Goal: Transaction & Acquisition: Purchase product/service

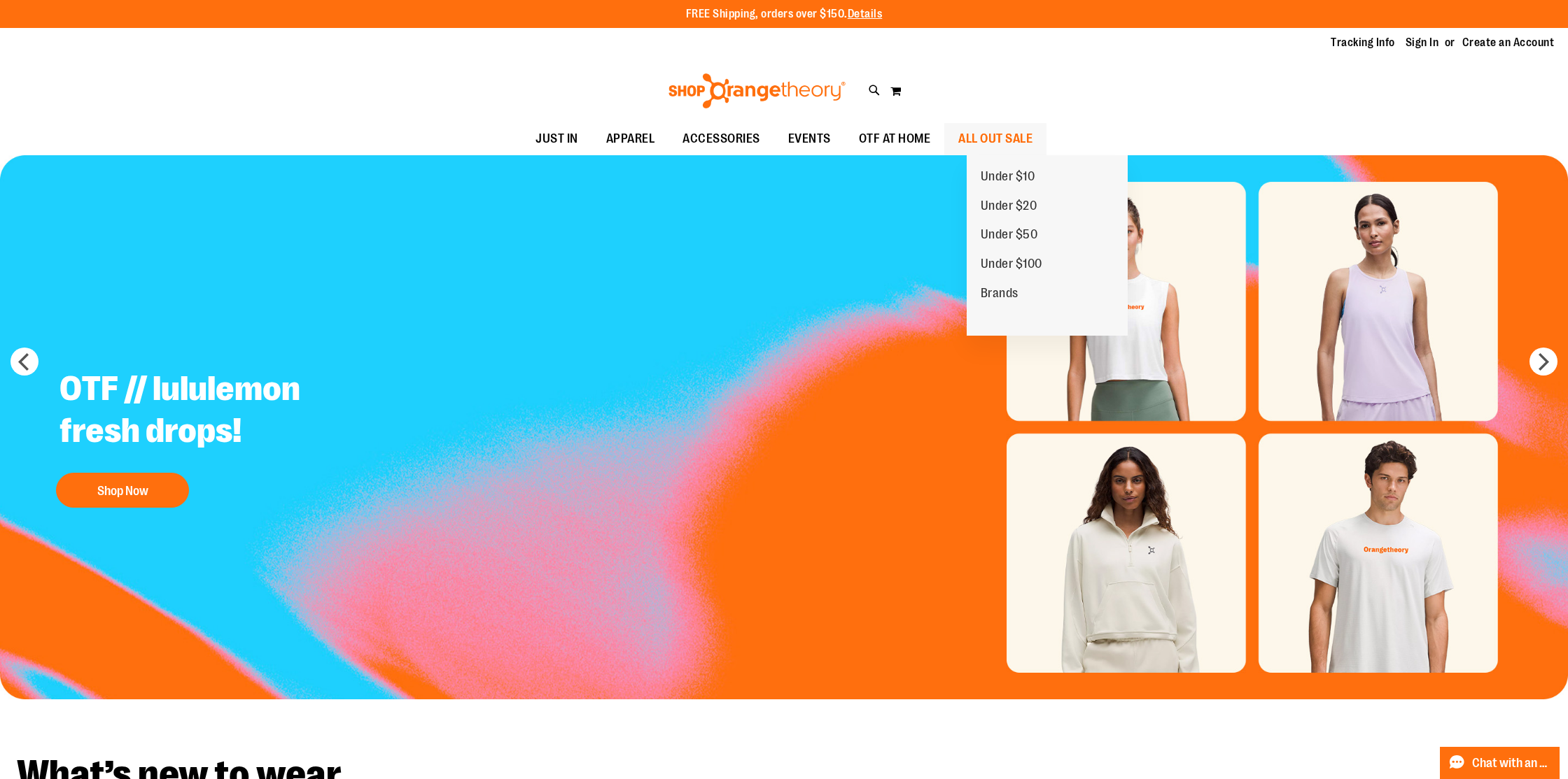
click at [1033, 136] on span "ALL OUT SALE" at bounding box center [995, 139] width 74 height 31
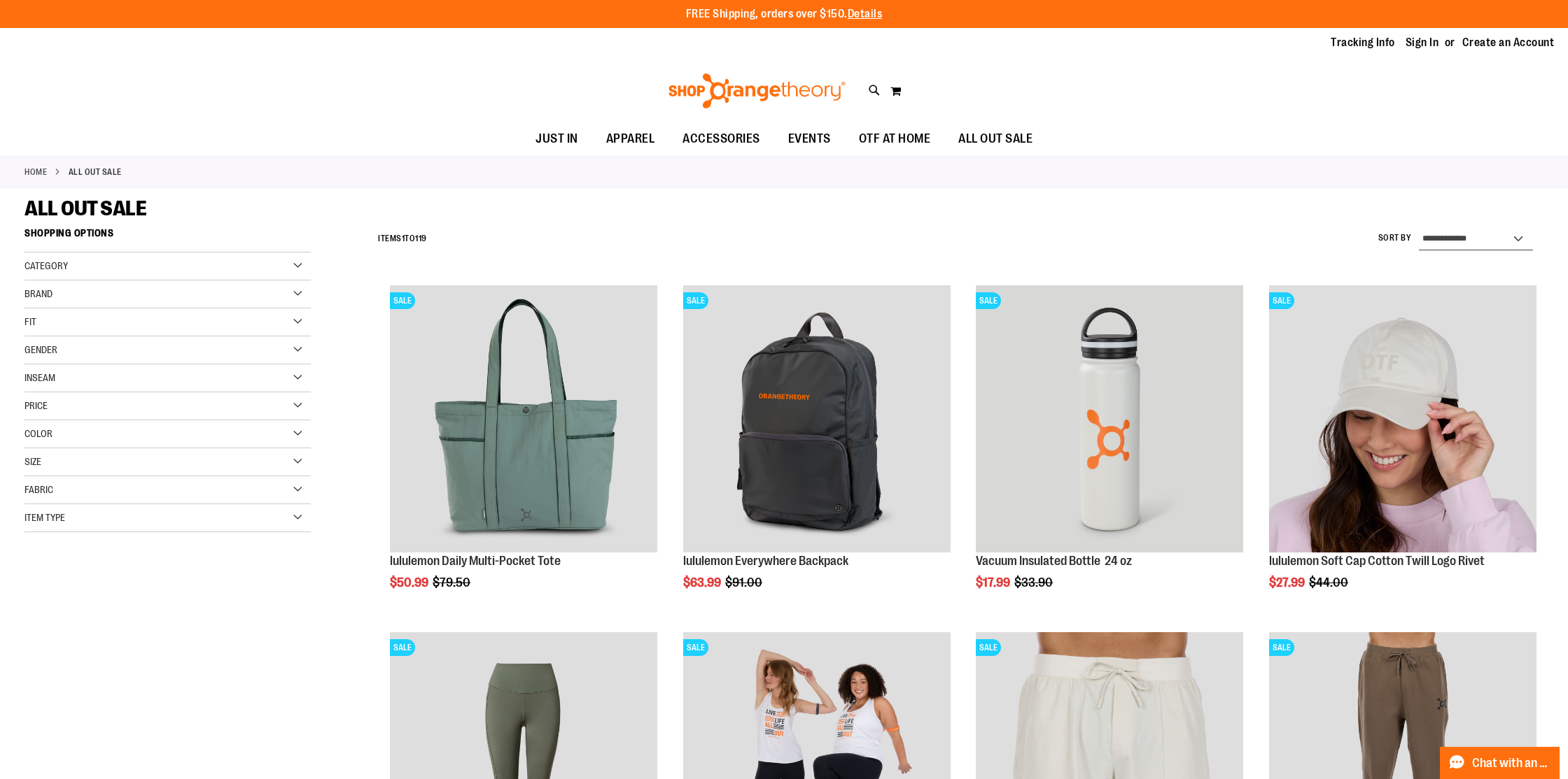
click at [1443, 235] on select "**********" at bounding box center [1475, 239] width 114 height 23
select select "*********"
click at [1418, 228] on select "**********" at bounding box center [1475, 239] width 114 height 23
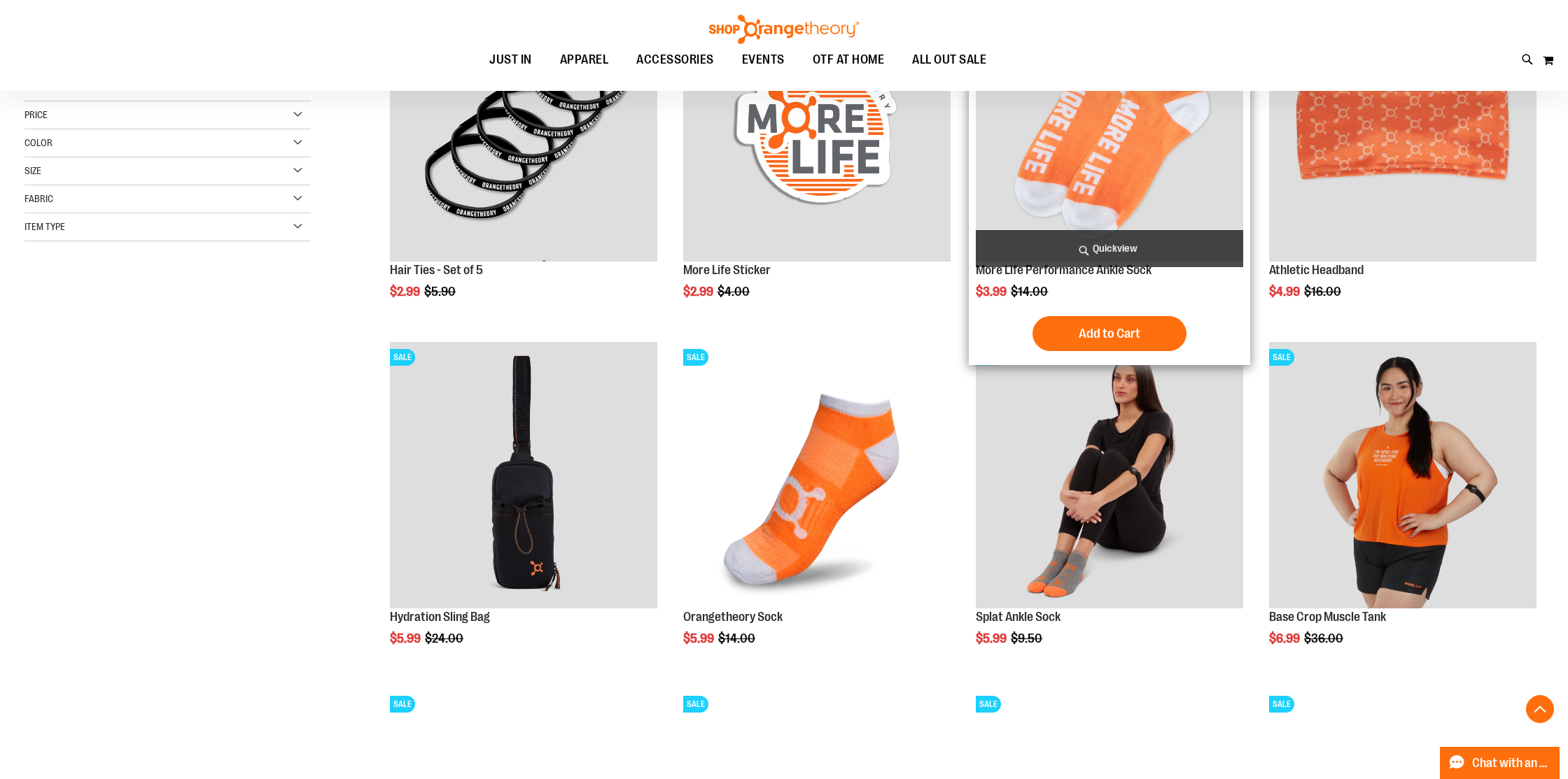
scroll to position [295, 0]
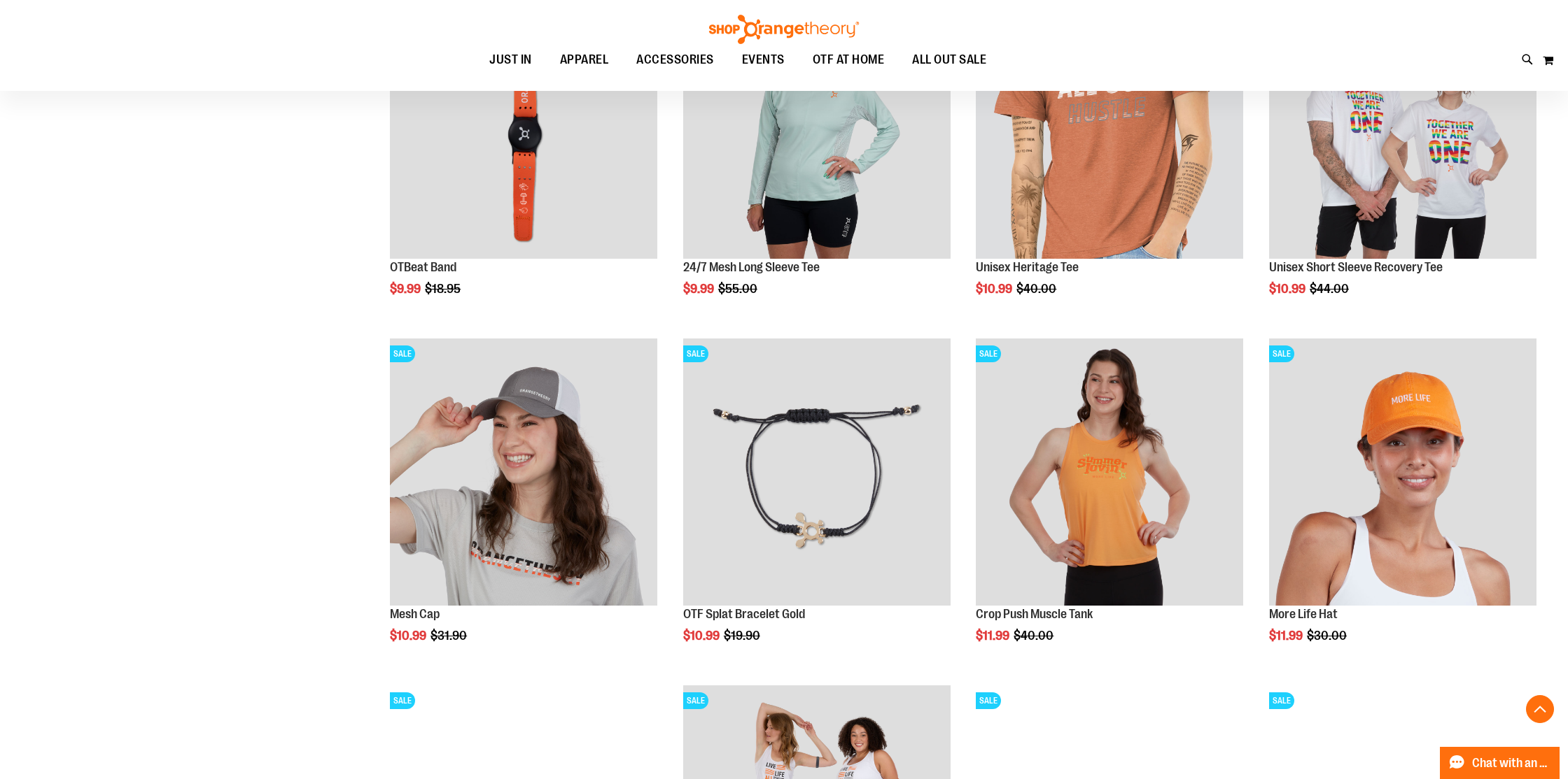
scroll to position [1337, 0]
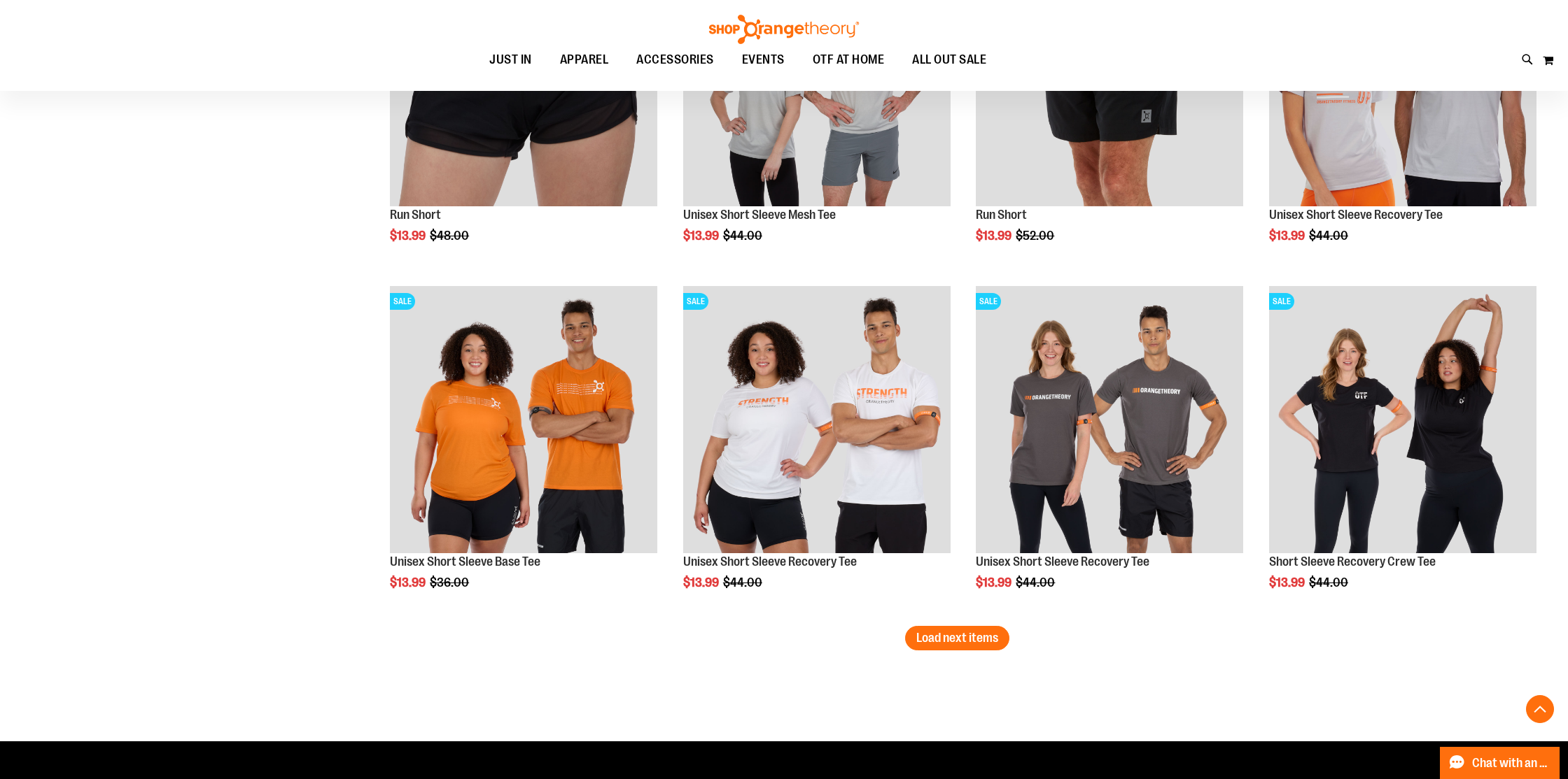
scroll to position [2779, 0]
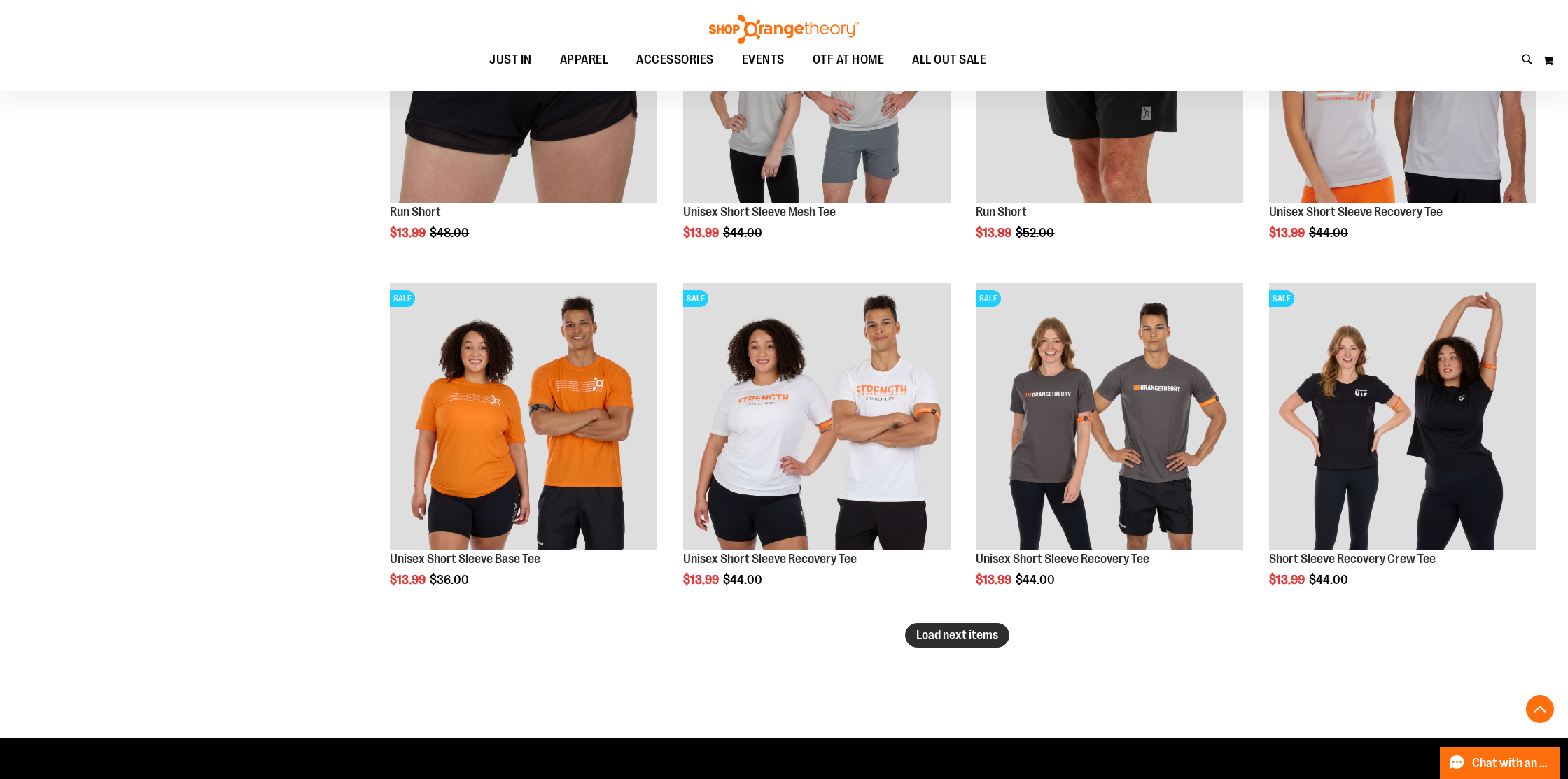
click at [993, 635] on span "Load next items" at bounding box center [956, 636] width 82 height 14
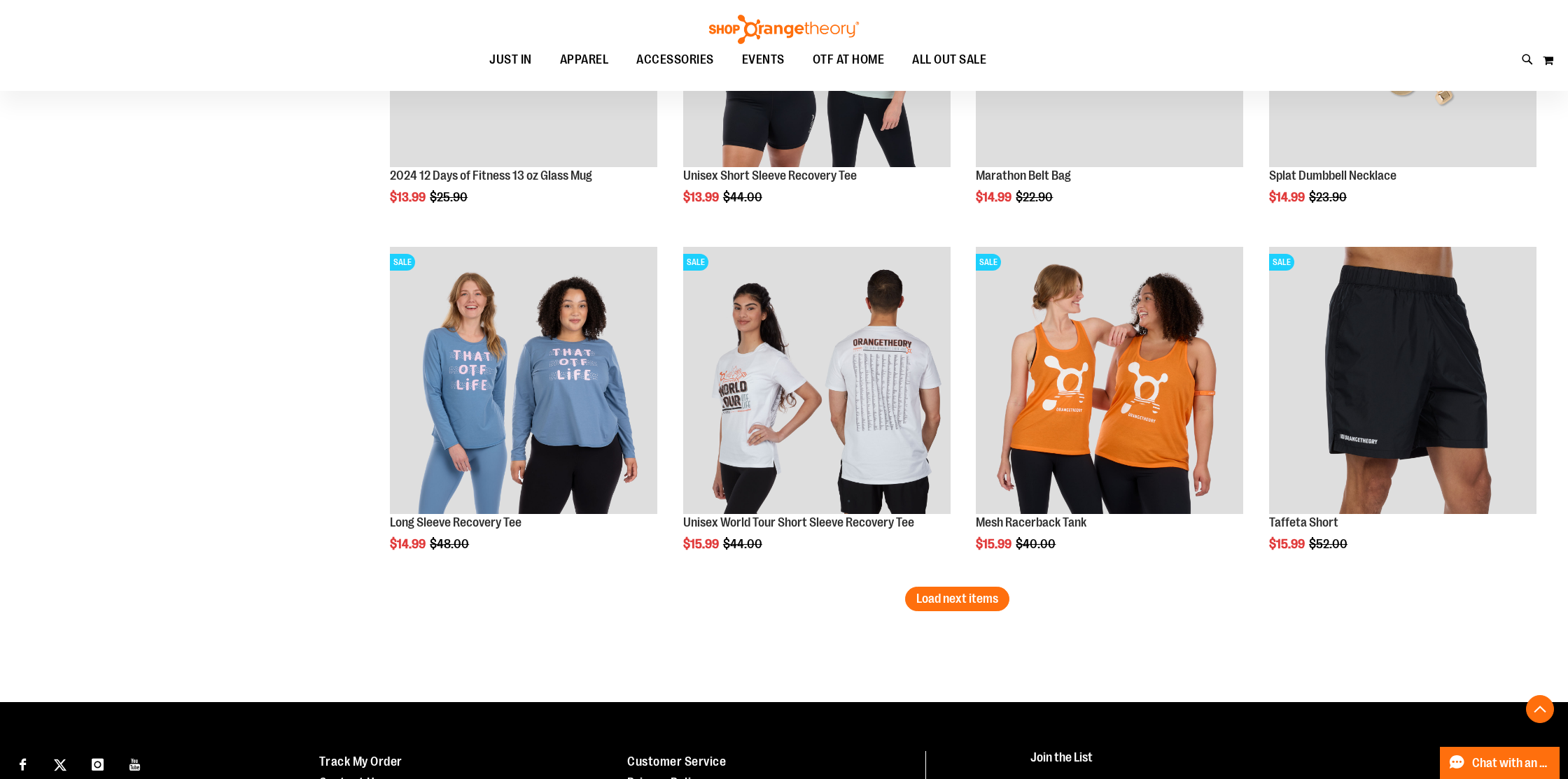
scroll to position [3857, 0]
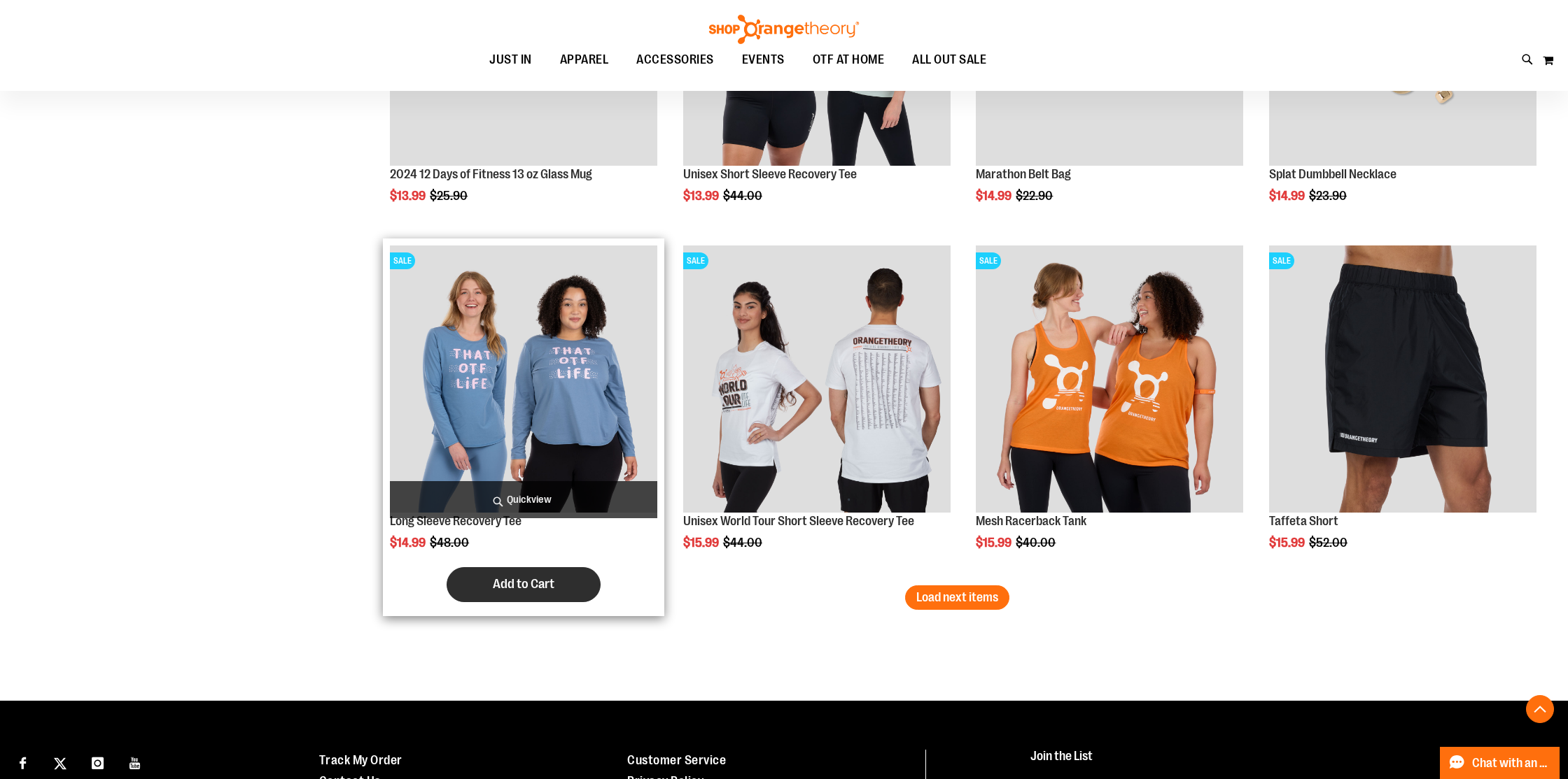
click at [499, 575] on button "Add to Cart" at bounding box center [524, 585] width 154 height 35
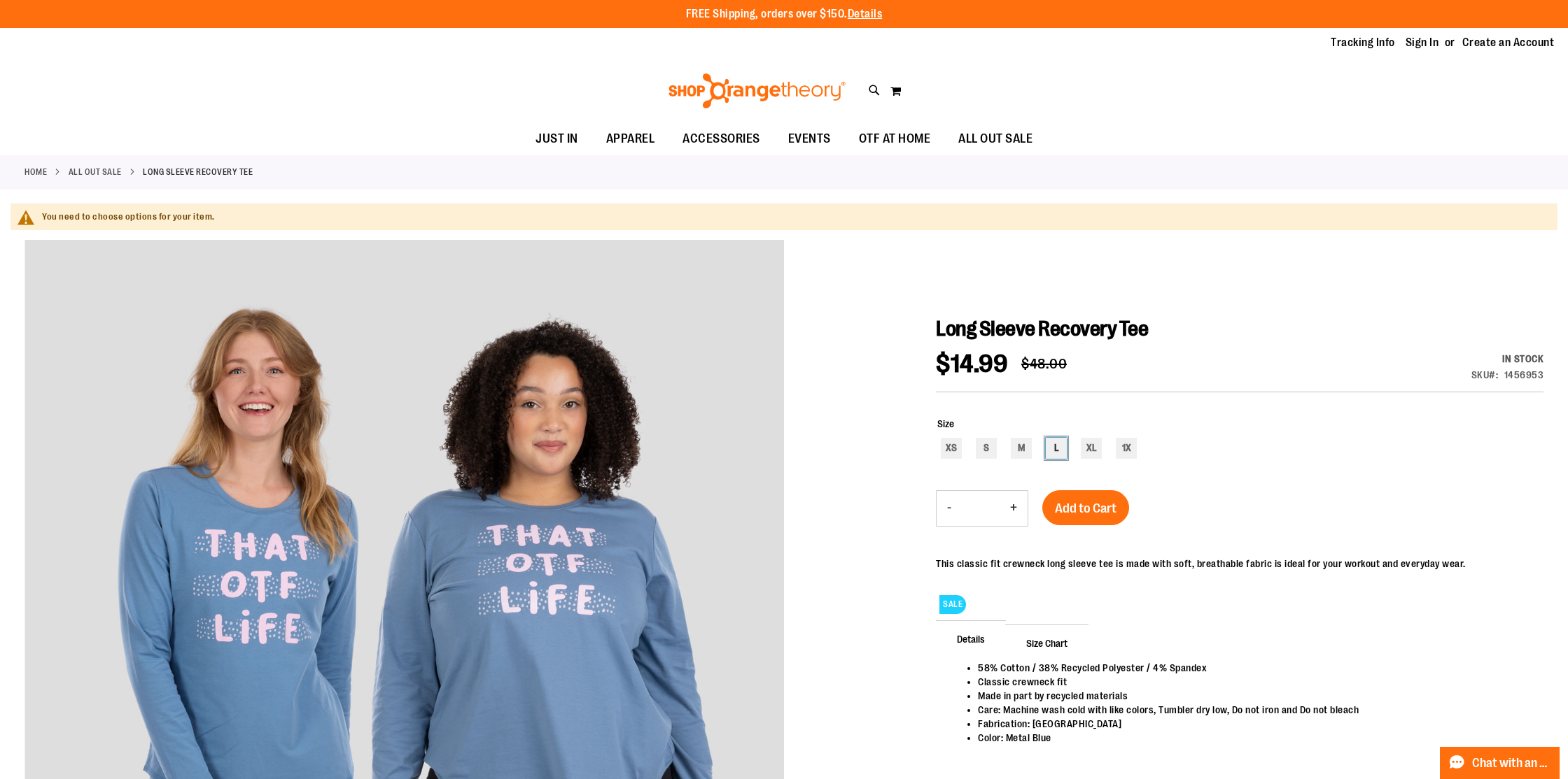
click at [1058, 453] on div "L" at bounding box center [1056, 448] width 21 height 21
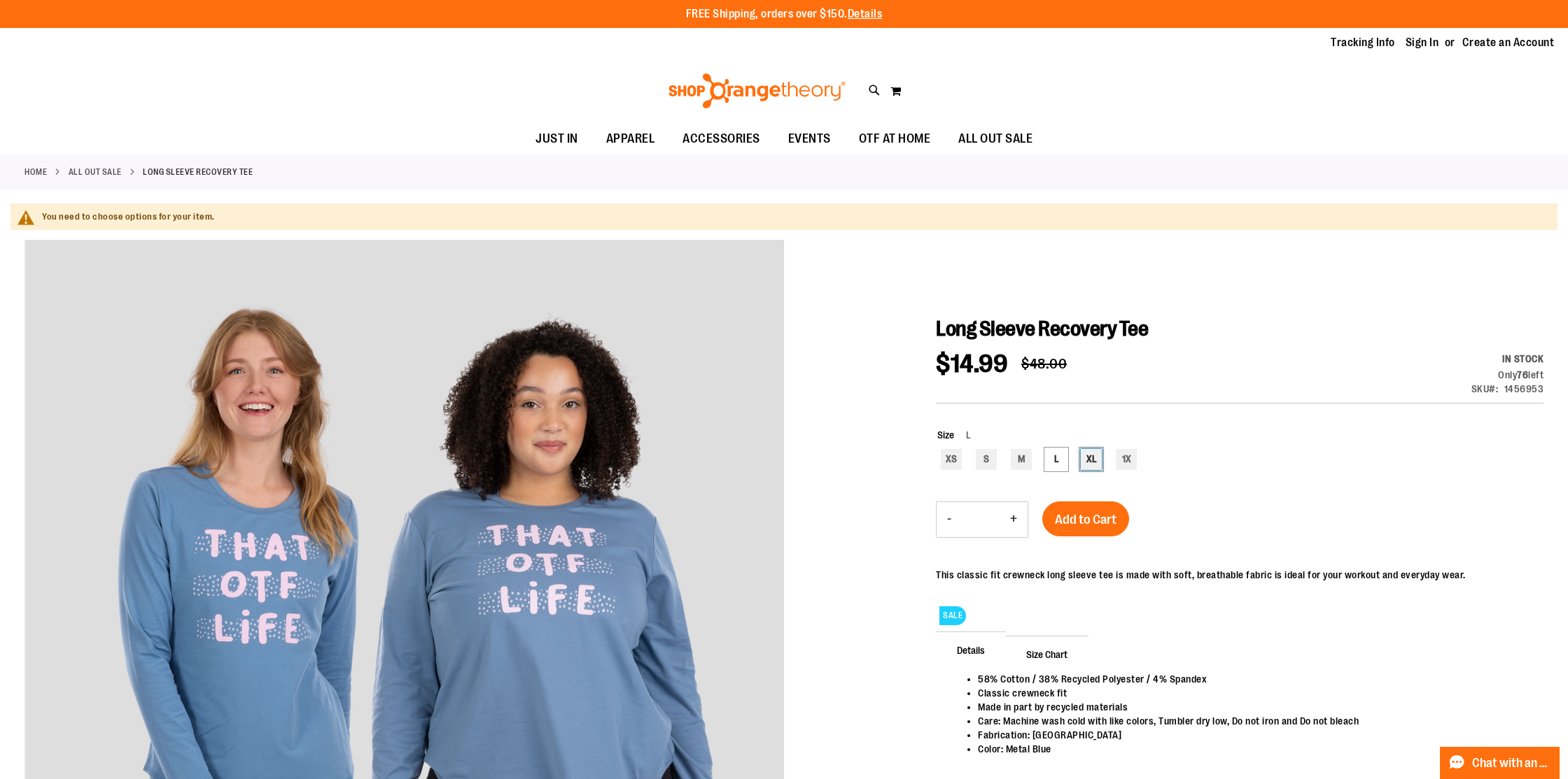
click at [1093, 465] on div "XL" at bounding box center [1091, 459] width 21 height 21
type input "***"
click at [1080, 516] on div "Add to Cart" at bounding box center [1085, 527] width 87 height 53
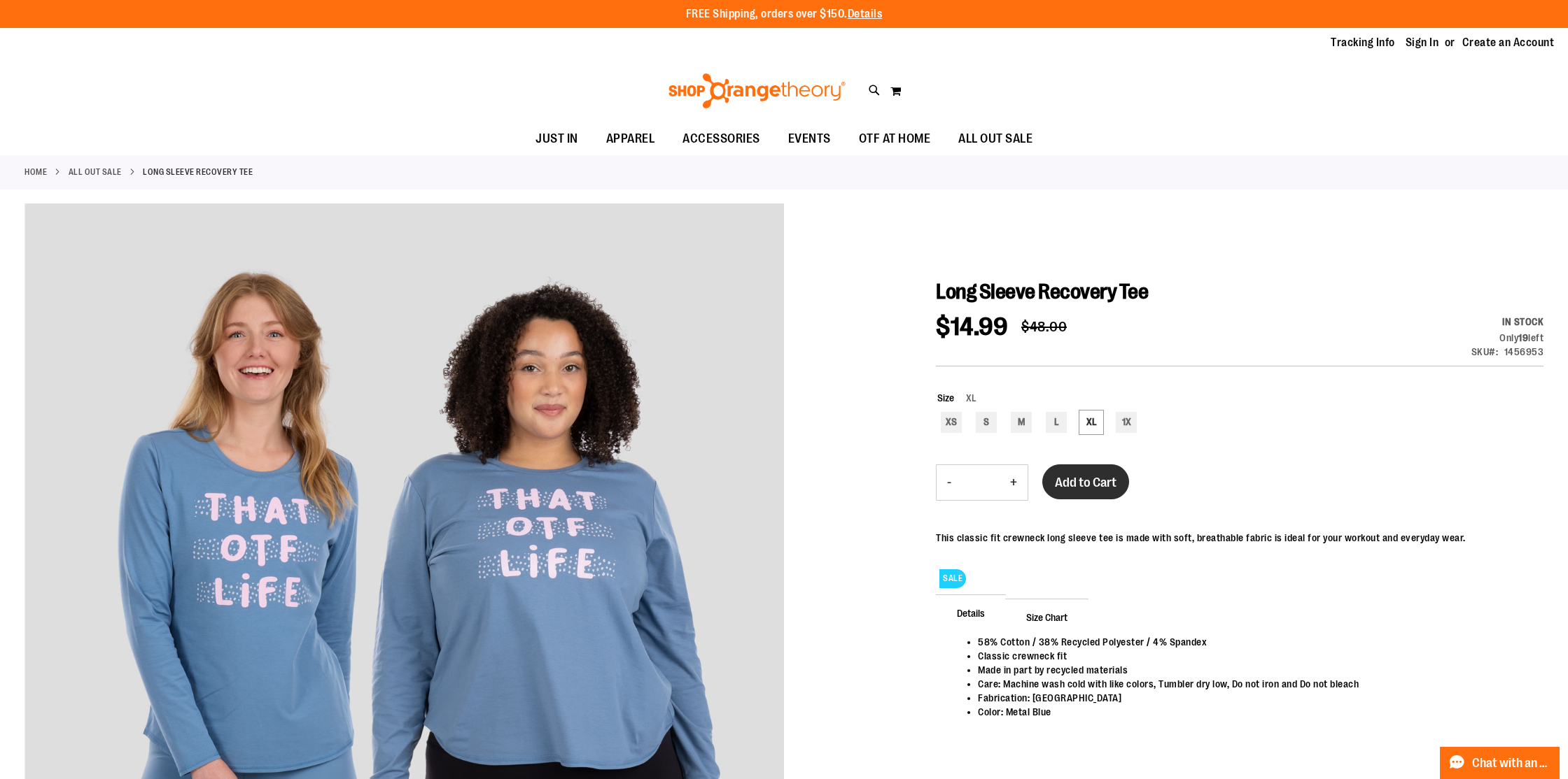
click at [1089, 498] on button "Add to Cart" at bounding box center [1085, 482] width 87 height 35
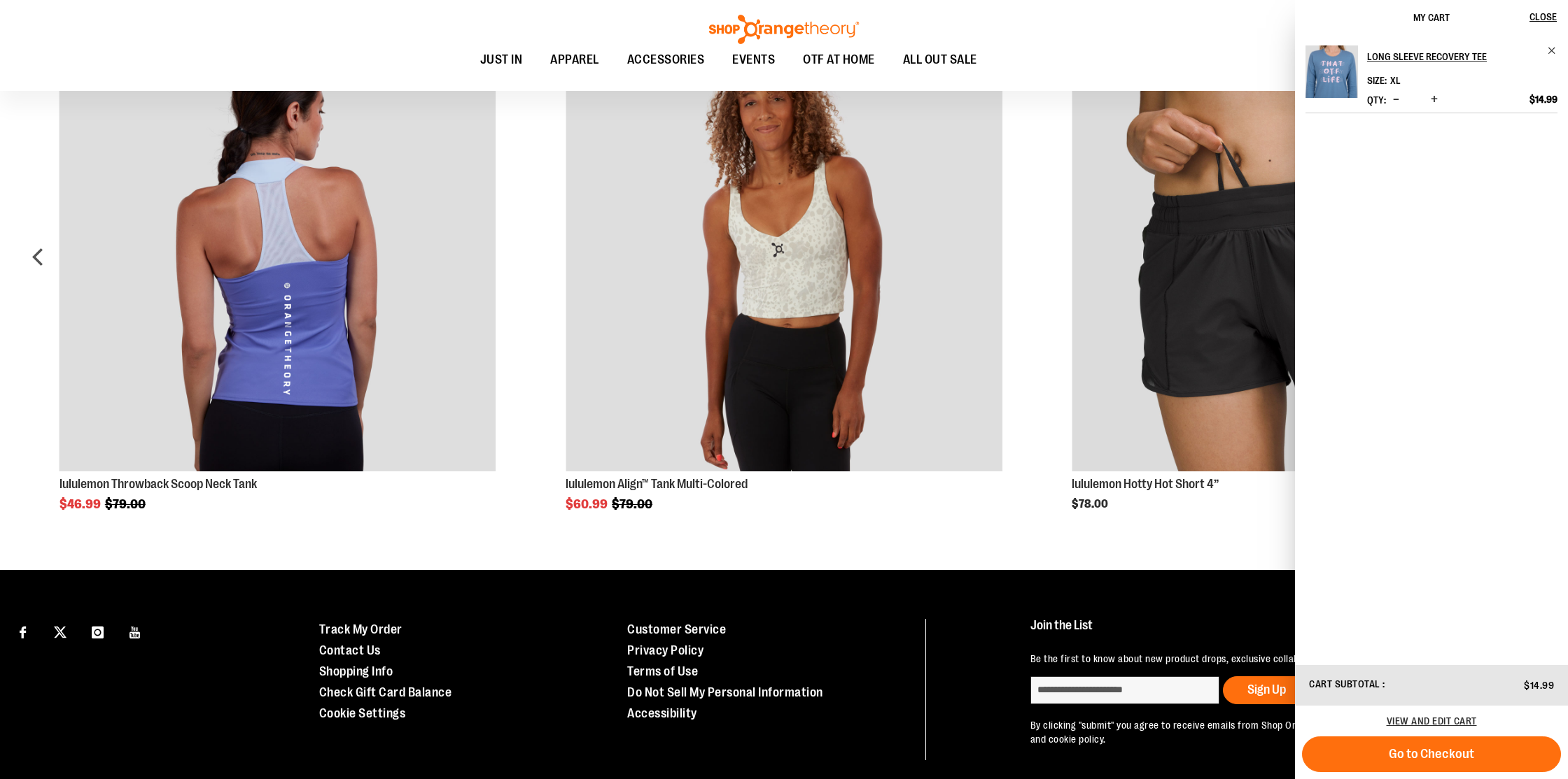
scroll to position [1078, 0]
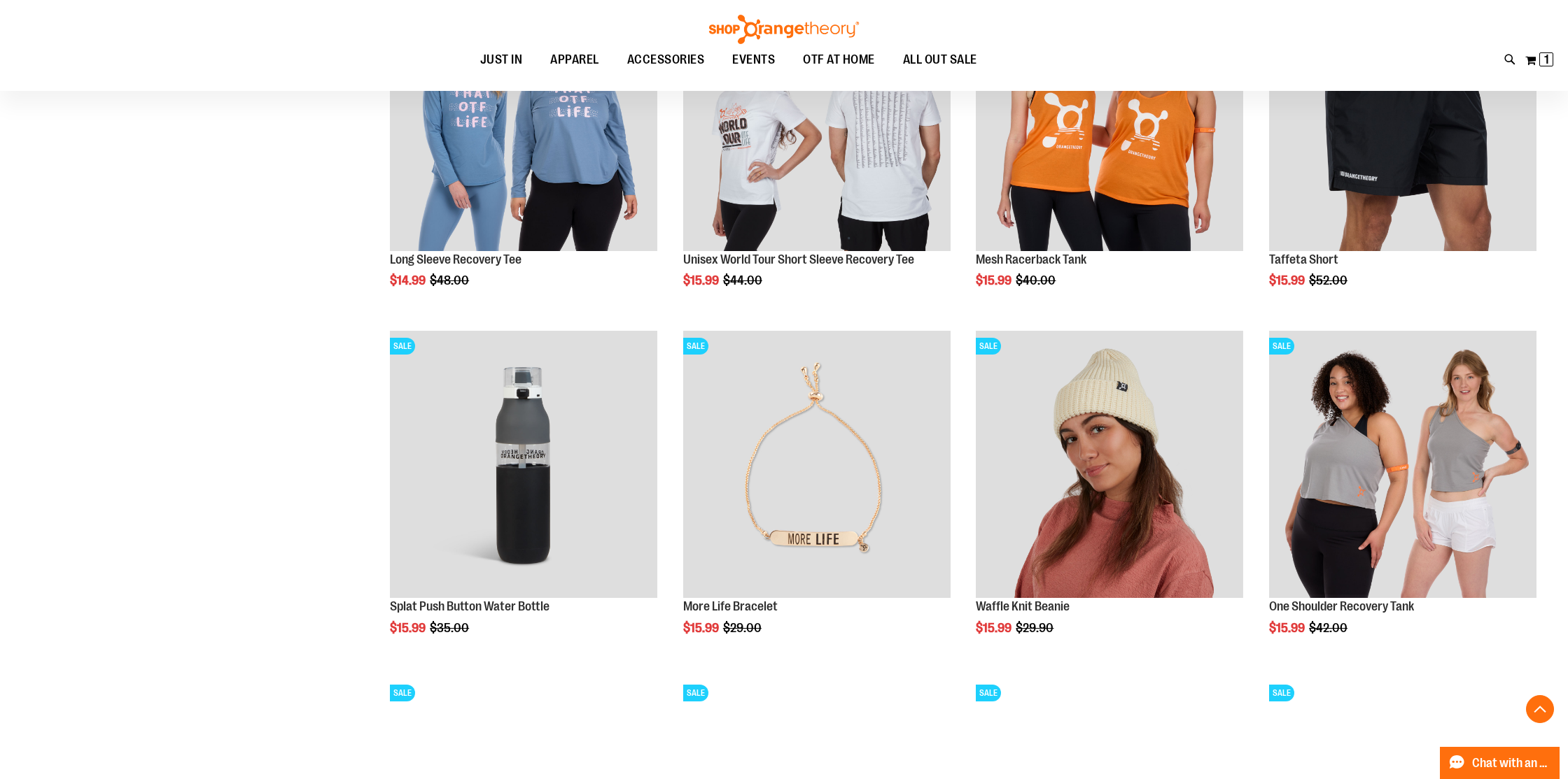
scroll to position [1018, 0]
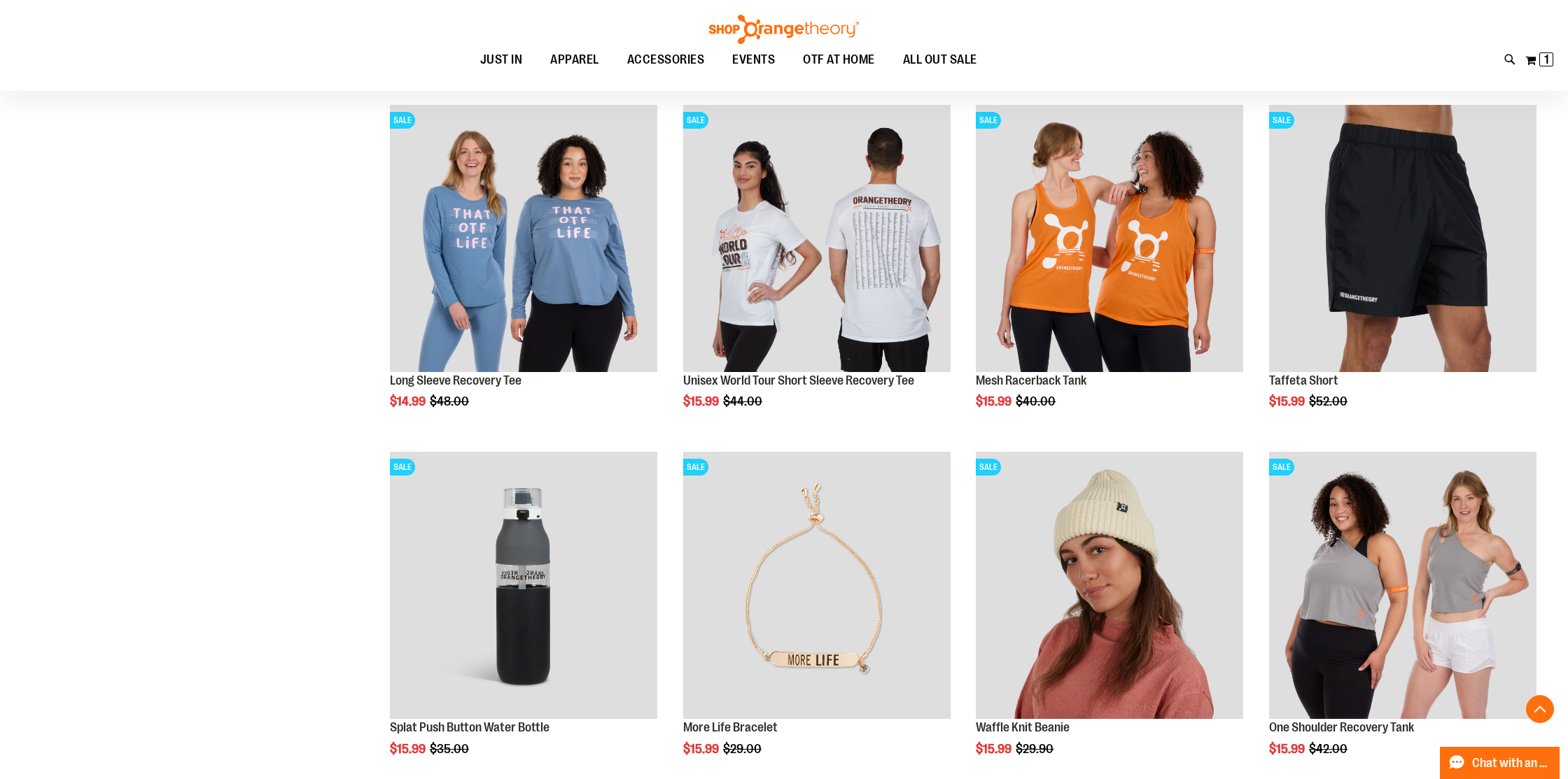
scroll to position [911, 0]
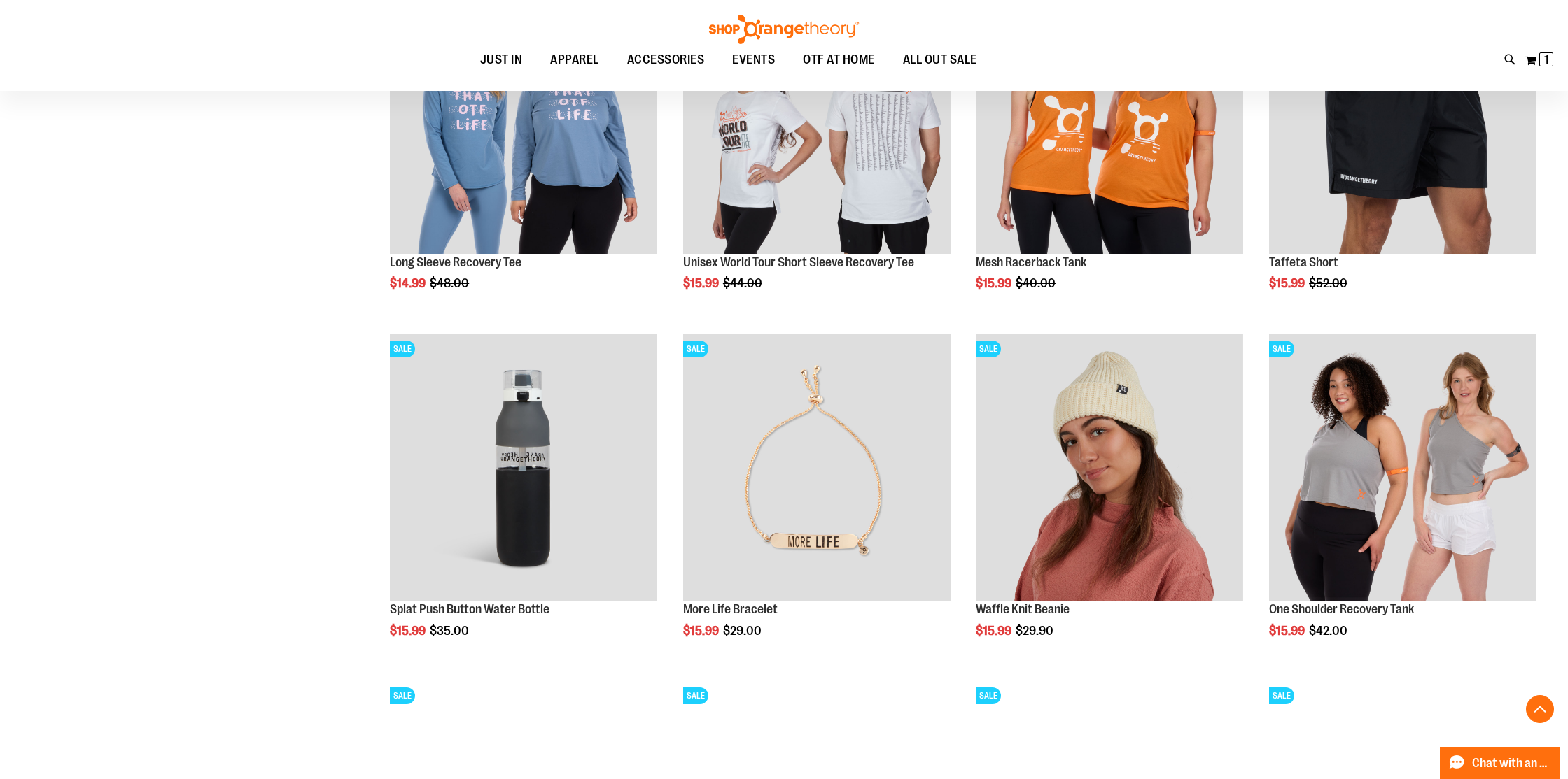
scroll to position [1029, 0]
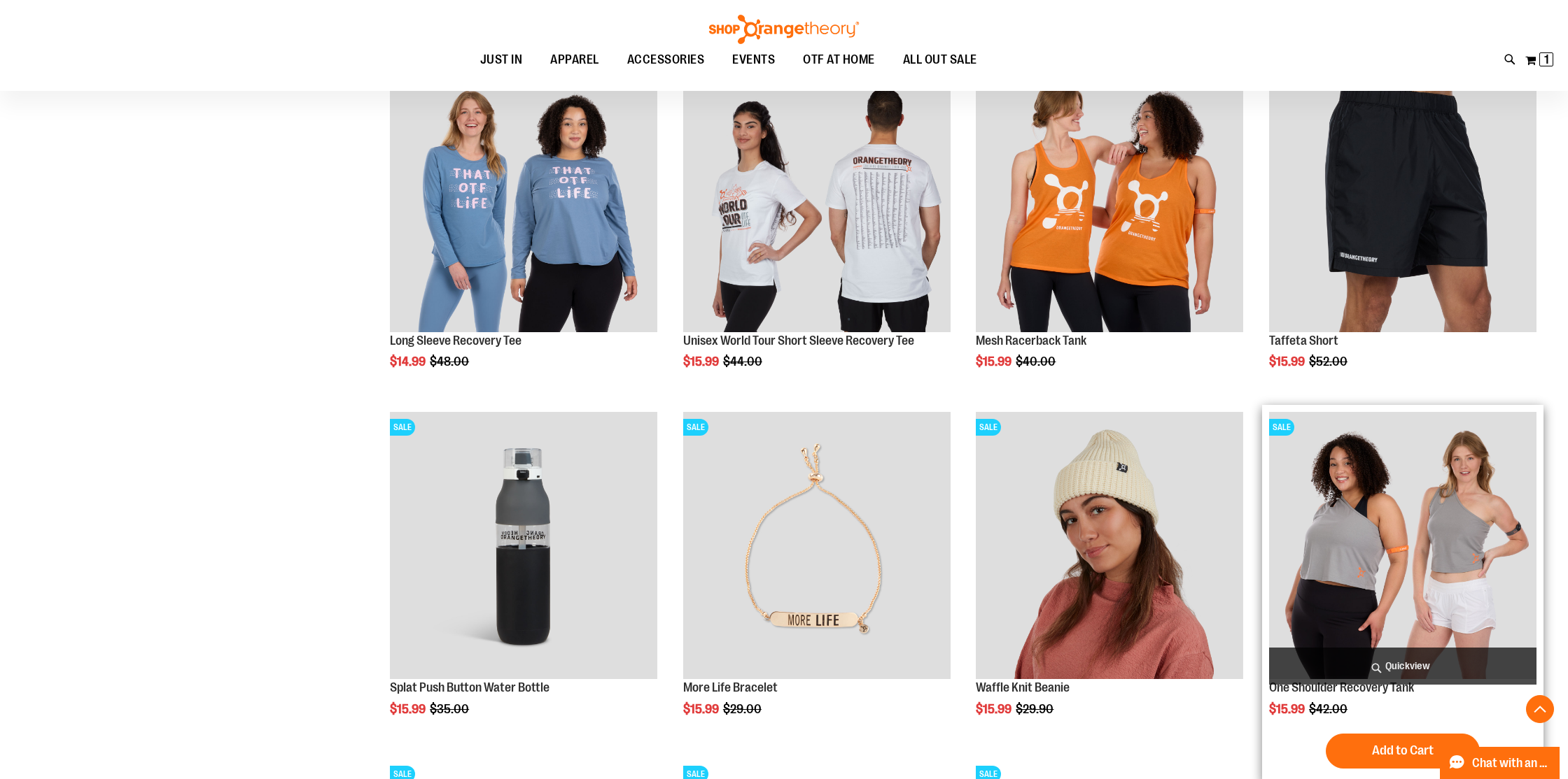
click at [1370, 563] on img "product" at bounding box center [1402, 545] width 267 height 267
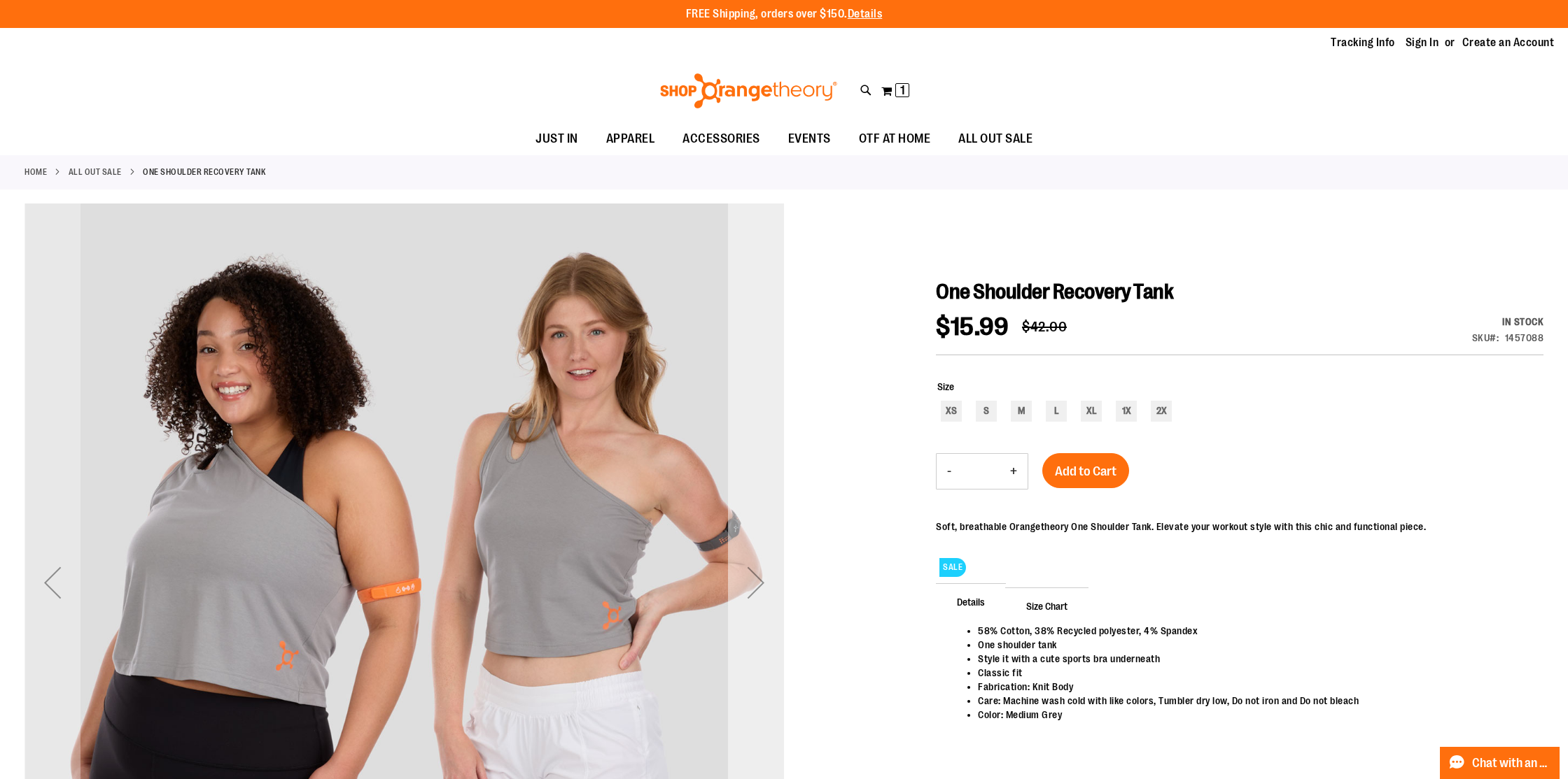
click at [761, 585] on div "Next" at bounding box center [755, 582] width 56 height 56
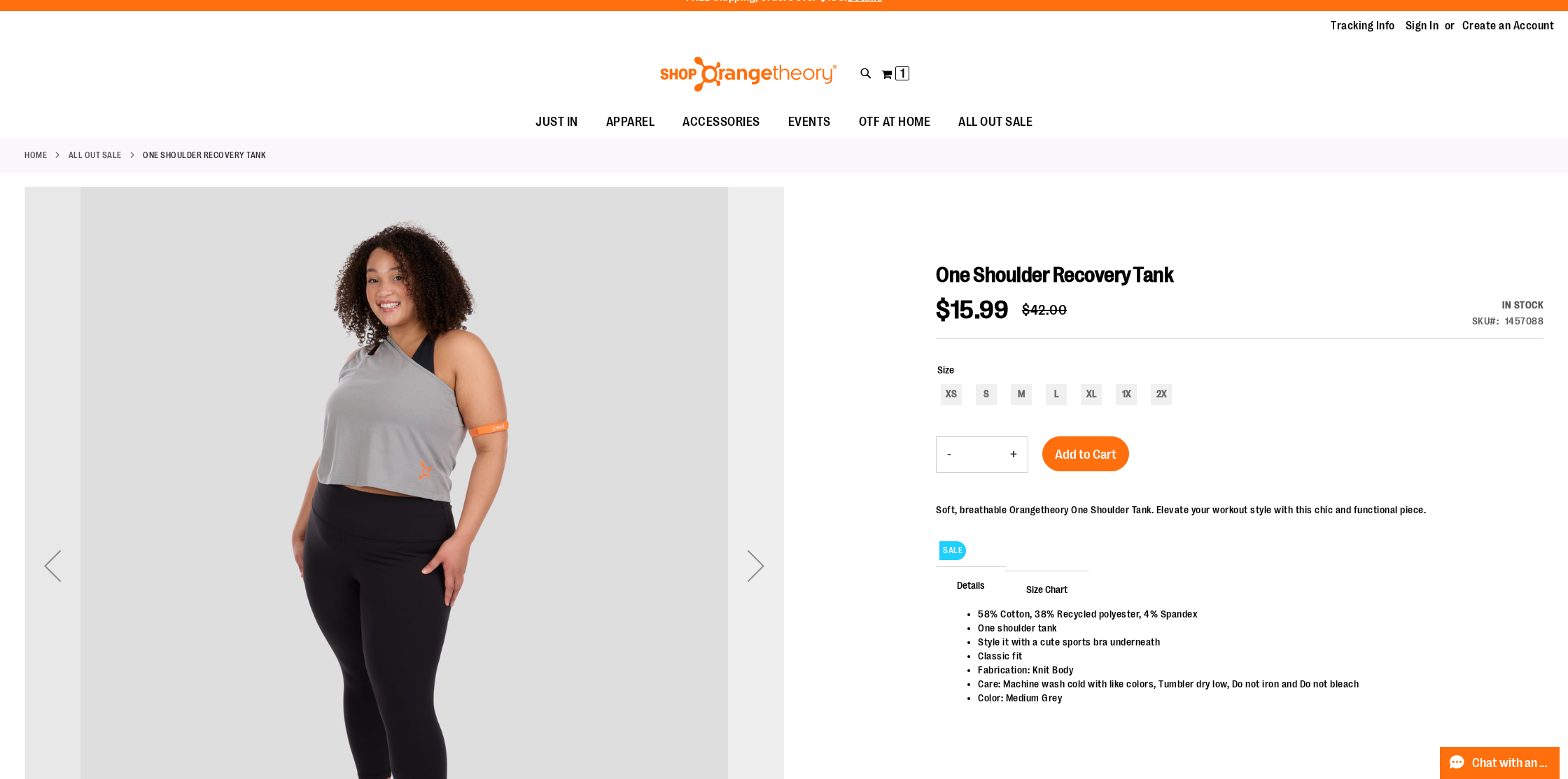
scroll to position [21, 0]
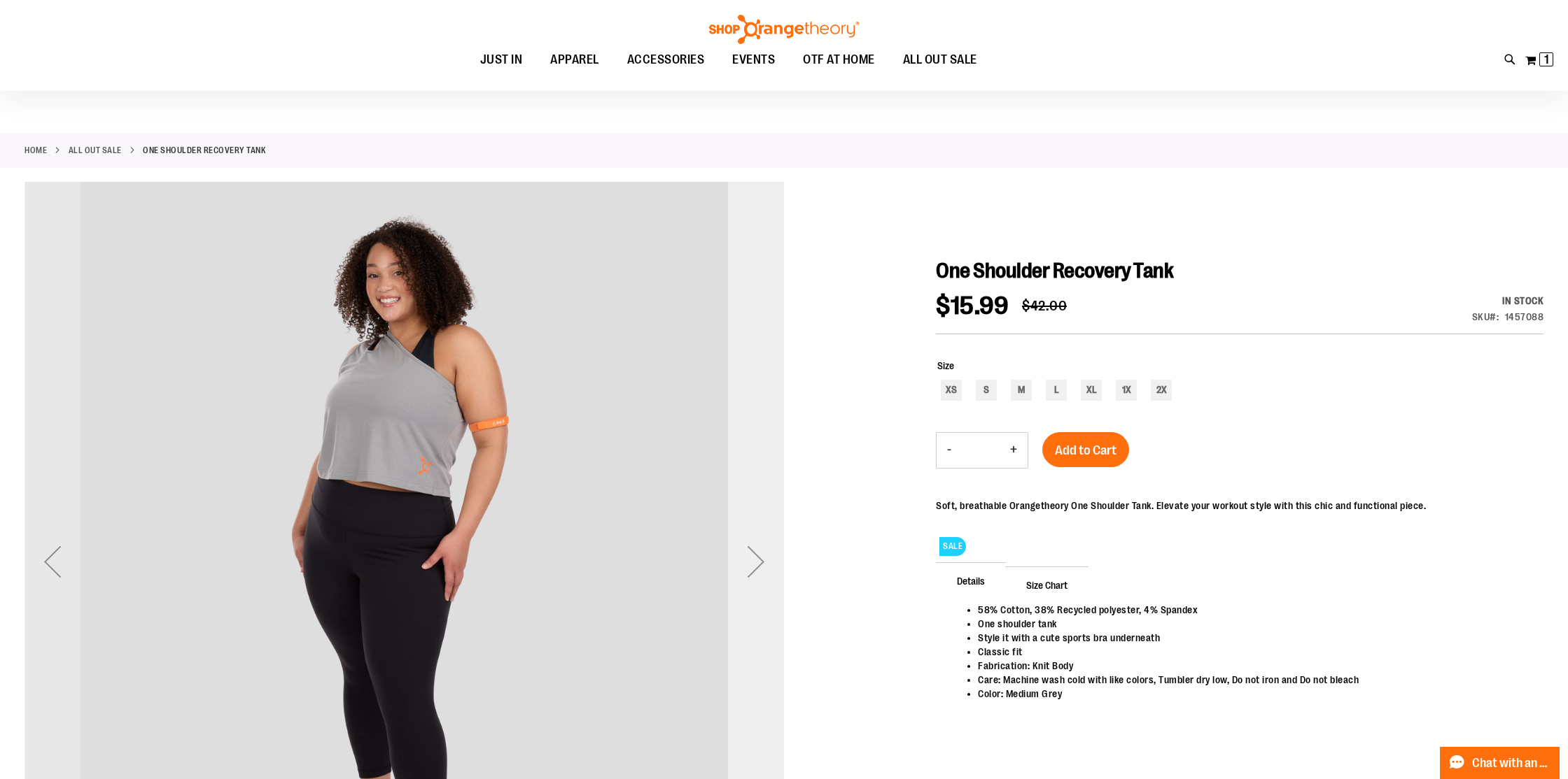
click at [761, 585] on div "Next" at bounding box center [755, 561] width 56 height 56
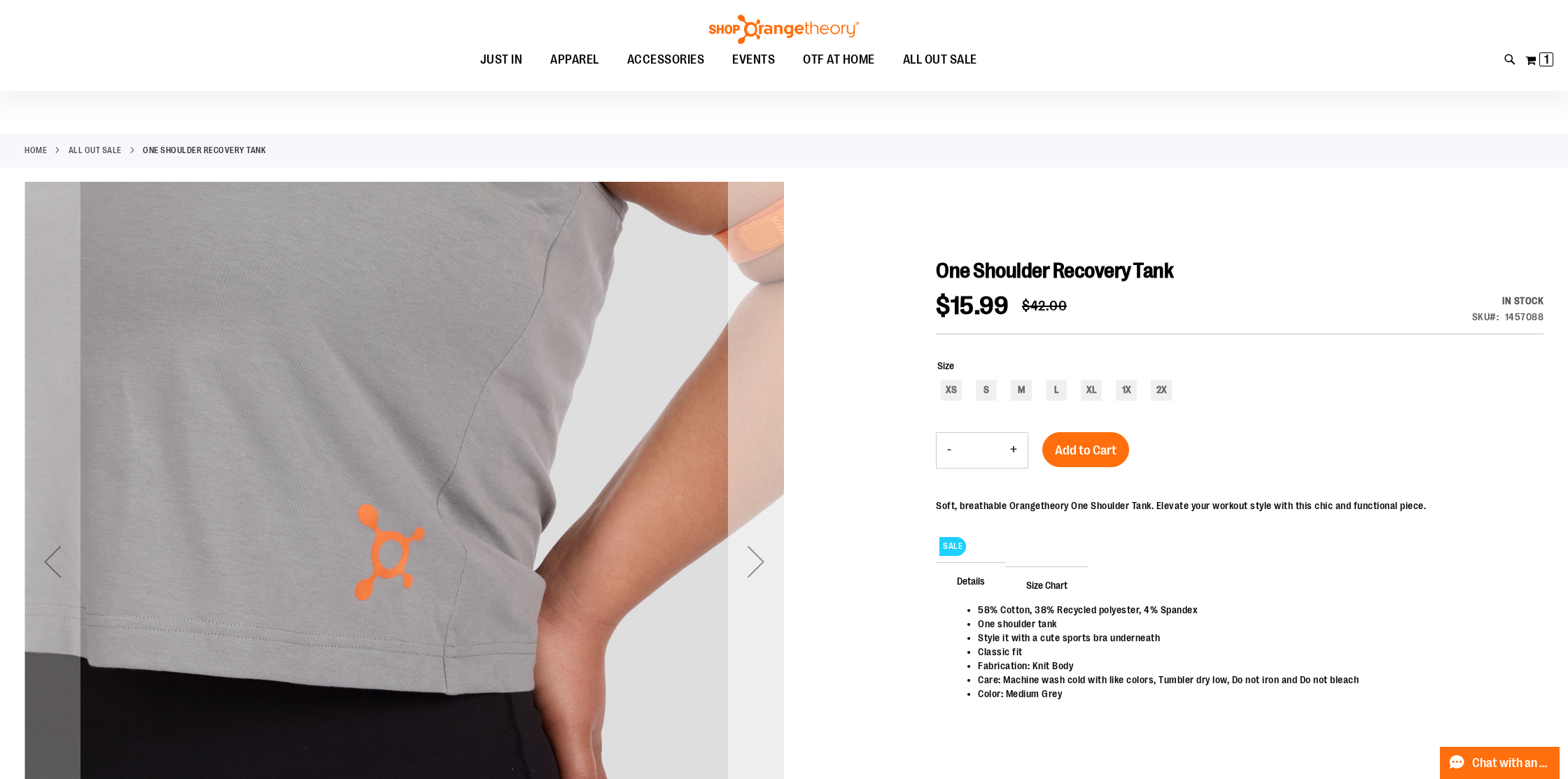
click at [761, 585] on div "Next" at bounding box center [755, 561] width 56 height 56
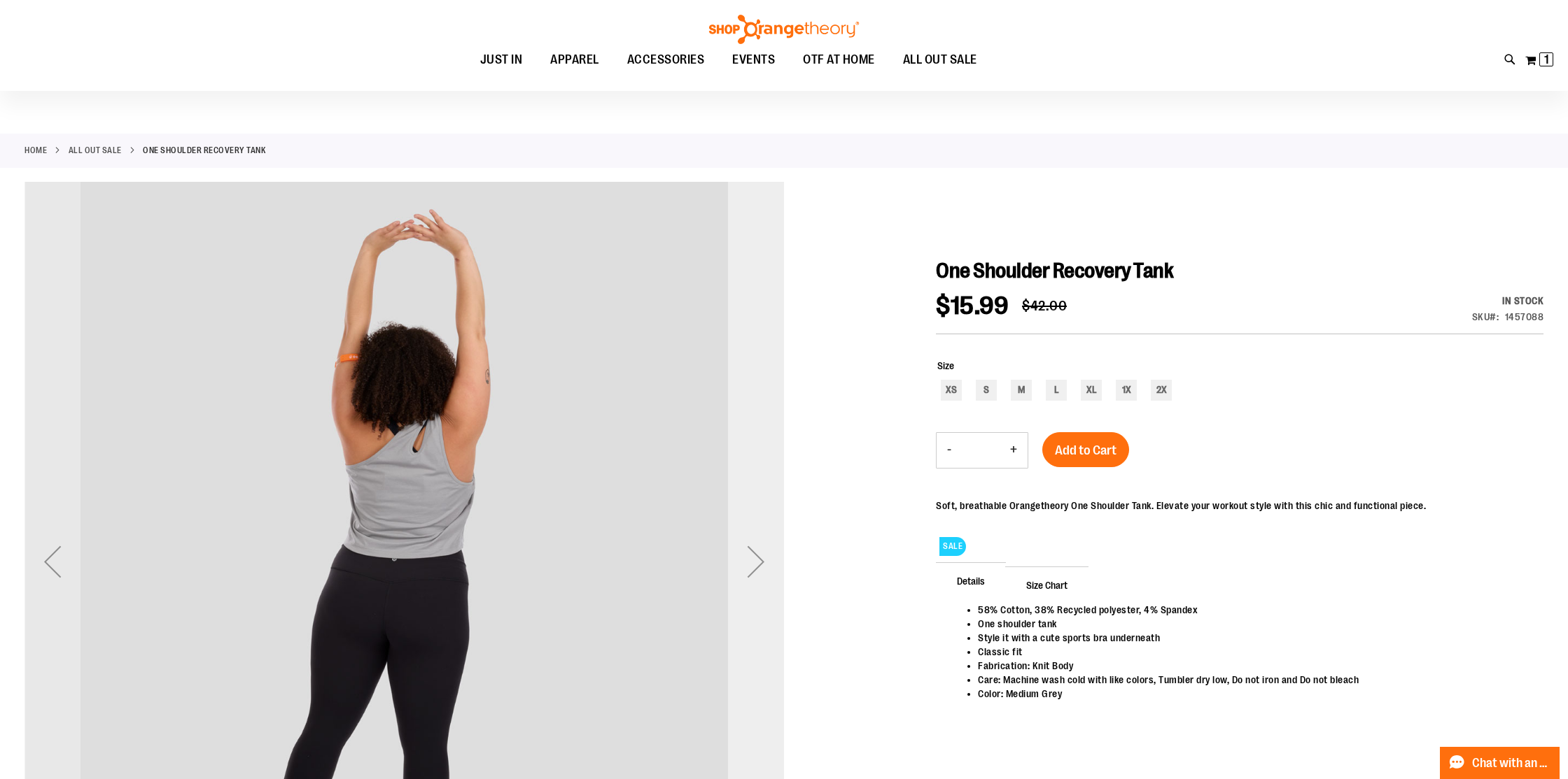
click at [761, 585] on div "Next" at bounding box center [755, 561] width 56 height 56
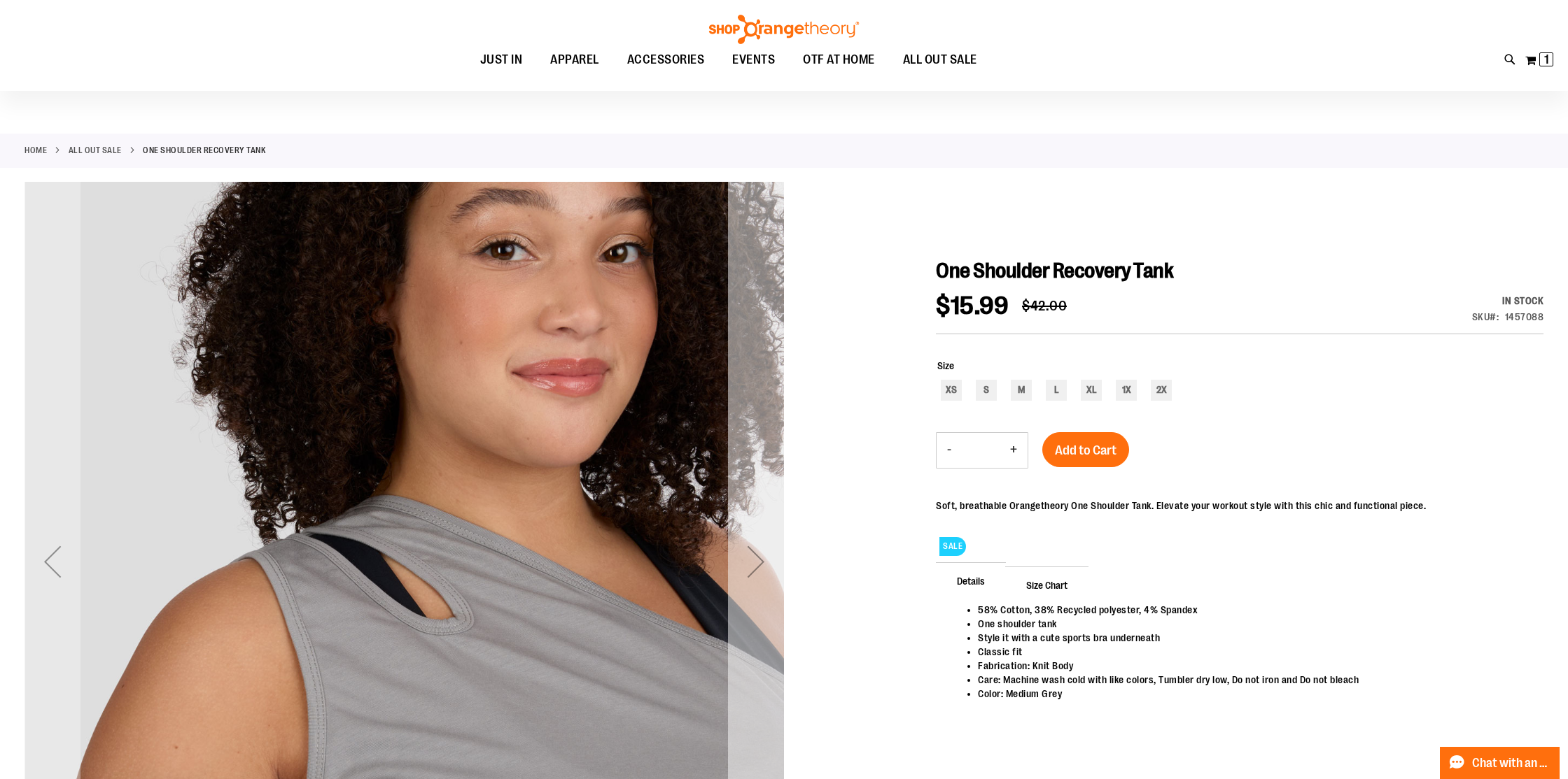
click at [761, 585] on div "Next" at bounding box center [755, 561] width 56 height 56
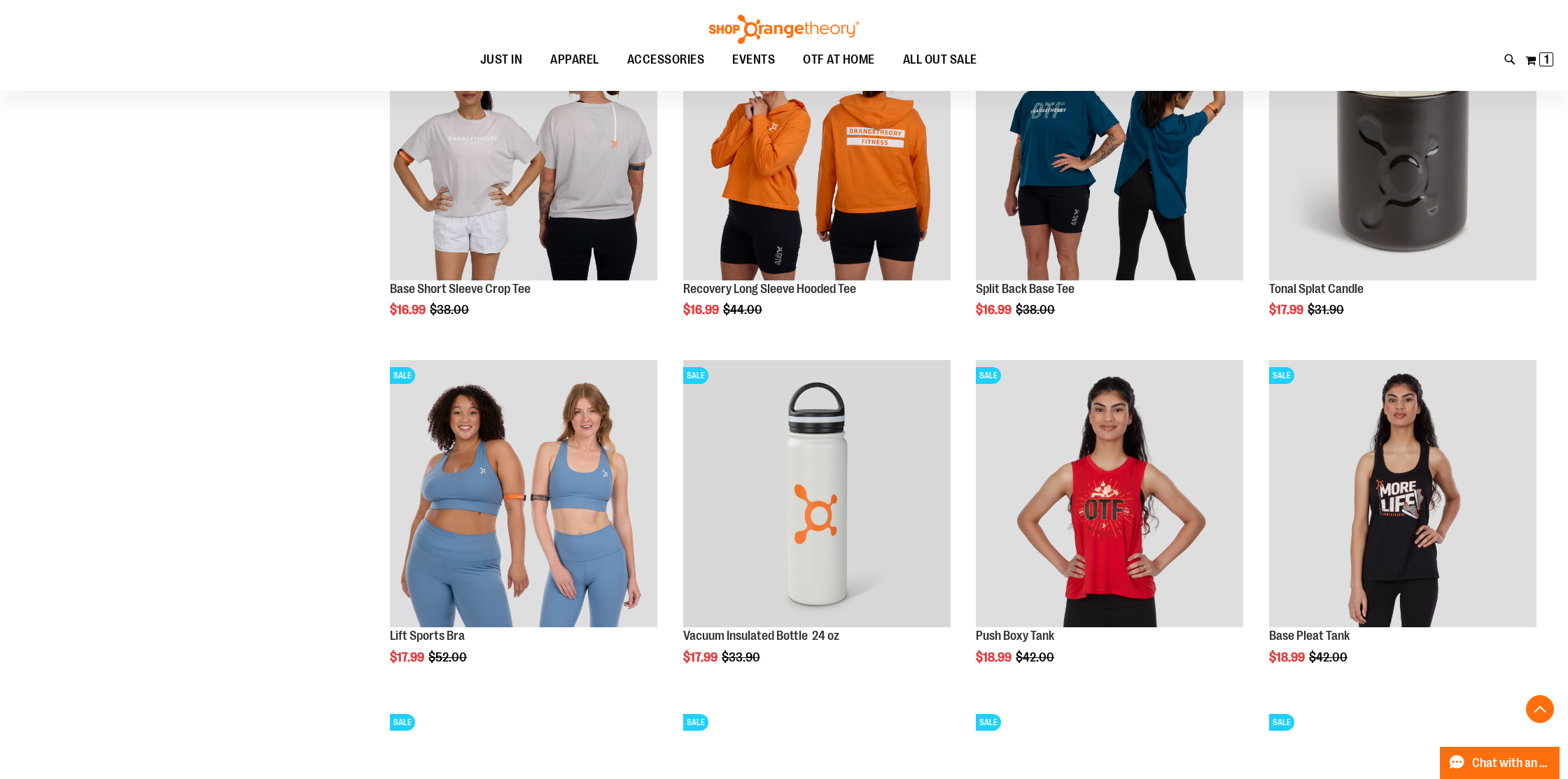
scroll to position [1013, 0]
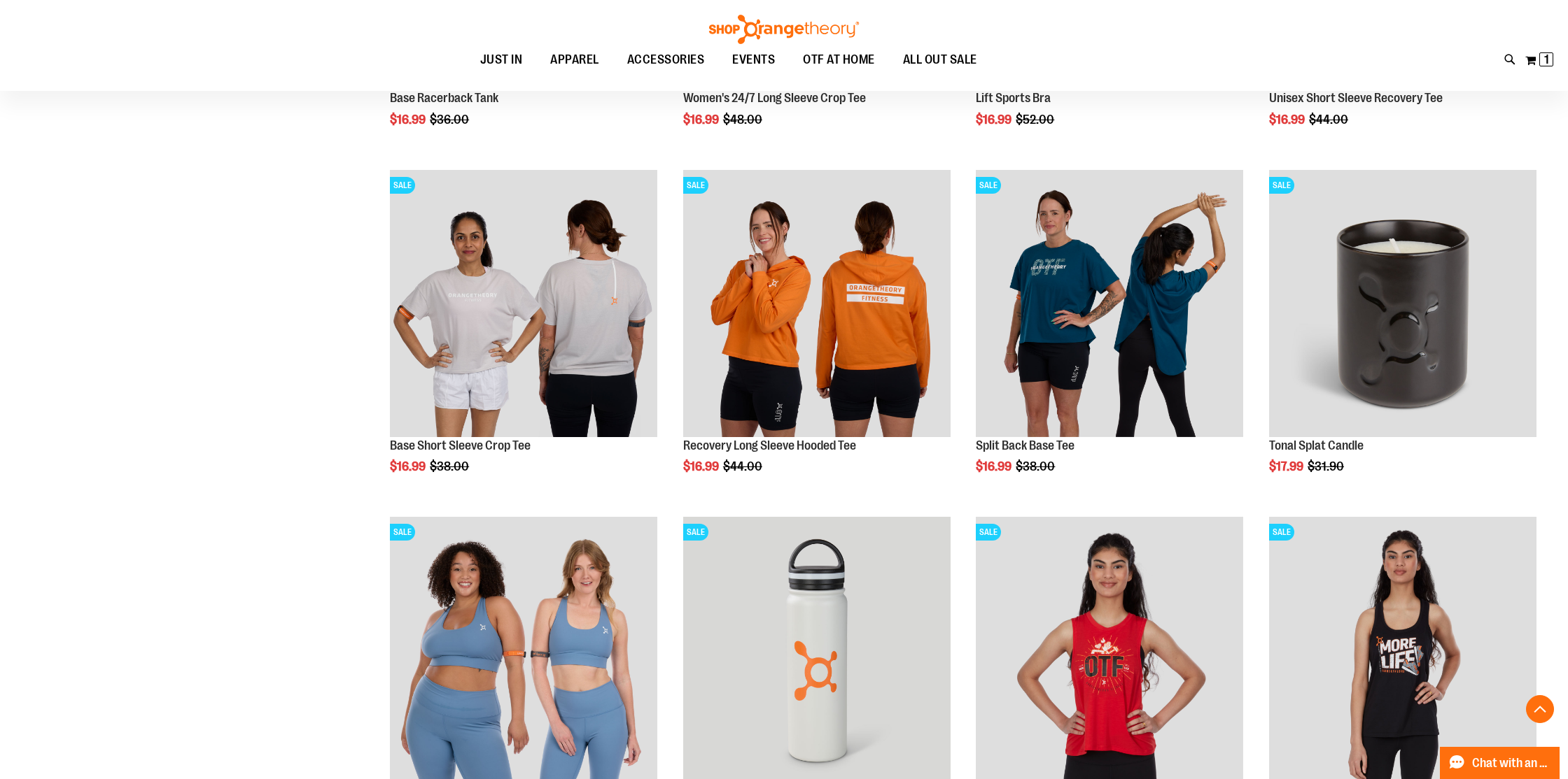
scroll to position [843, 0]
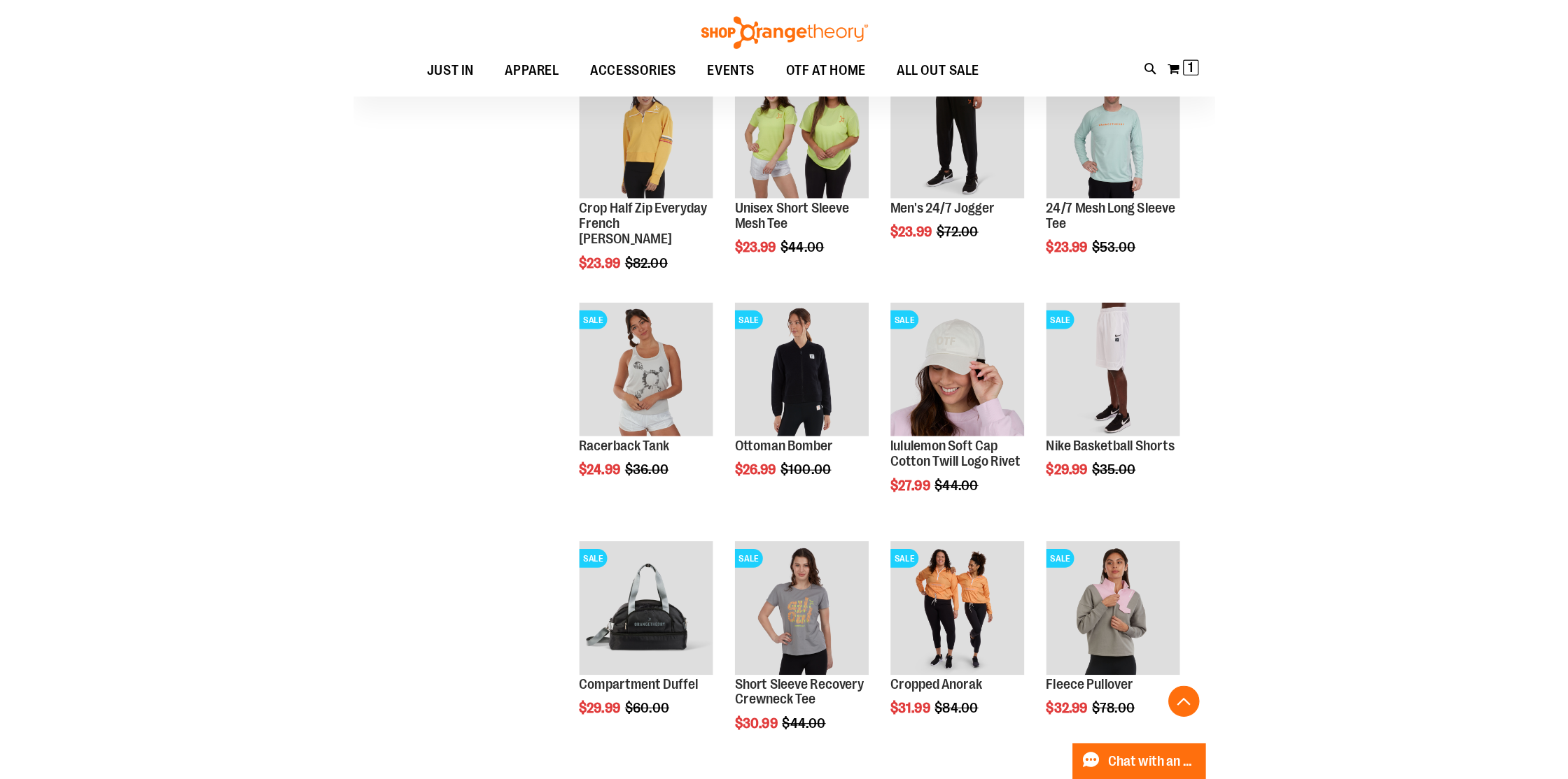
scroll to position [1679, 0]
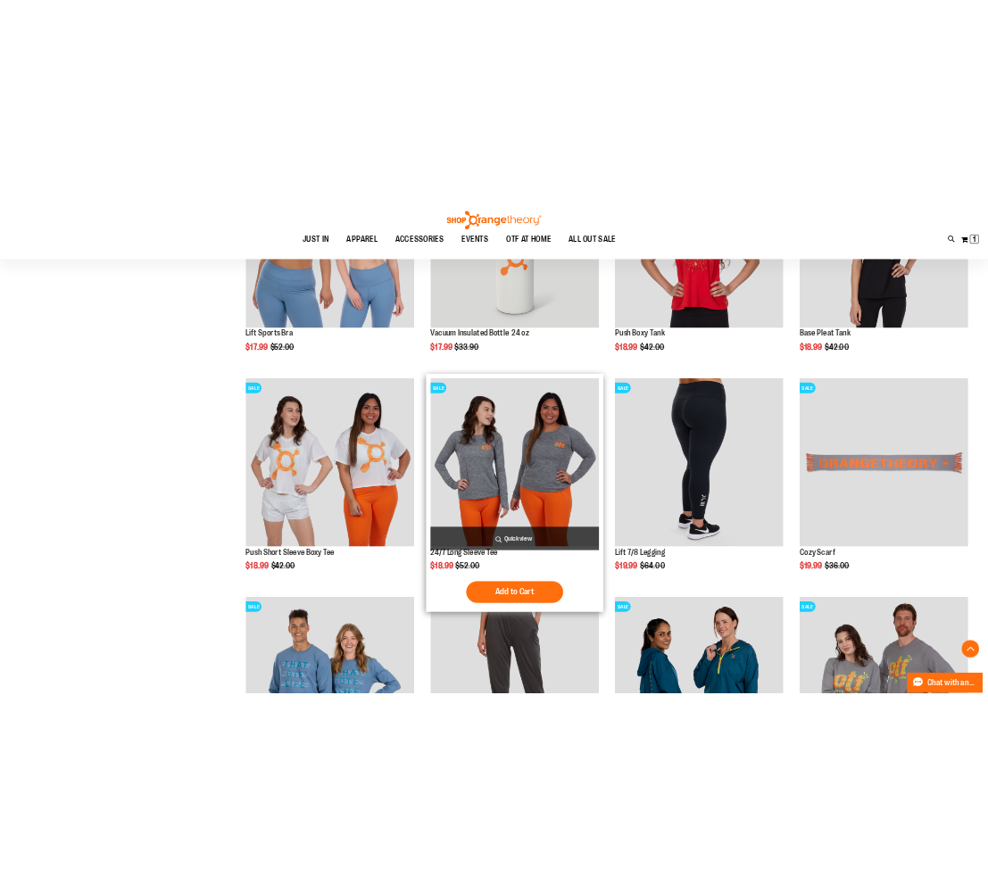
scroll to position [1824, 0]
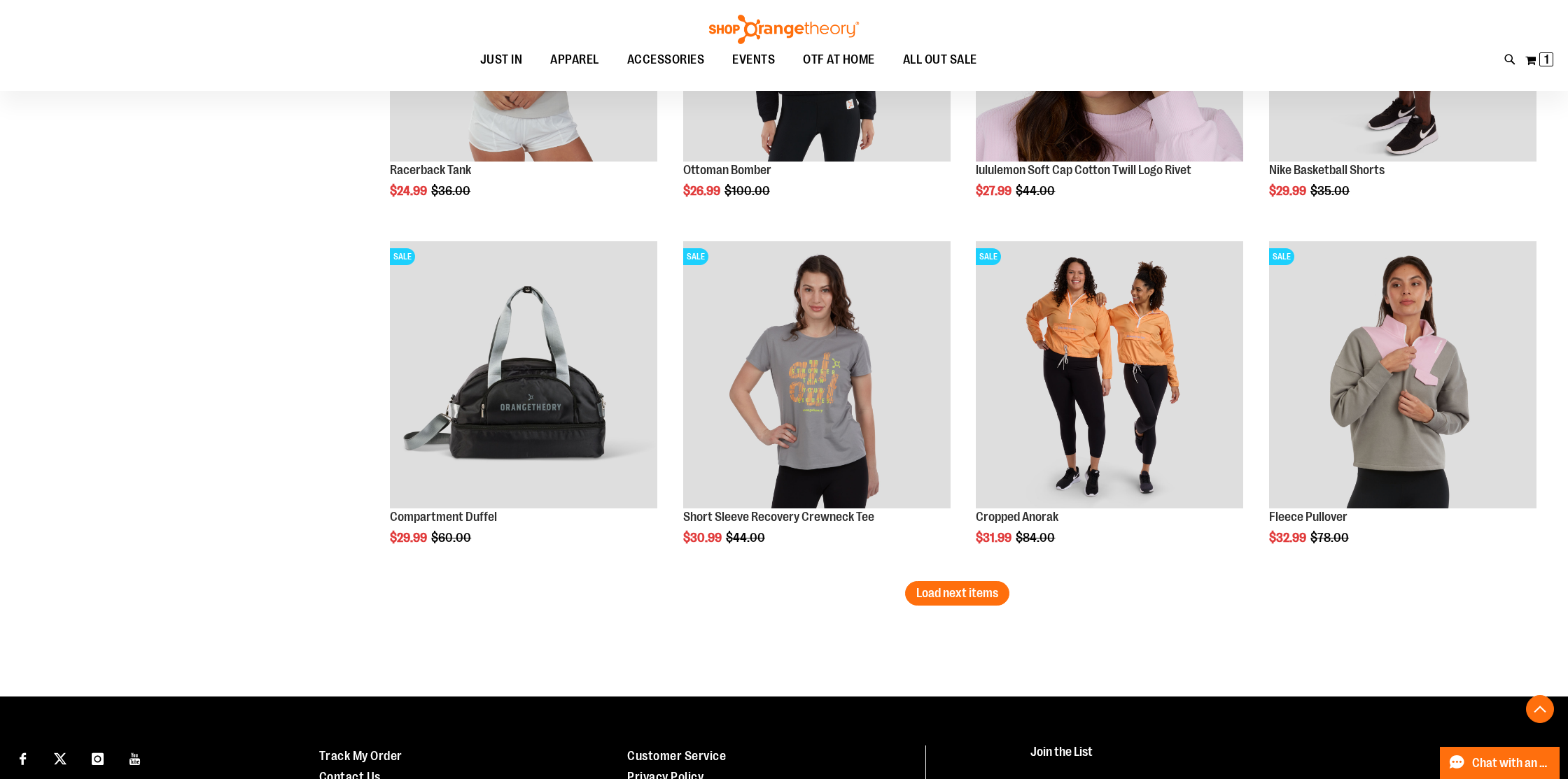
scroll to position [2857, 0]
click at [978, 594] on span "Load next items" at bounding box center [956, 592] width 82 height 14
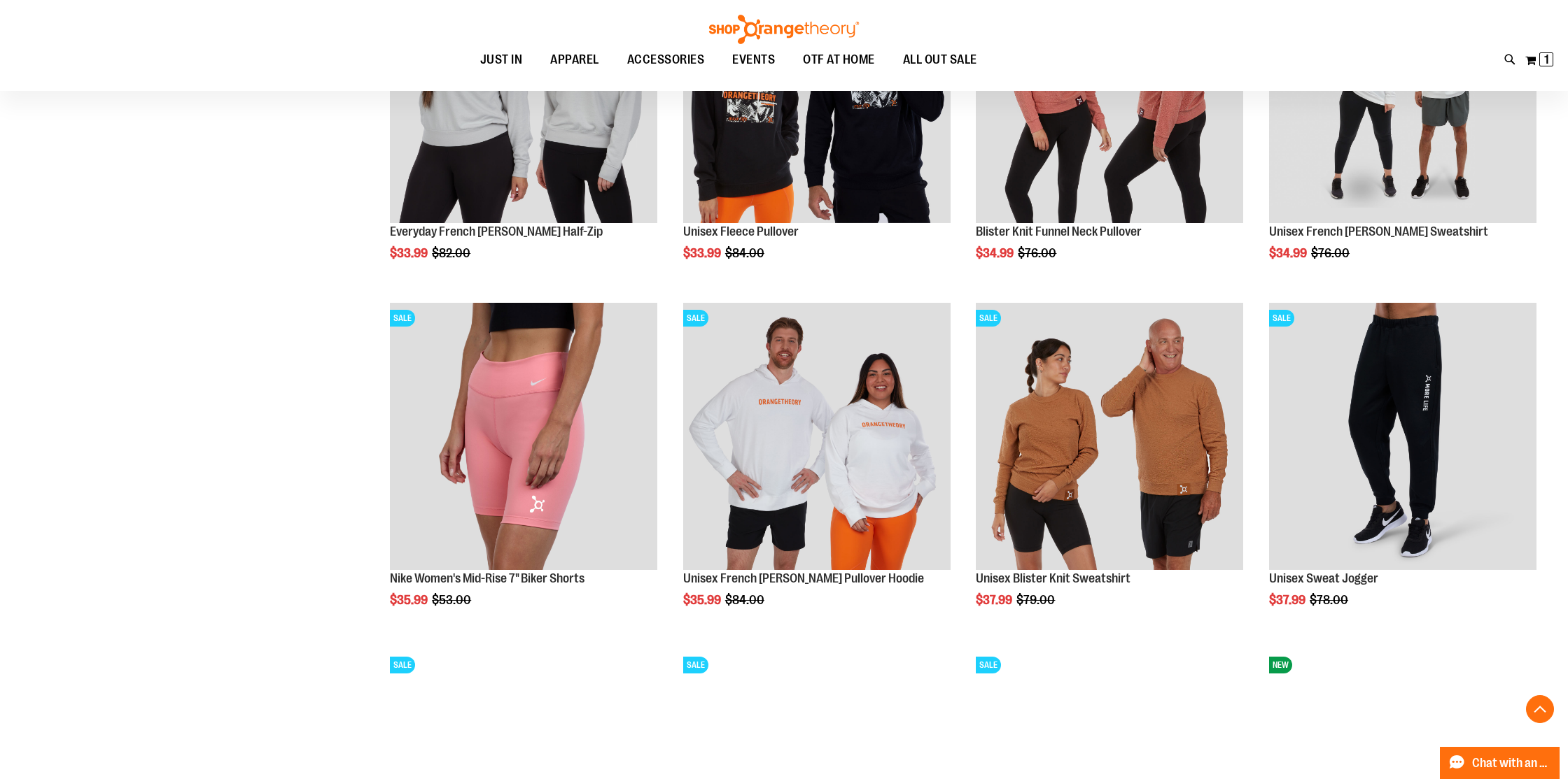
scroll to position [3487, 0]
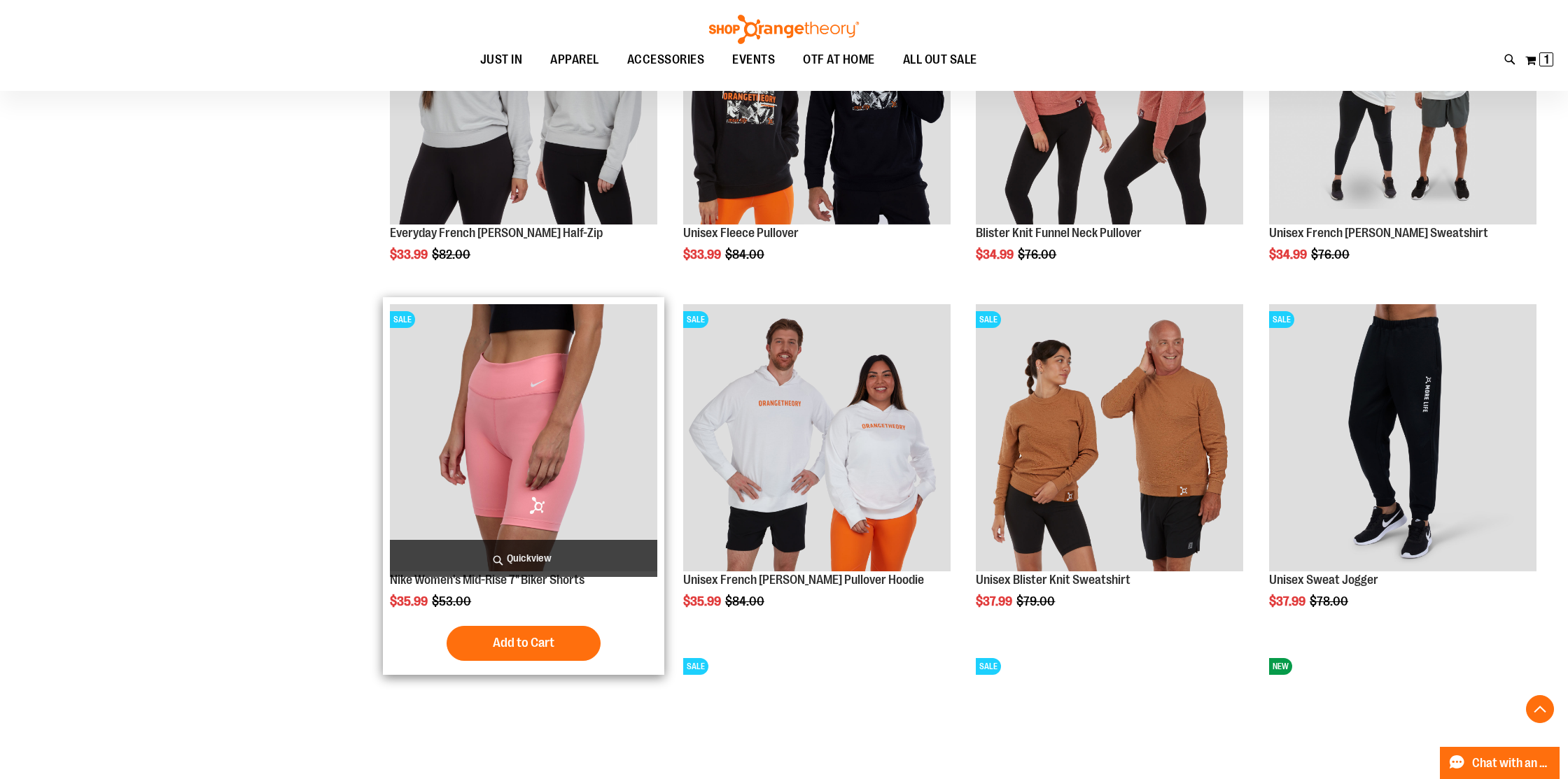
click at [528, 562] on span "Quickview" at bounding box center [523, 558] width 267 height 37
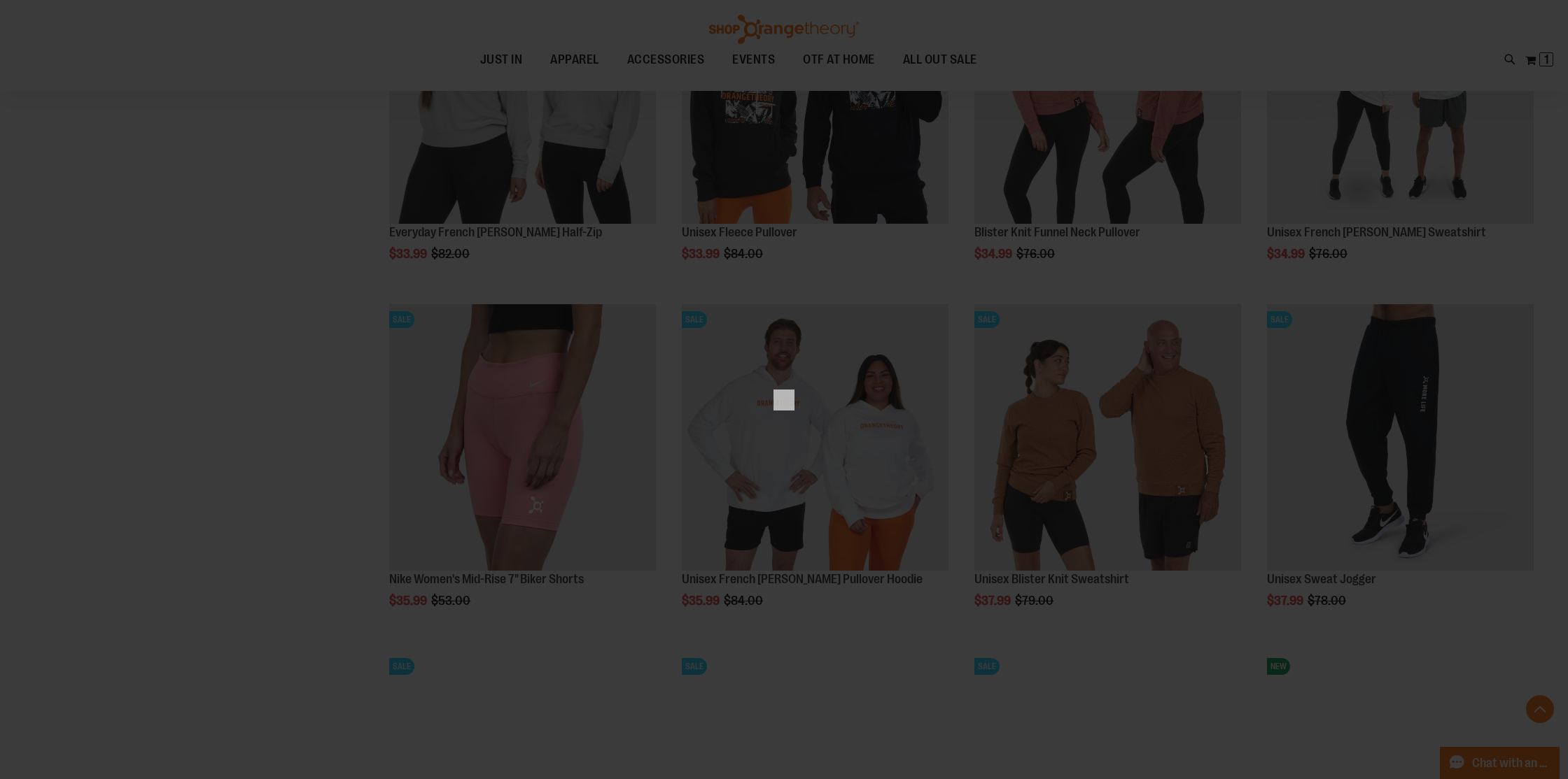
scroll to position [0, 0]
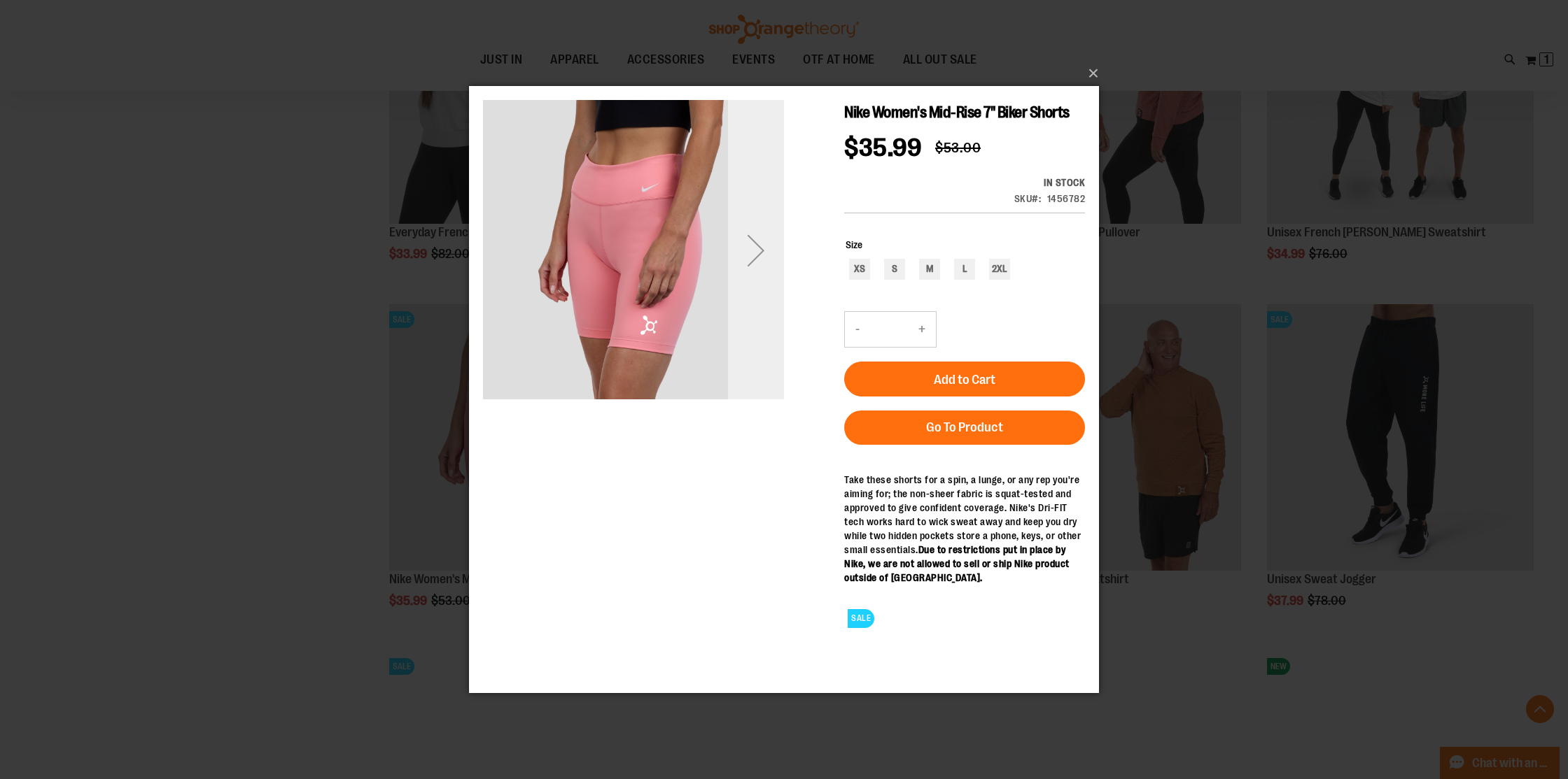
click at [753, 280] on div "Next" at bounding box center [755, 251] width 56 height 301
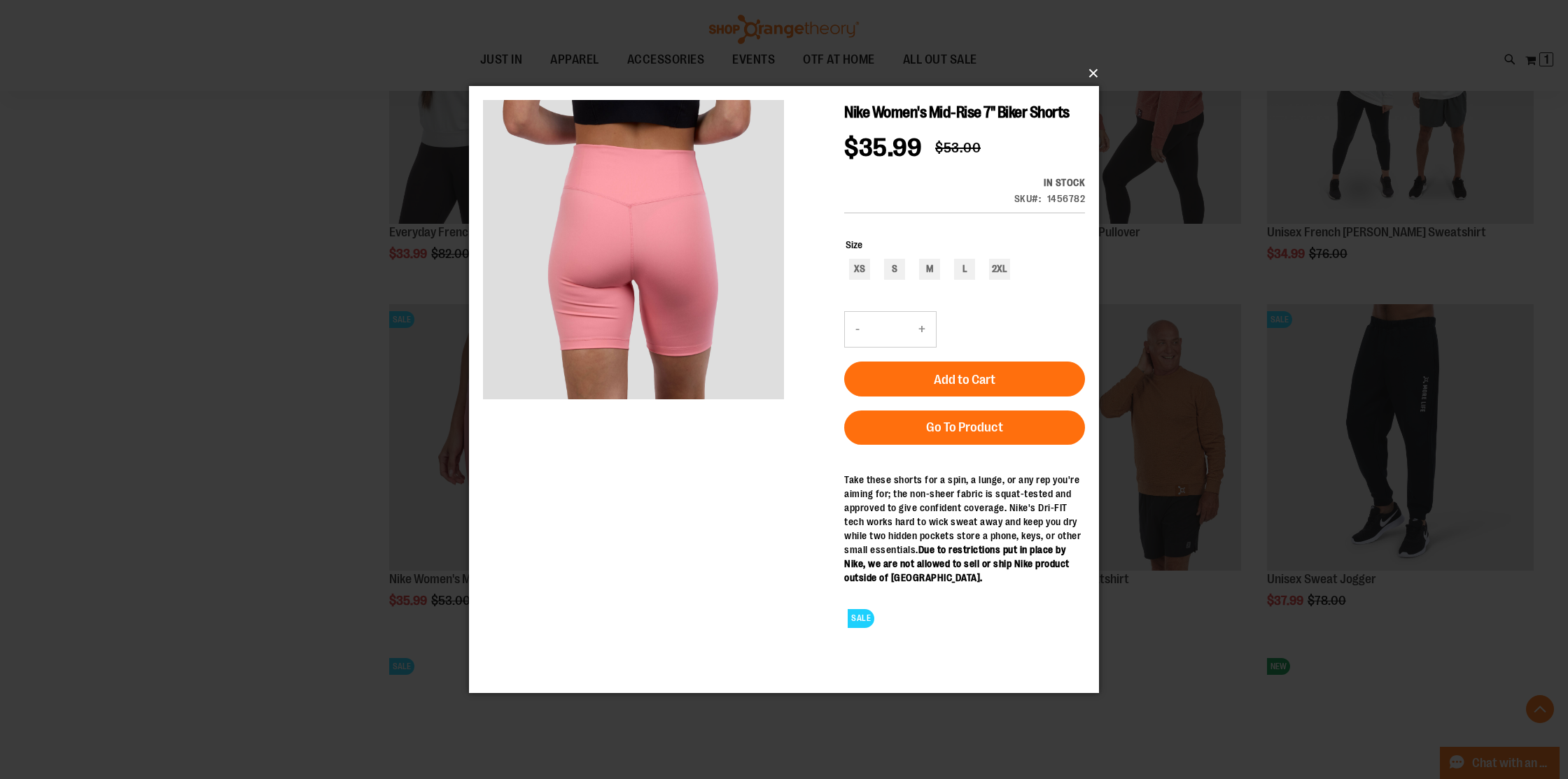
click at [1090, 72] on button "×" at bounding box center [787, 73] width 630 height 31
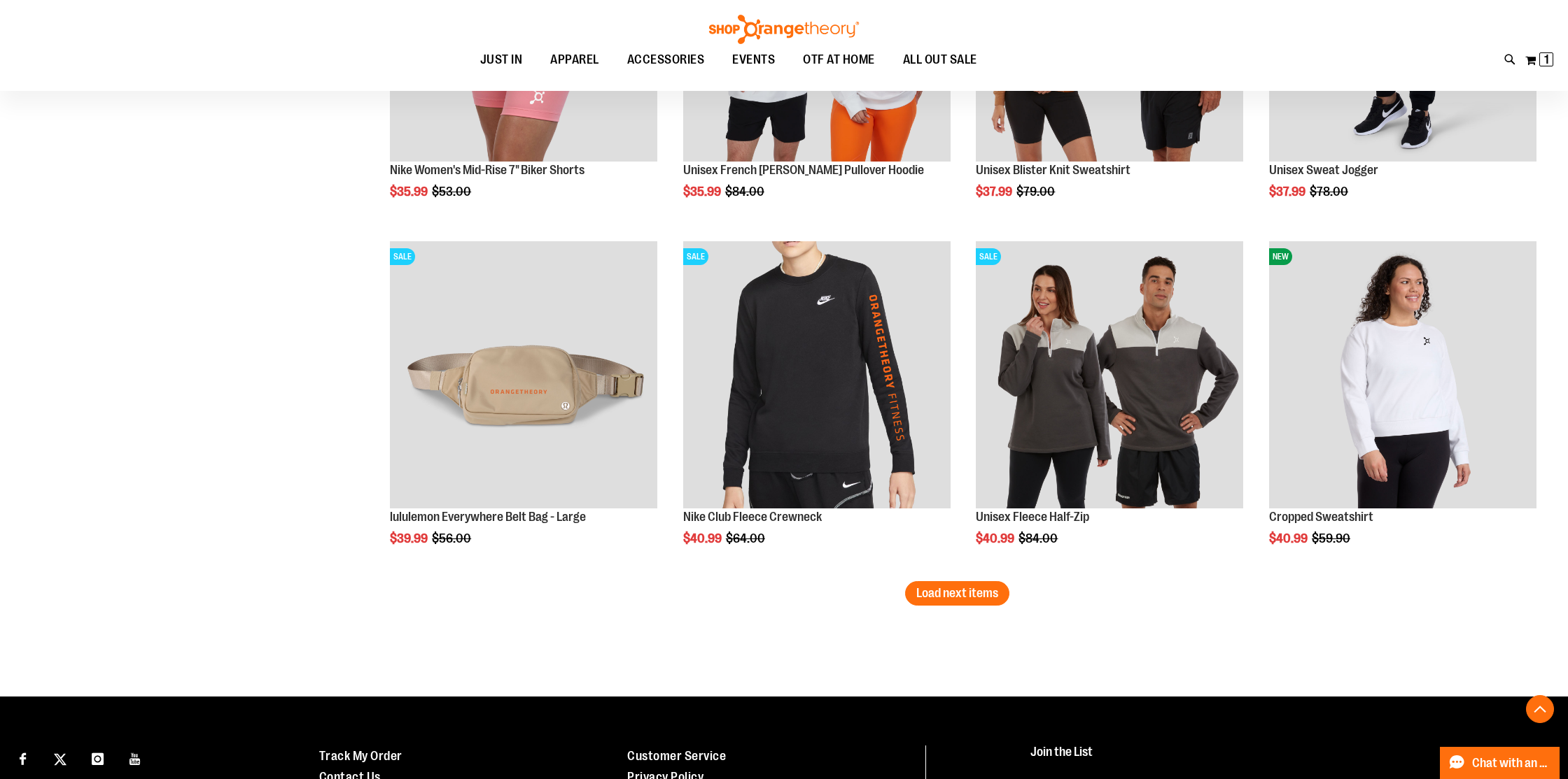
scroll to position [3876, 0]
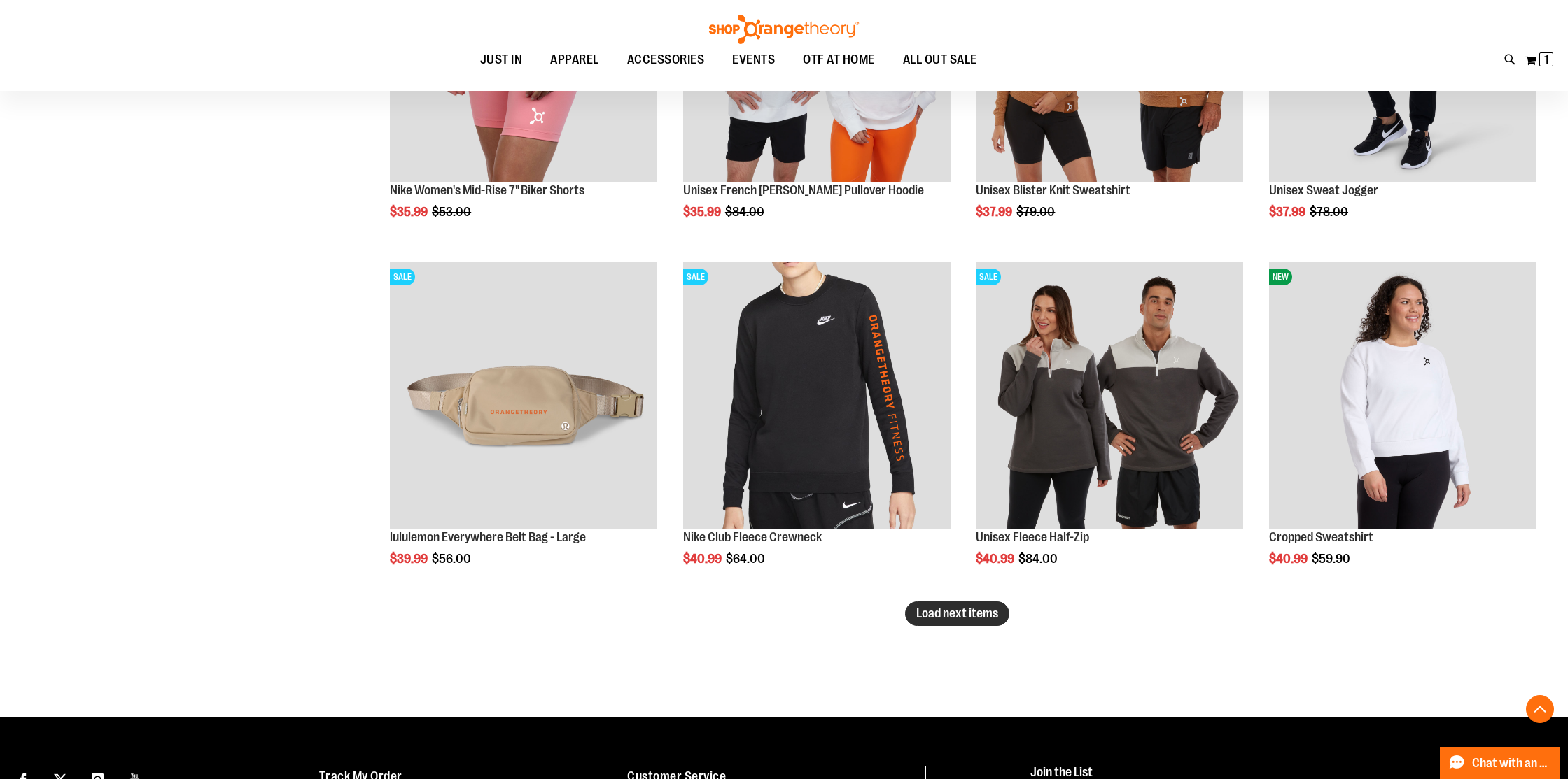
click at [959, 611] on span "Load next items" at bounding box center [956, 614] width 82 height 14
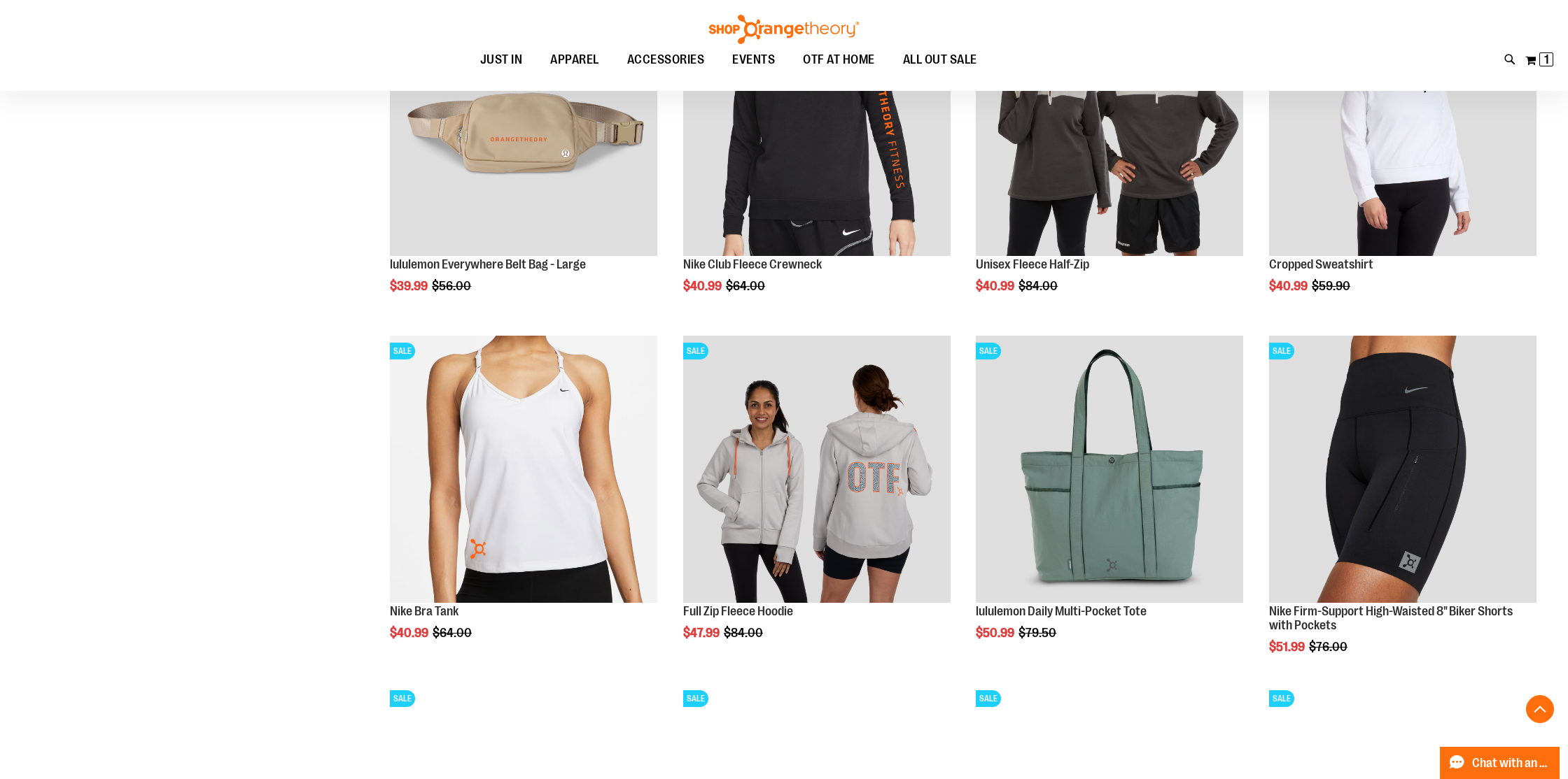
scroll to position [4152, 0]
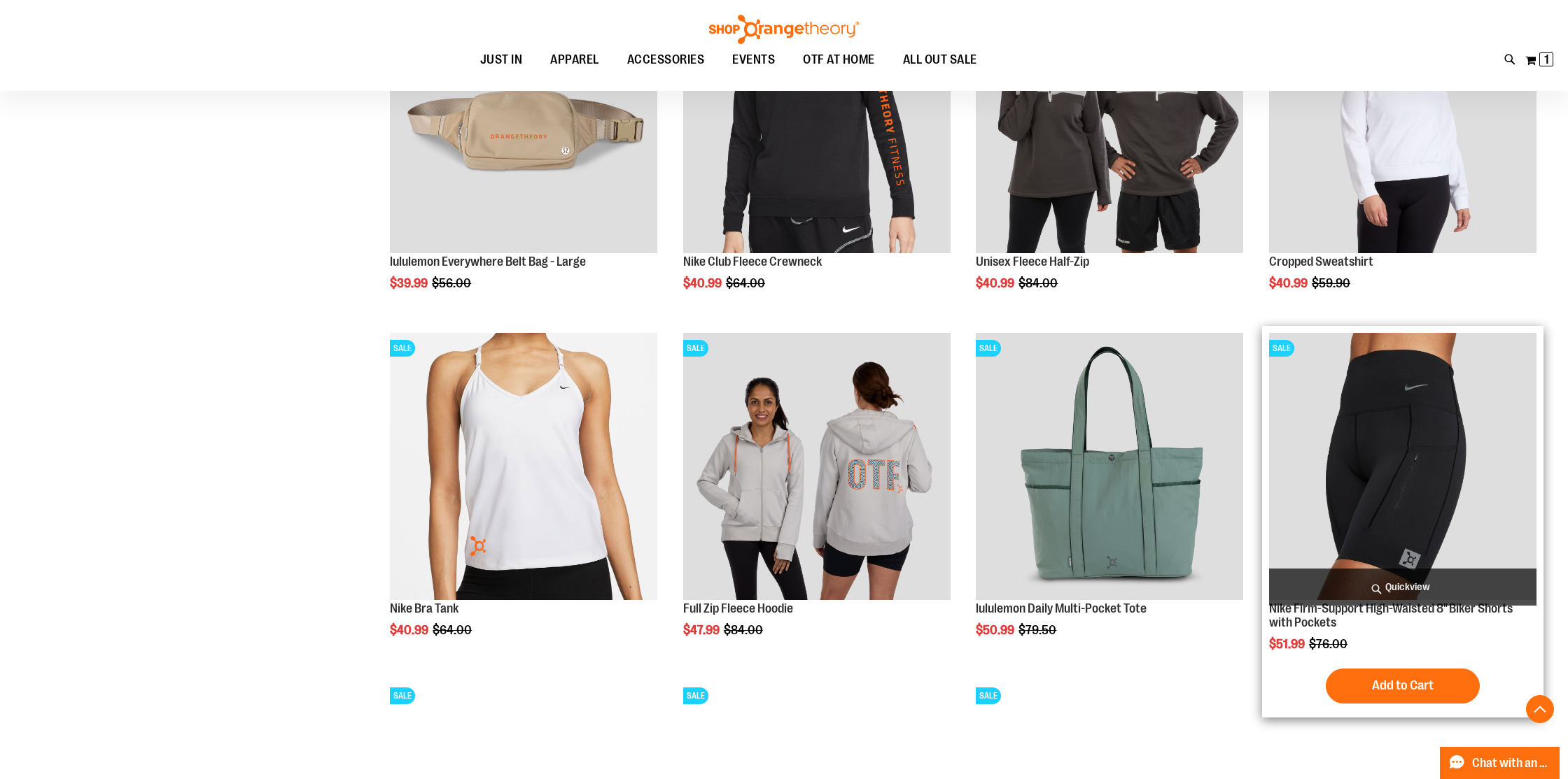
click at [1444, 579] on span "Quickview" at bounding box center [1402, 587] width 267 height 37
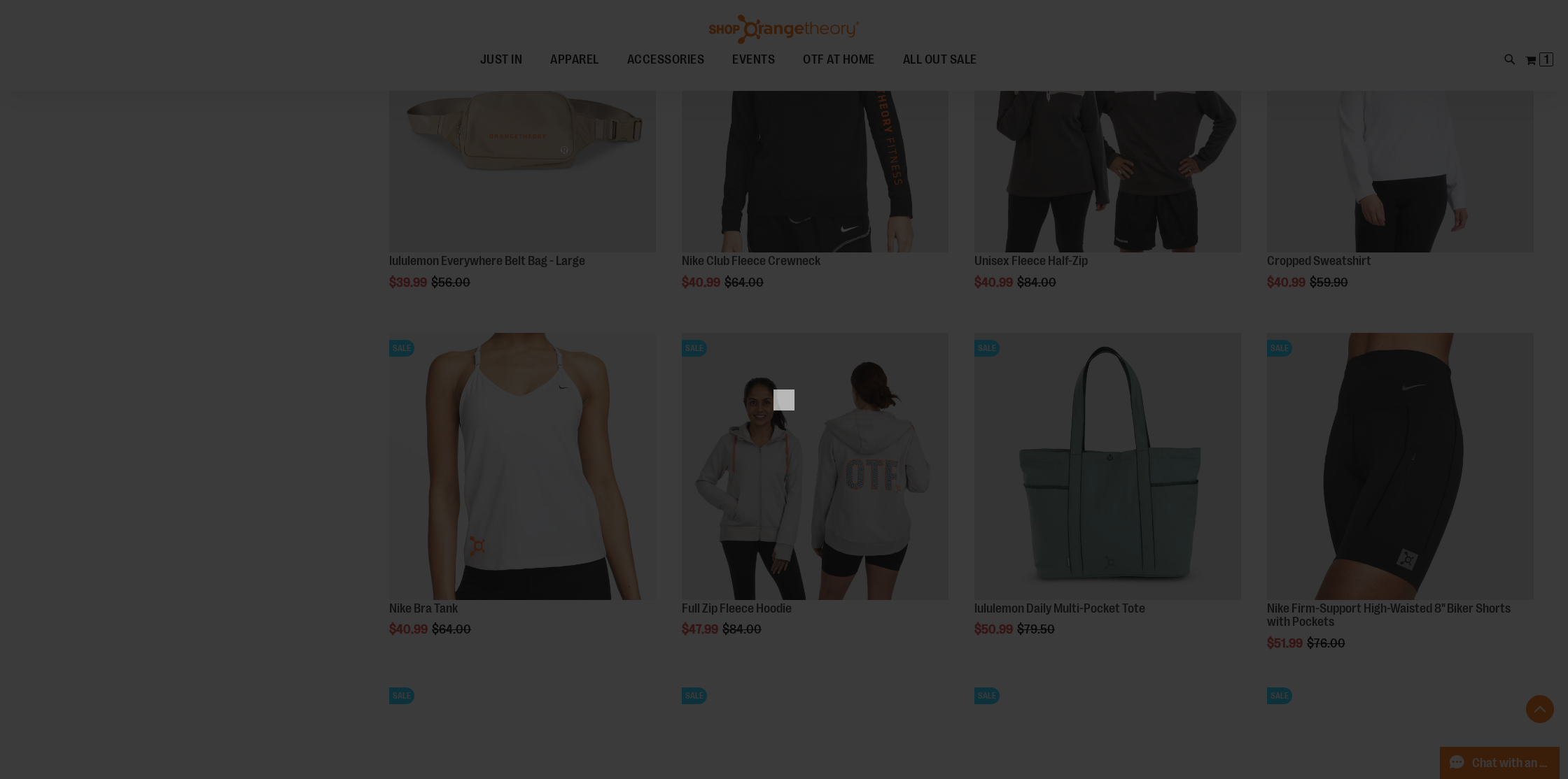
scroll to position [0, 0]
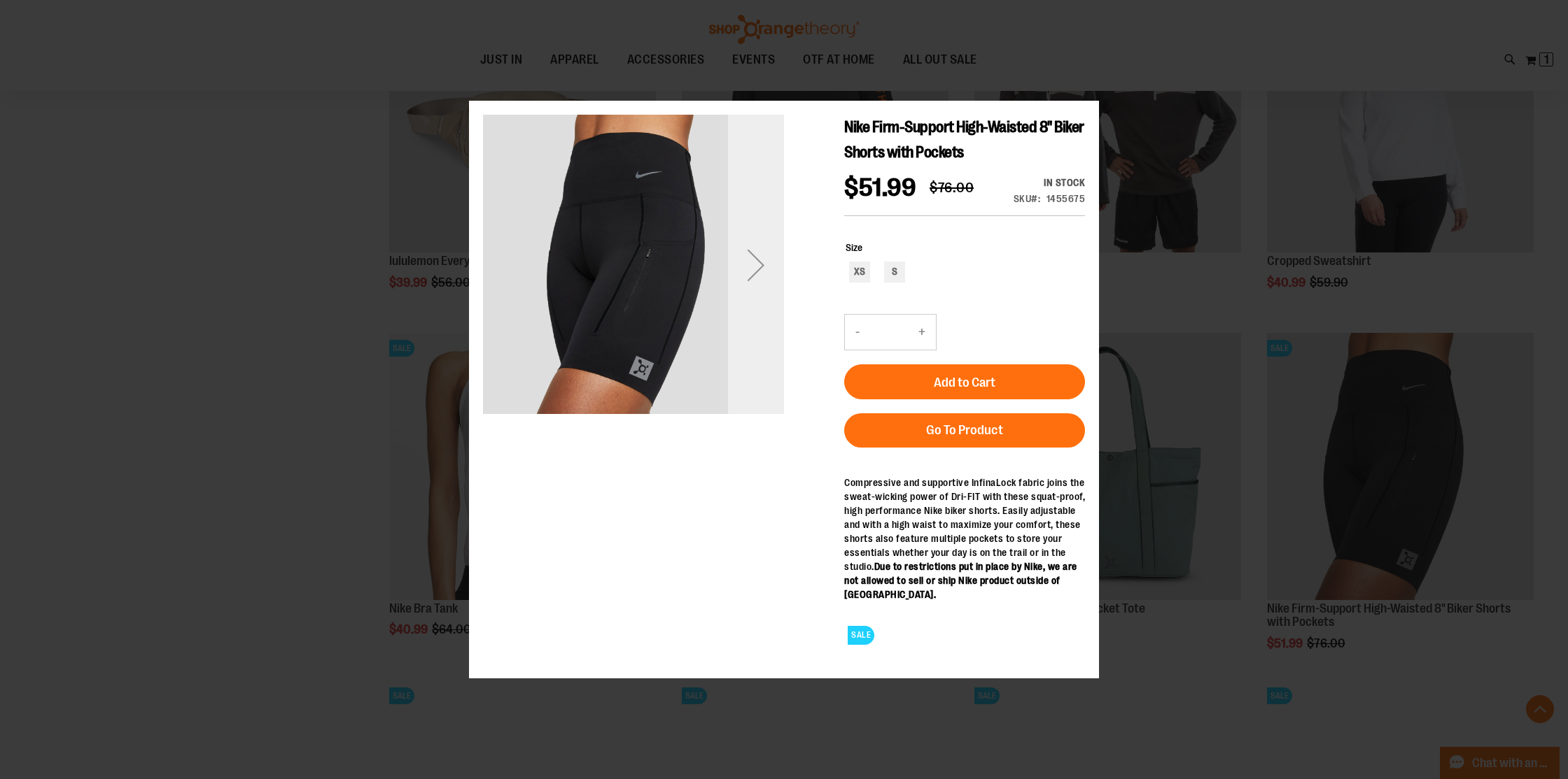
click at [753, 314] on div "Next" at bounding box center [755, 265] width 56 height 301
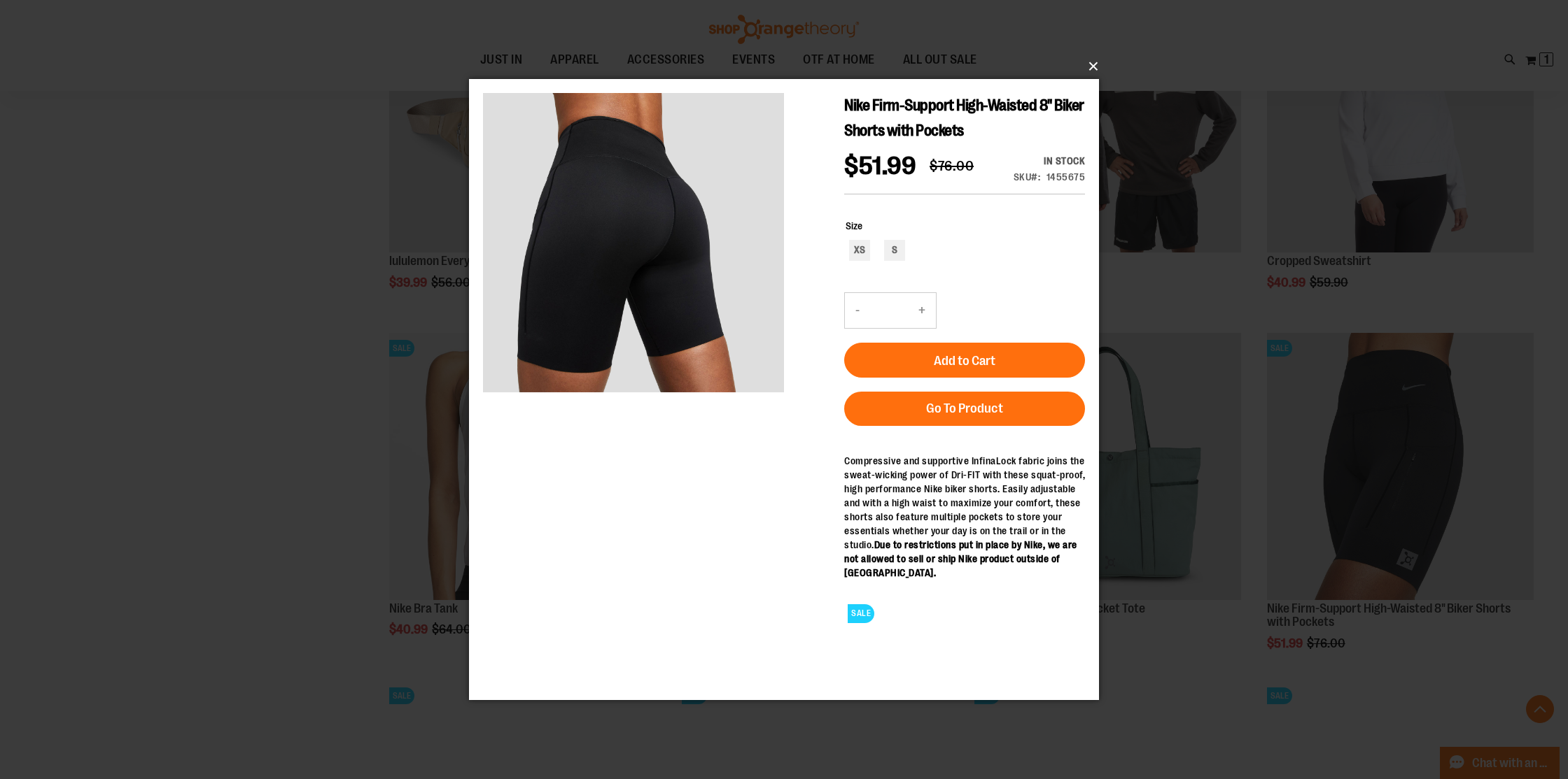
click at [1087, 69] on button "×" at bounding box center [787, 66] width 630 height 31
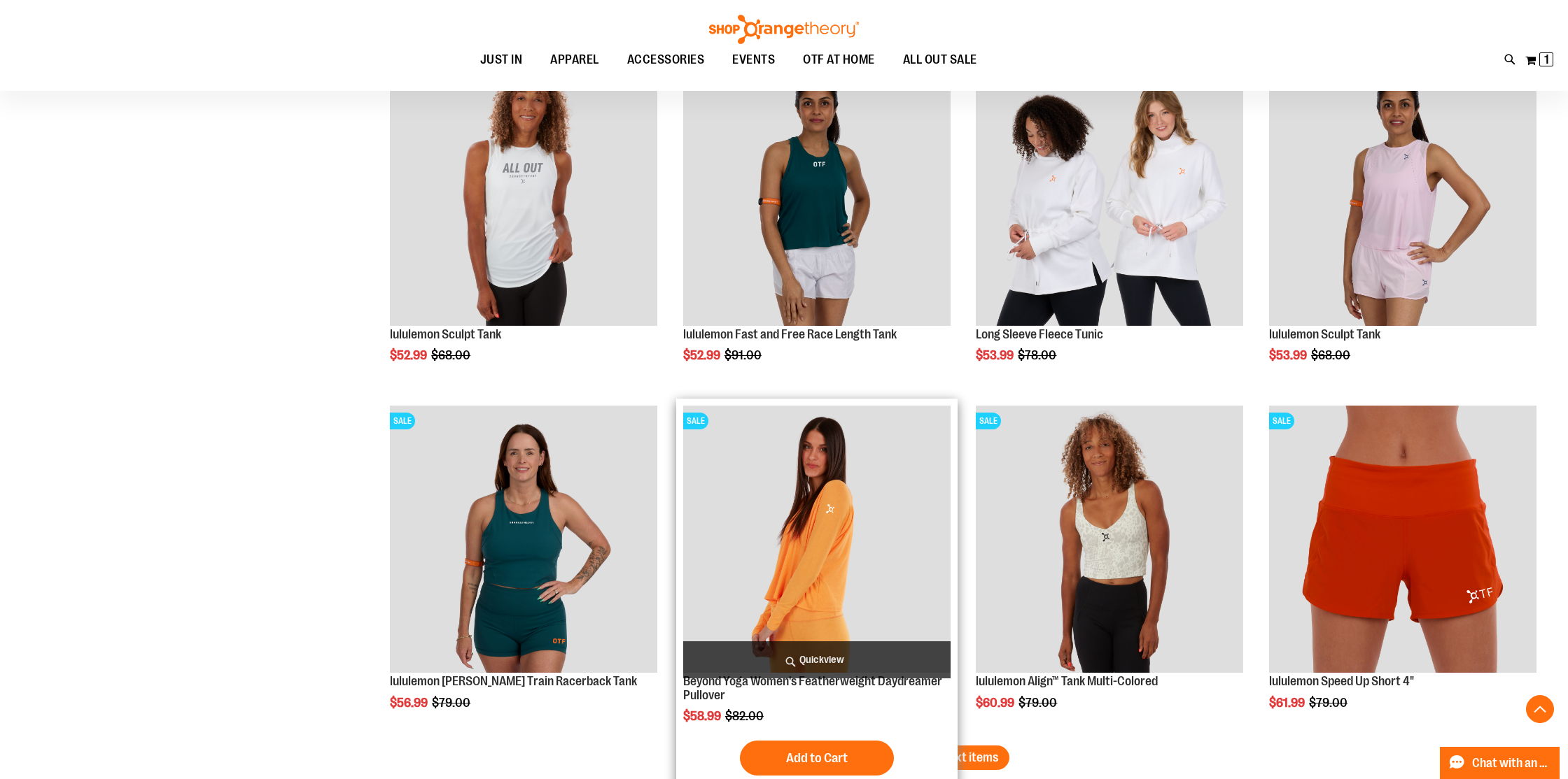
scroll to position [4779, 0]
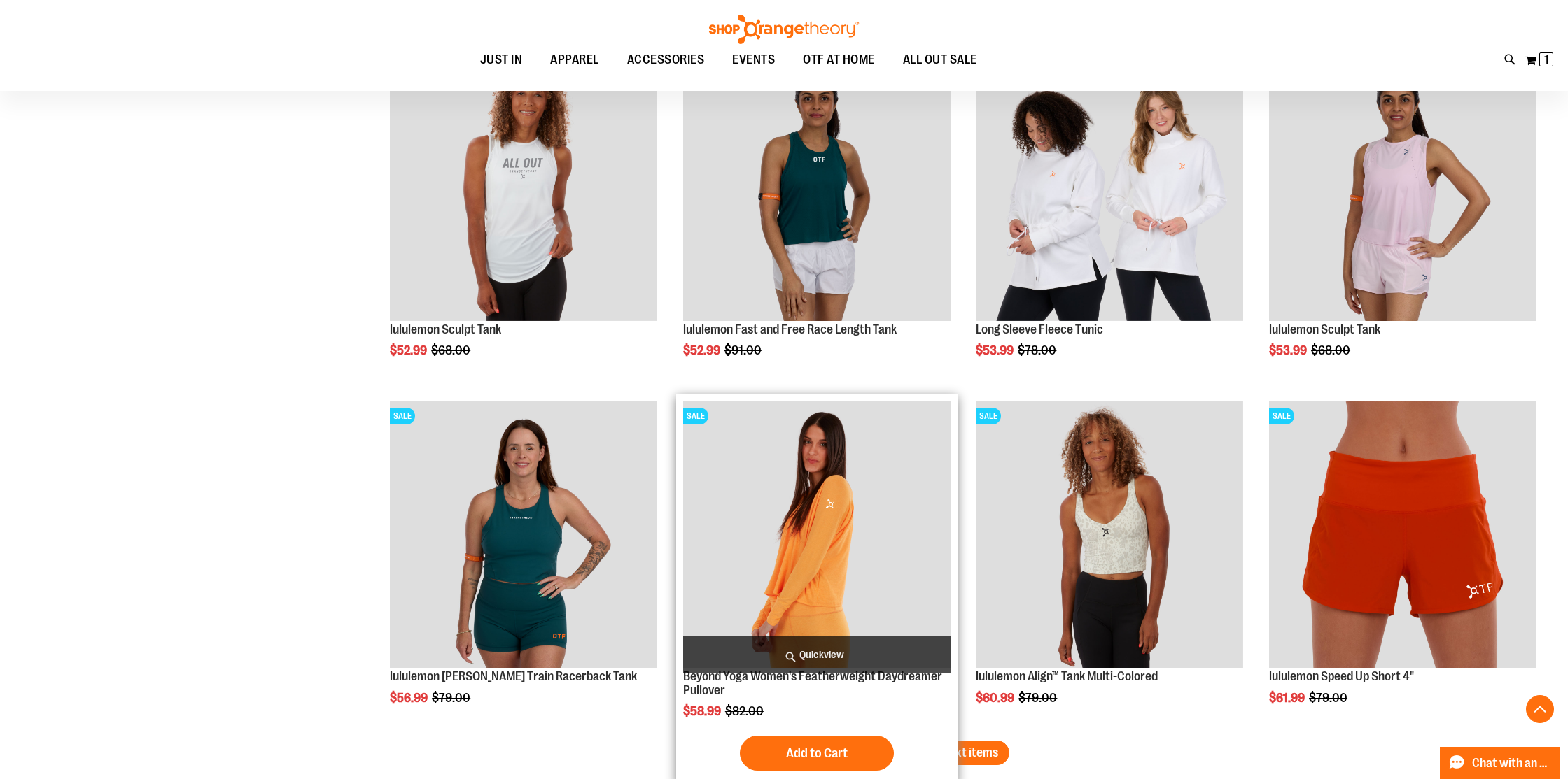
click at [826, 646] on span "Quickview" at bounding box center [816, 654] width 267 height 37
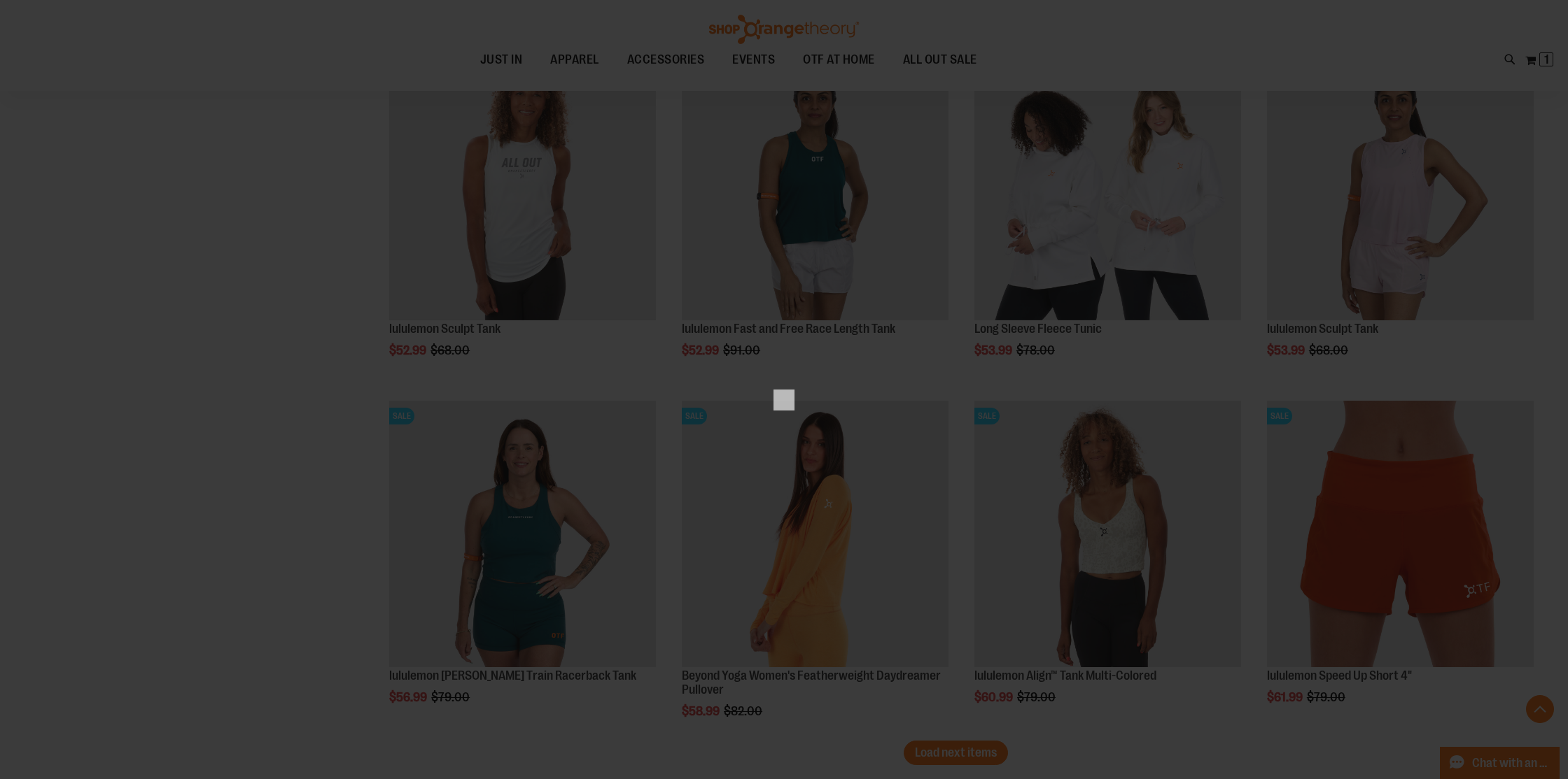
scroll to position [0, 0]
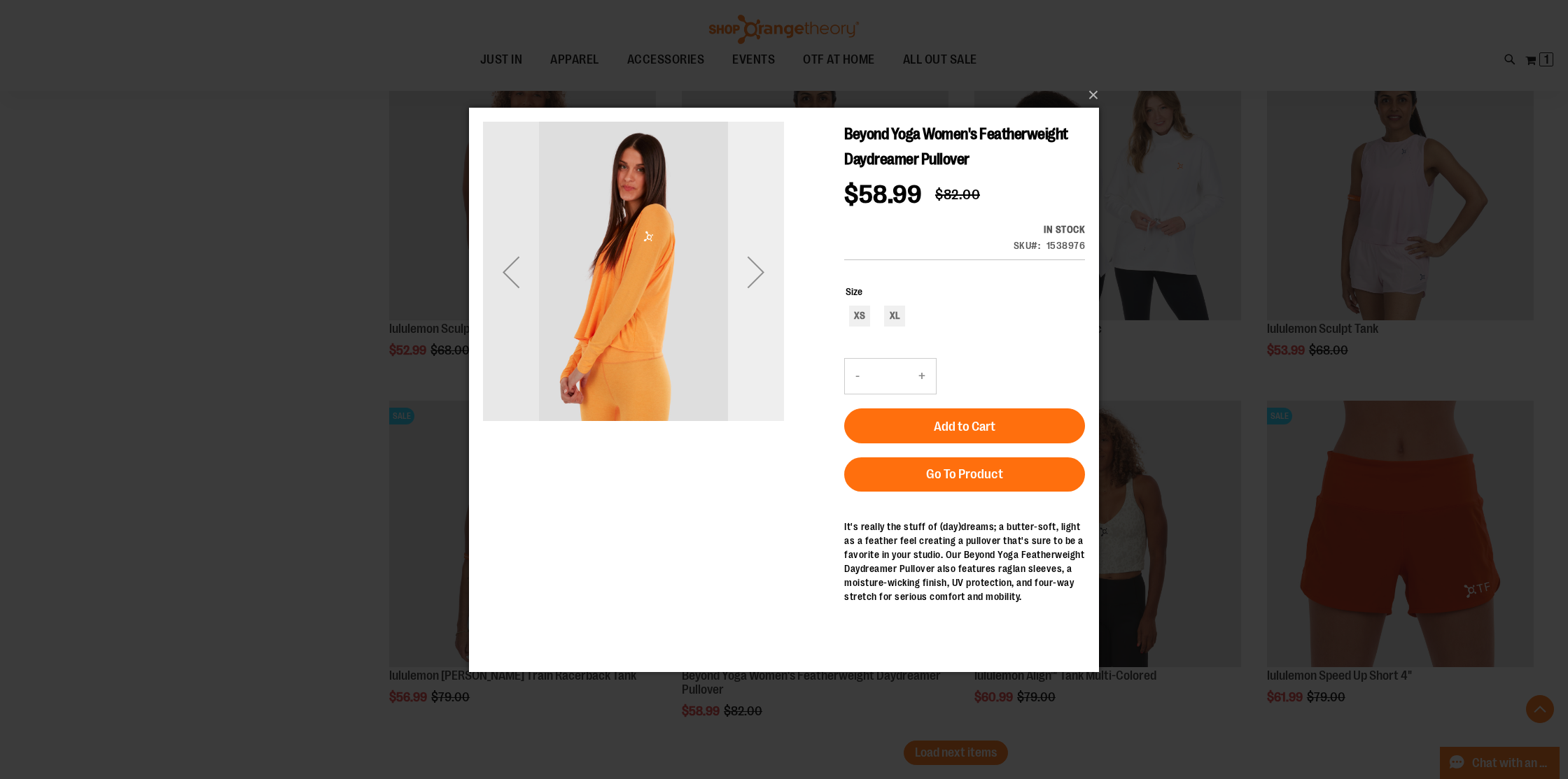
click at [768, 303] on div "Next" at bounding box center [755, 271] width 56 height 301
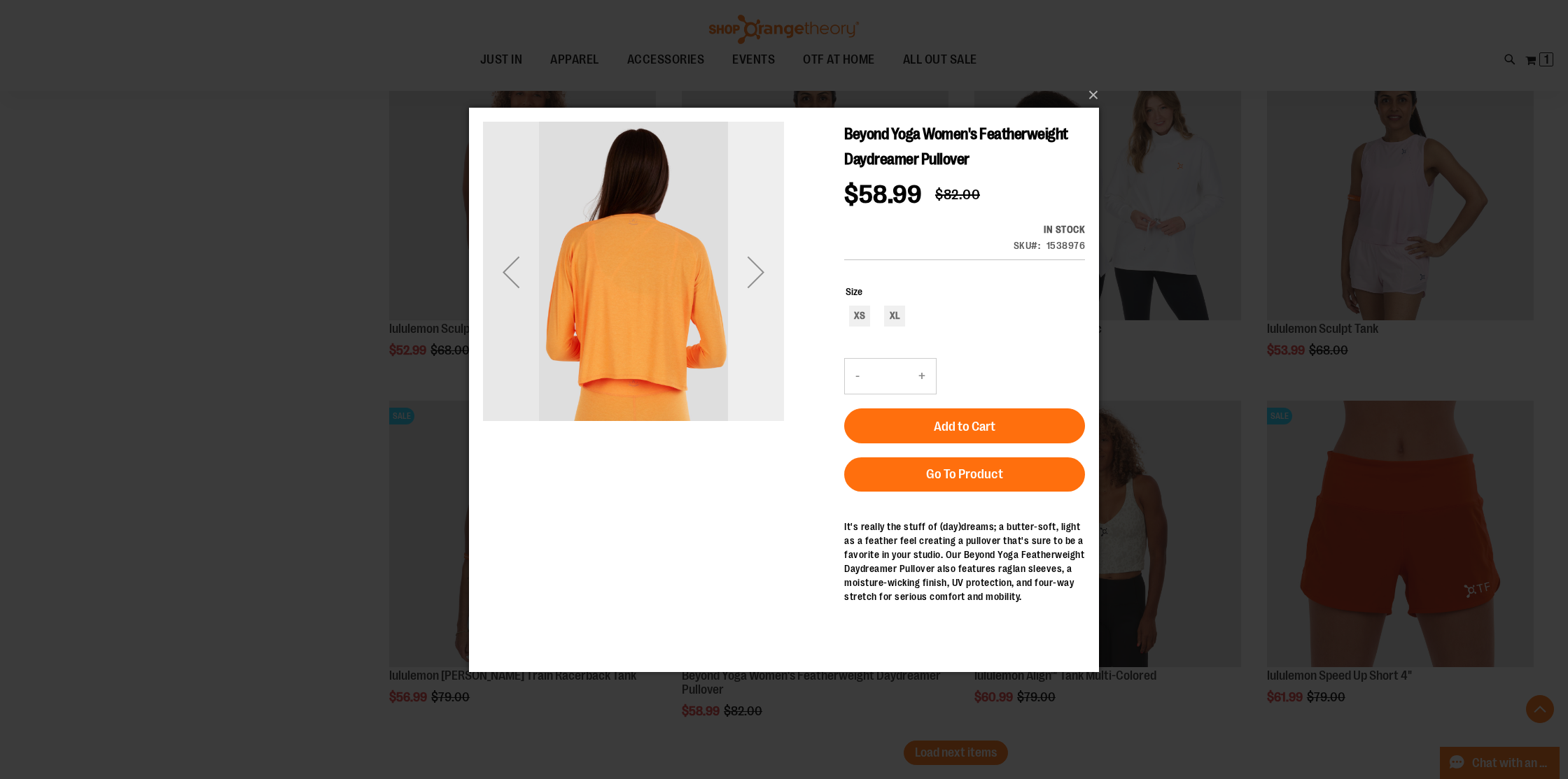
click at [768, 303] on div "Next" at bounding box center [755, 271] width 56 height 301
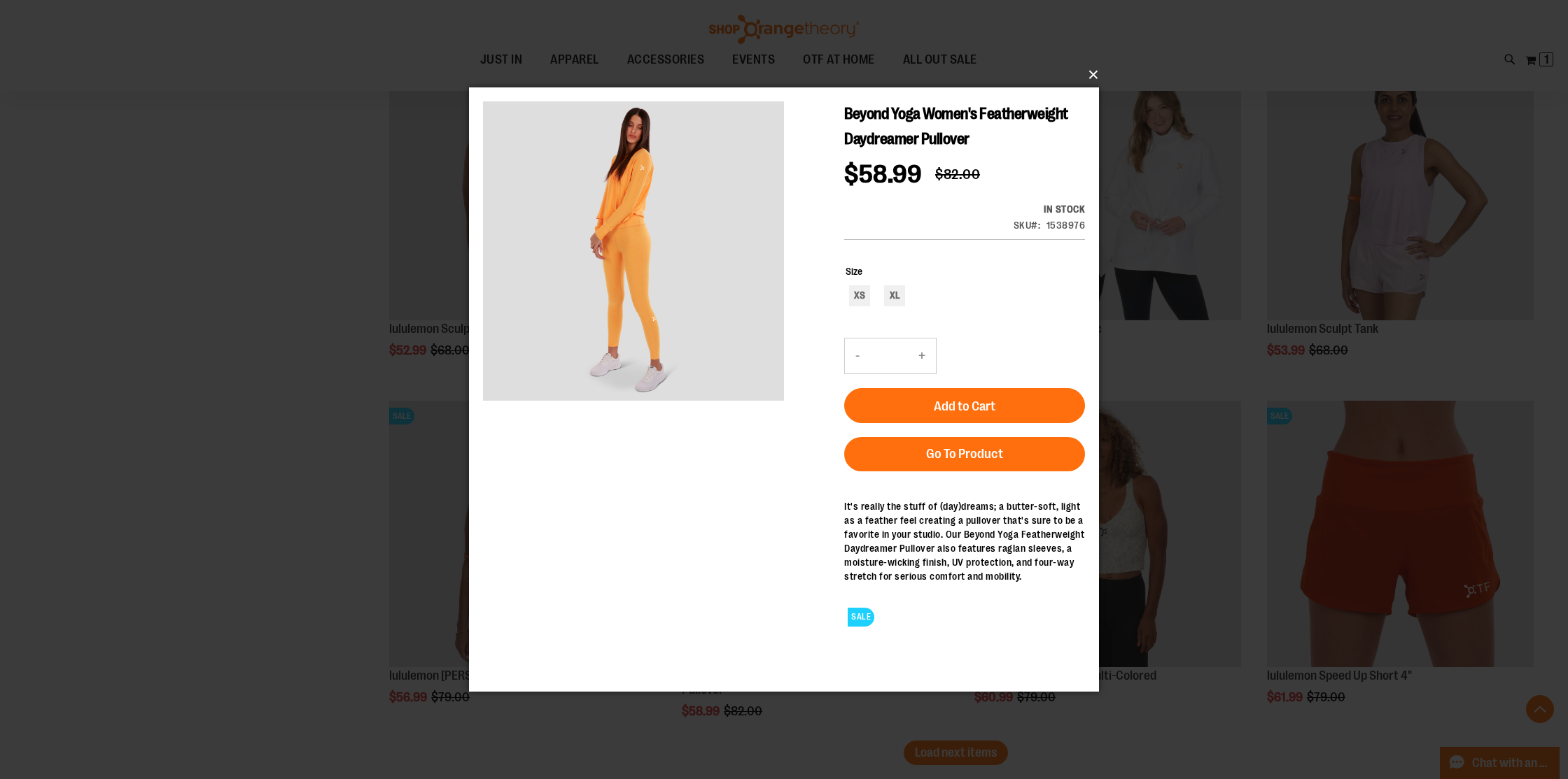
click at [1087, 67] on button "×" at bounding box center [787, 74] width 630 height 31
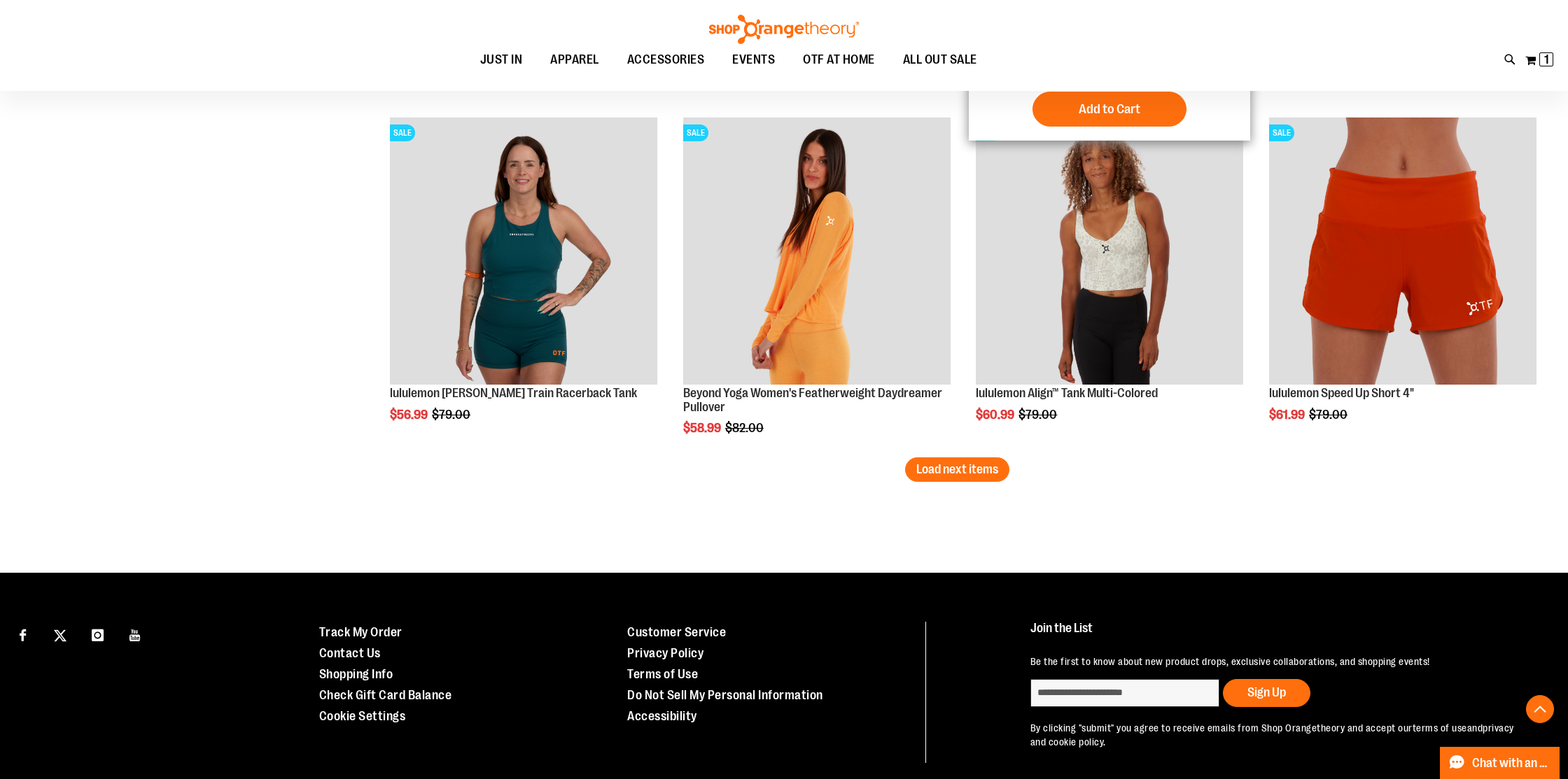
scroll to position [5117, 0]
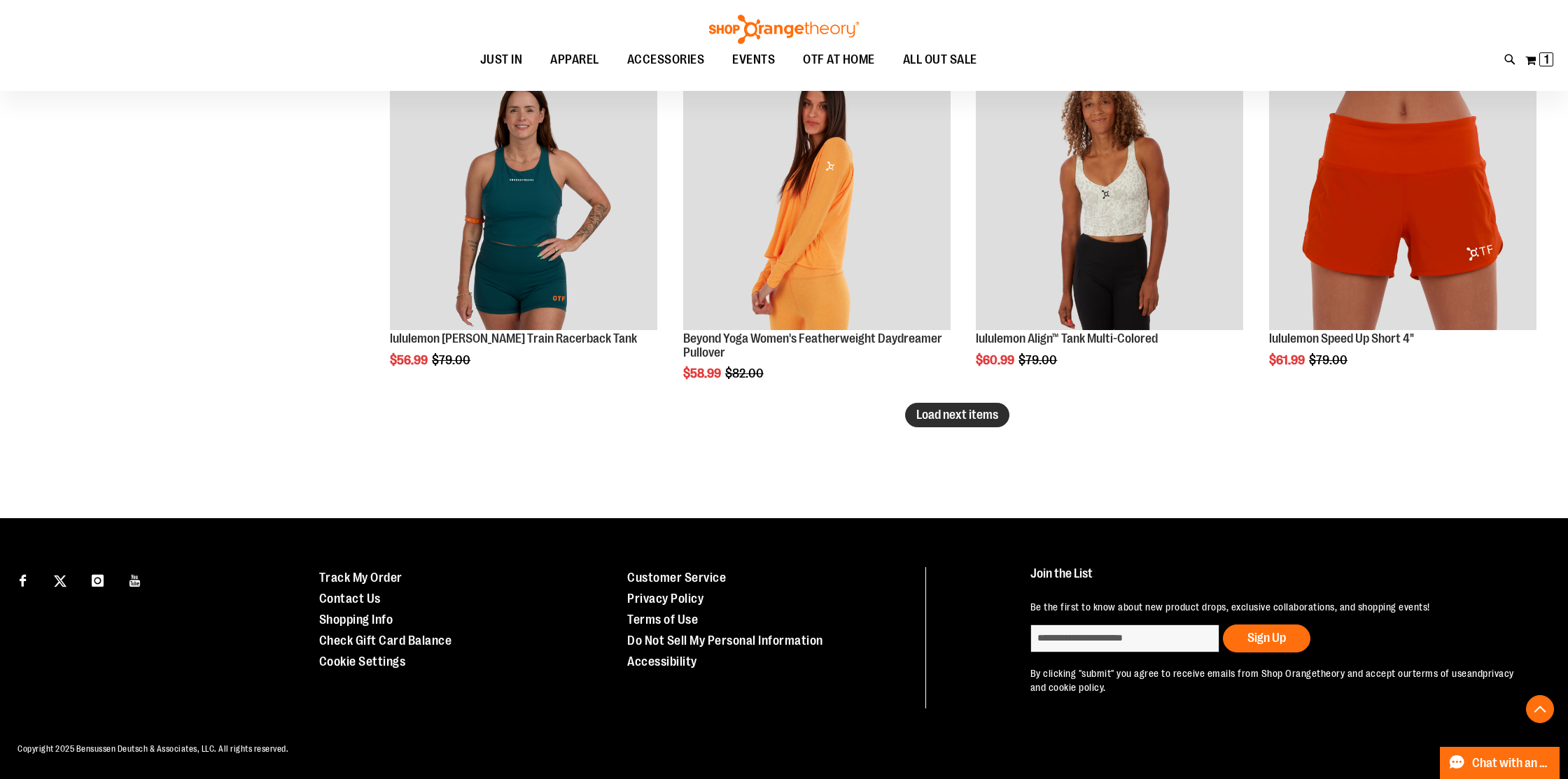
click at [985, 415] on span "Load next items" at bounding box center [956, 415] width 82 height 14
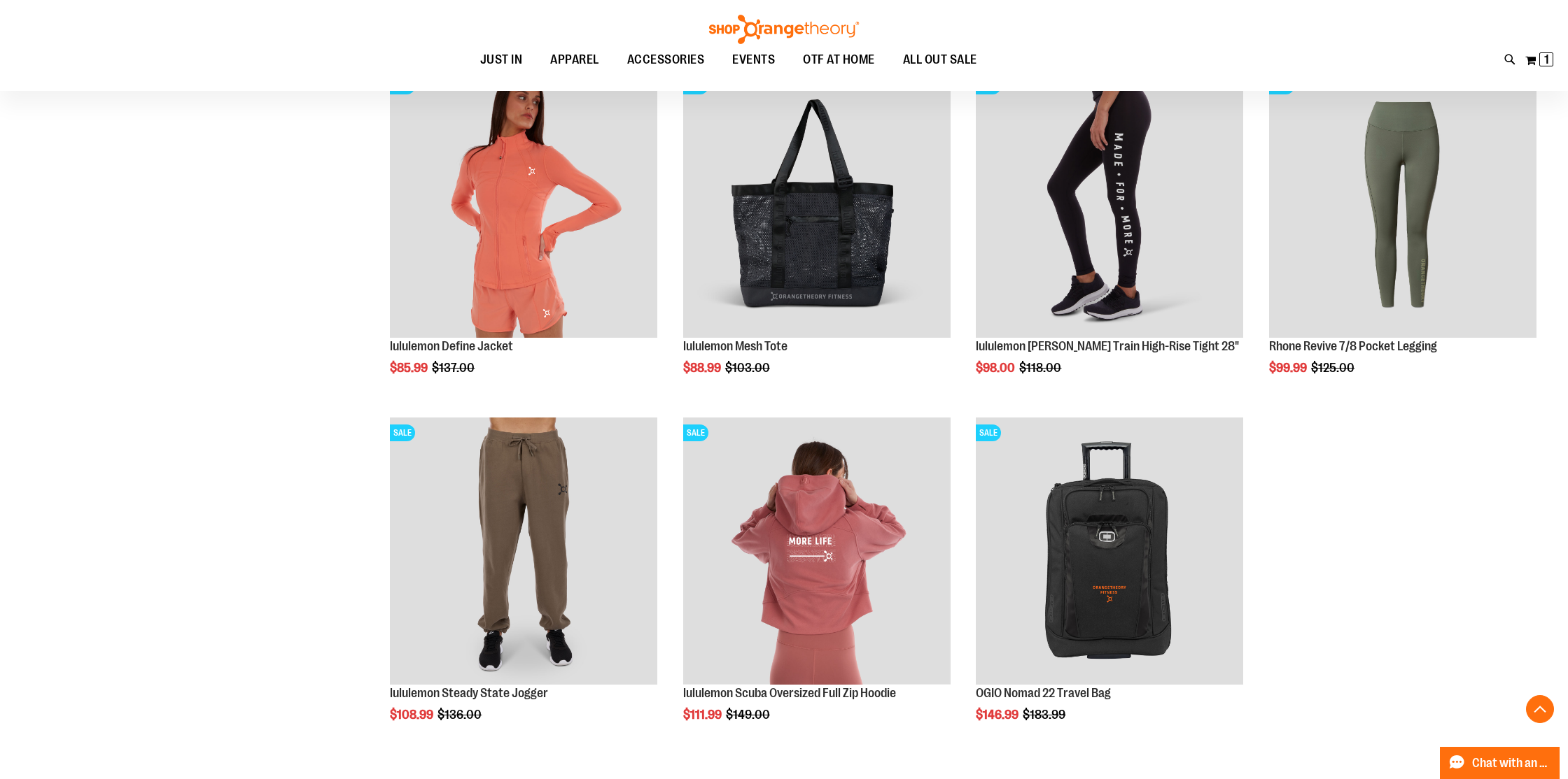
scroll to position [5802, 0]
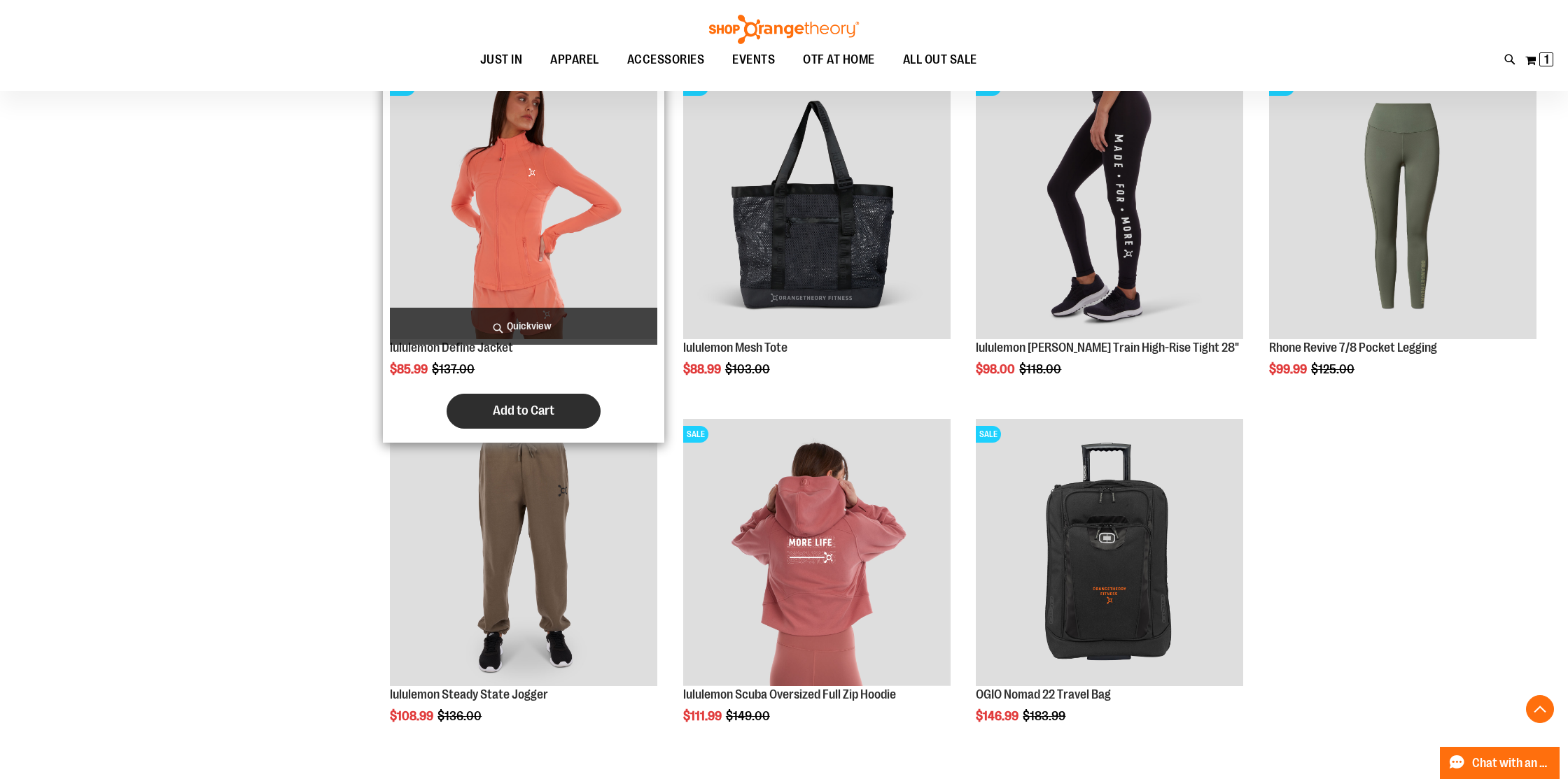
click at [524, 402] on button "Add to Cart" at bounding box center [524, 411] width 154 height 35
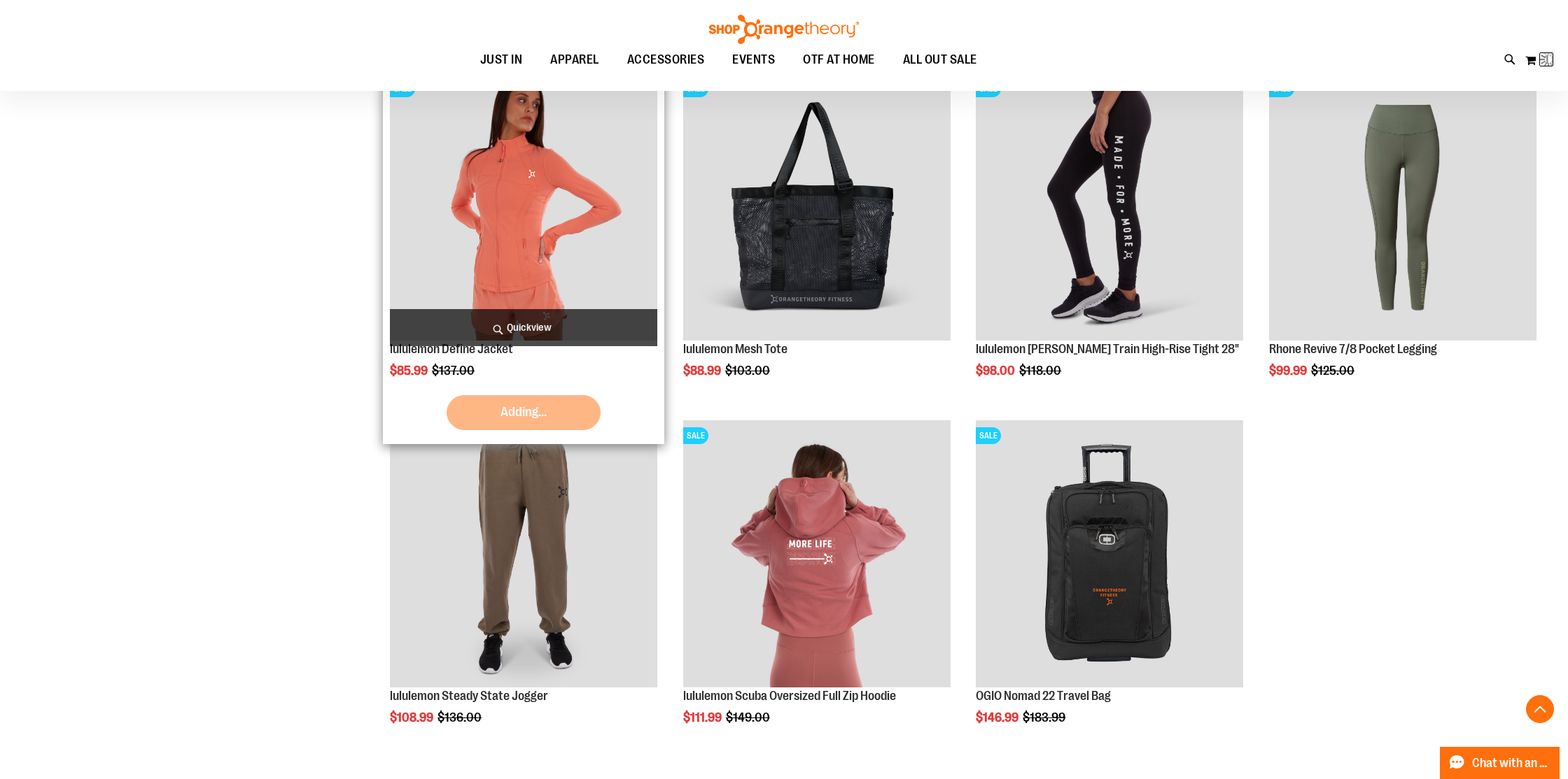
scroll to position [5799, 0]
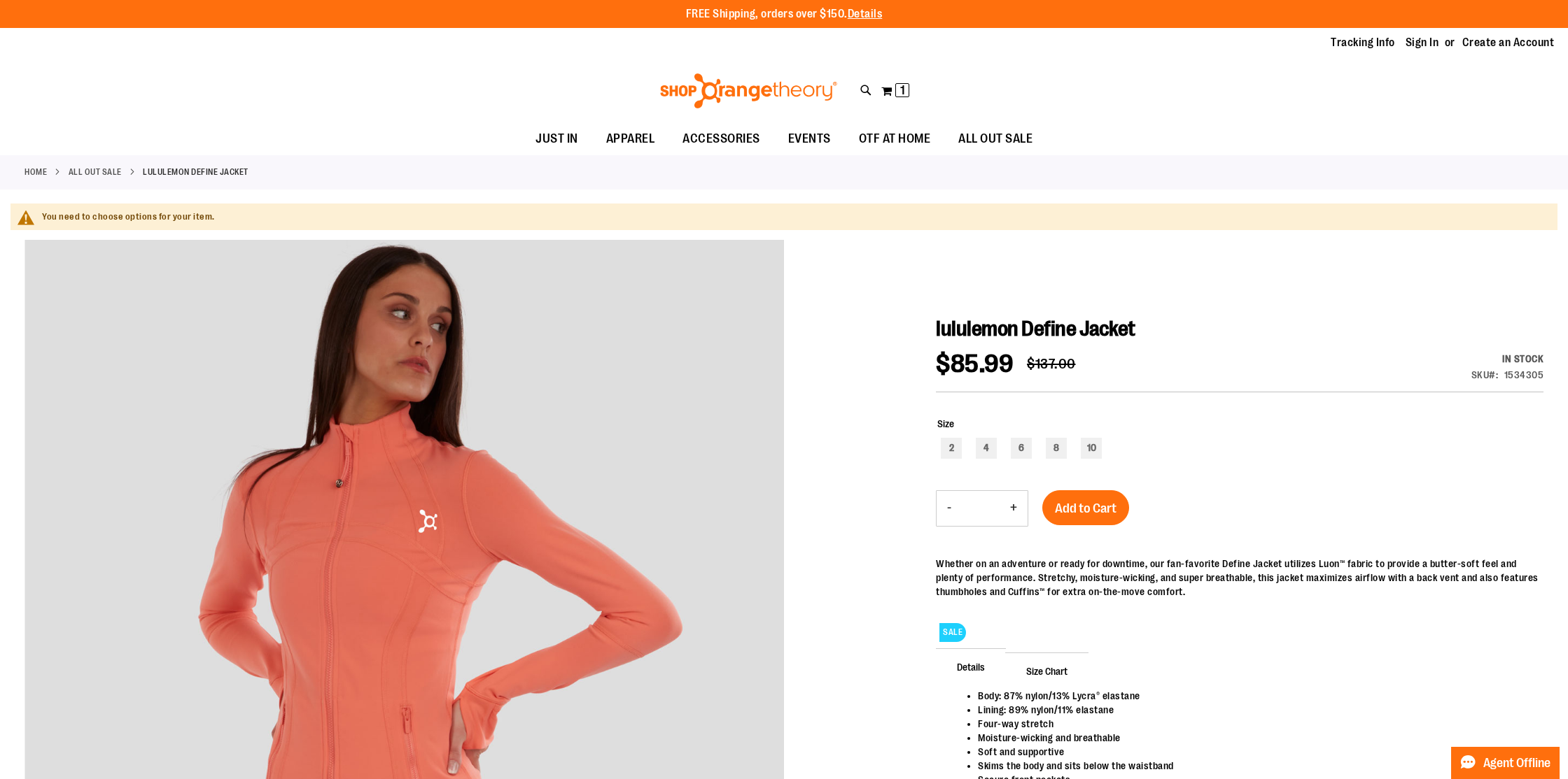
click at [1091, 413] on div "Size 2 4 6 8 10" at bounding box center [1239, 440] width 608 height 74
click at [1089, 442] on div "10" at bounding box center [1091, 448] width 21 height 21
type input "***"
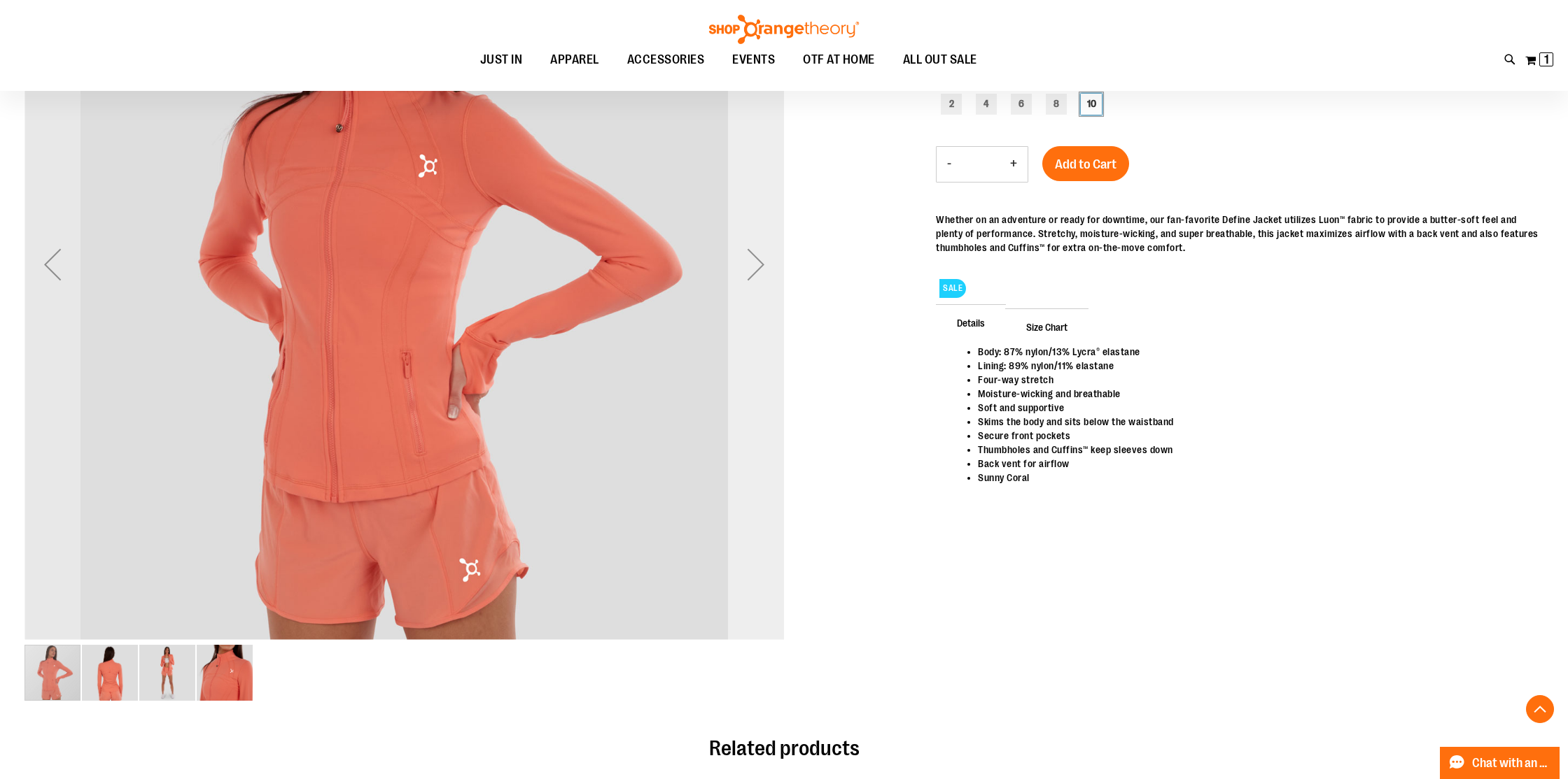
scroll to position [307, 0]
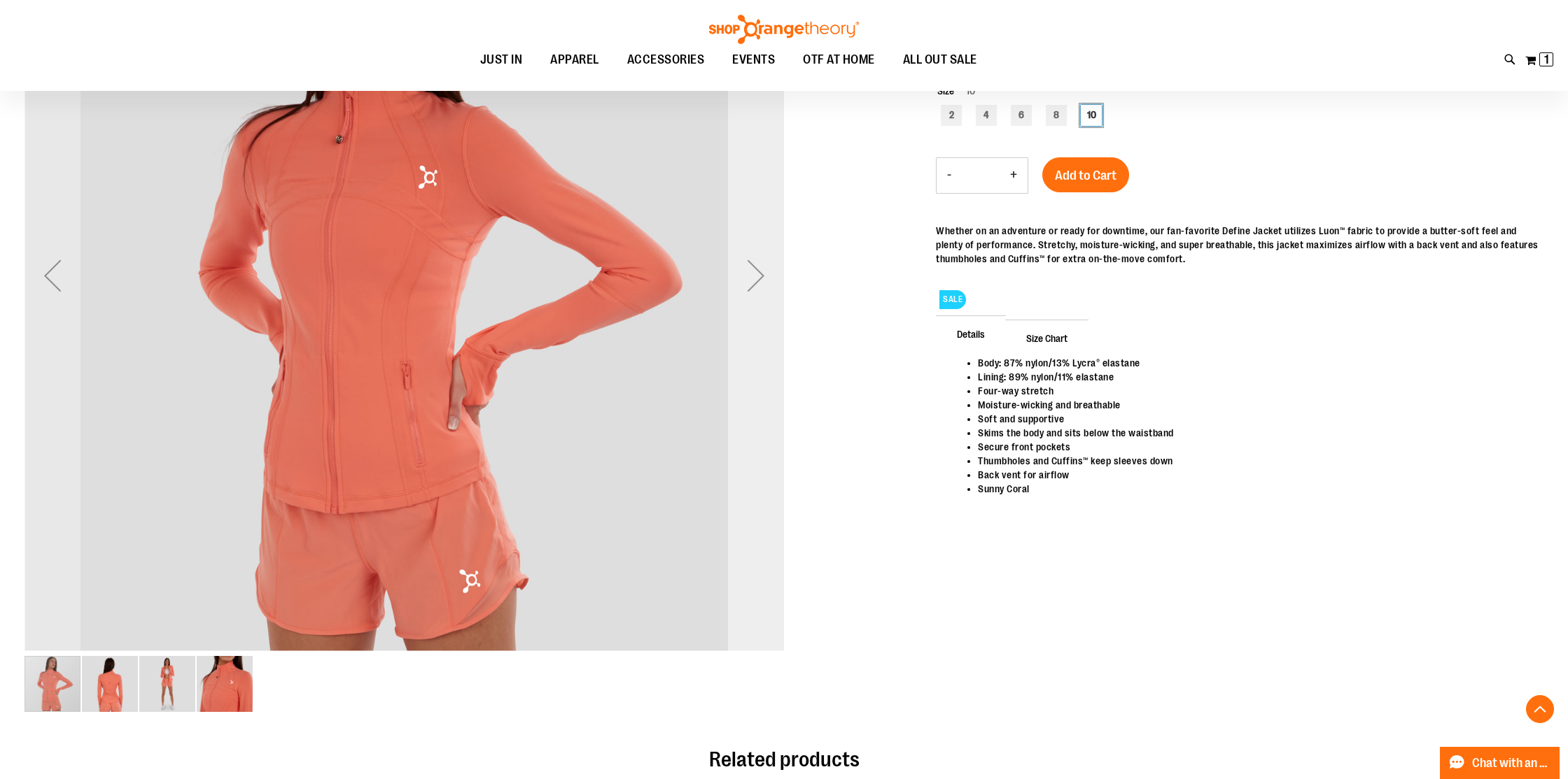
click at [750, 378] on div "Next" at bounding box center [755, 275] width 56 height 759
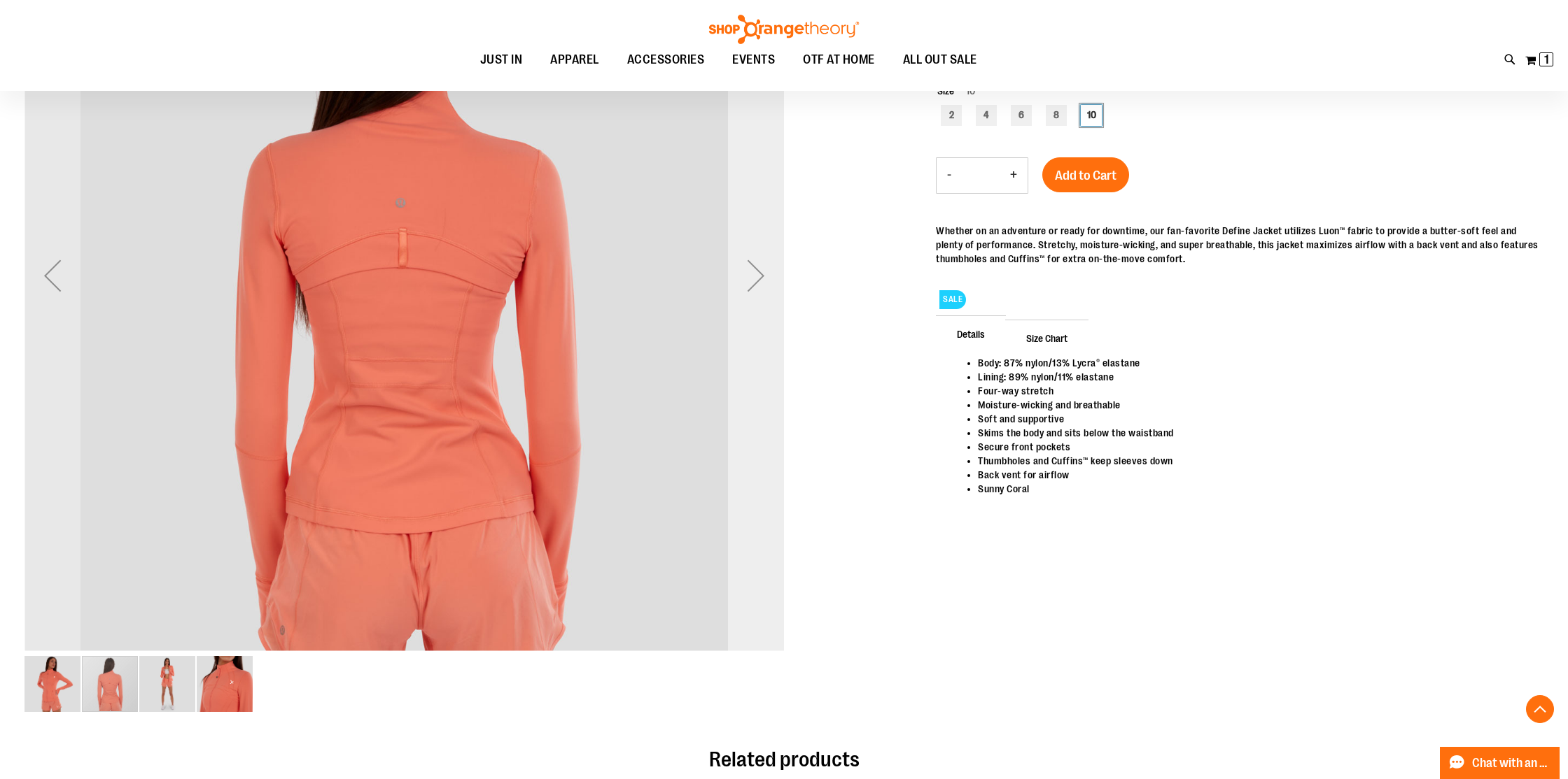
click at [750, 378] on div "Next" at bounding box center [755, 275] width 56 height 759
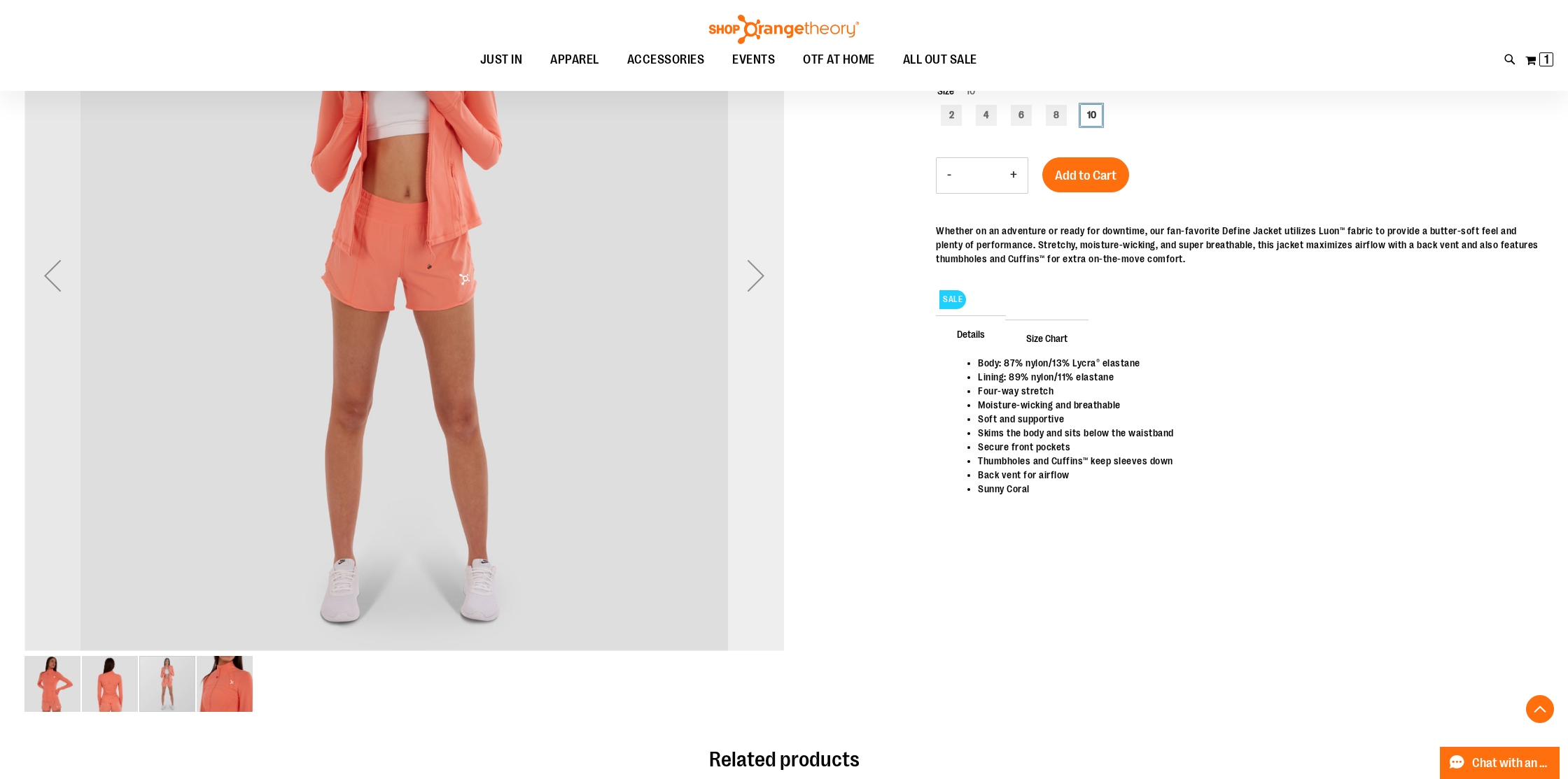
click at [750, 378] on div "Next" at bounding box center [755, 275] width 56 height 759
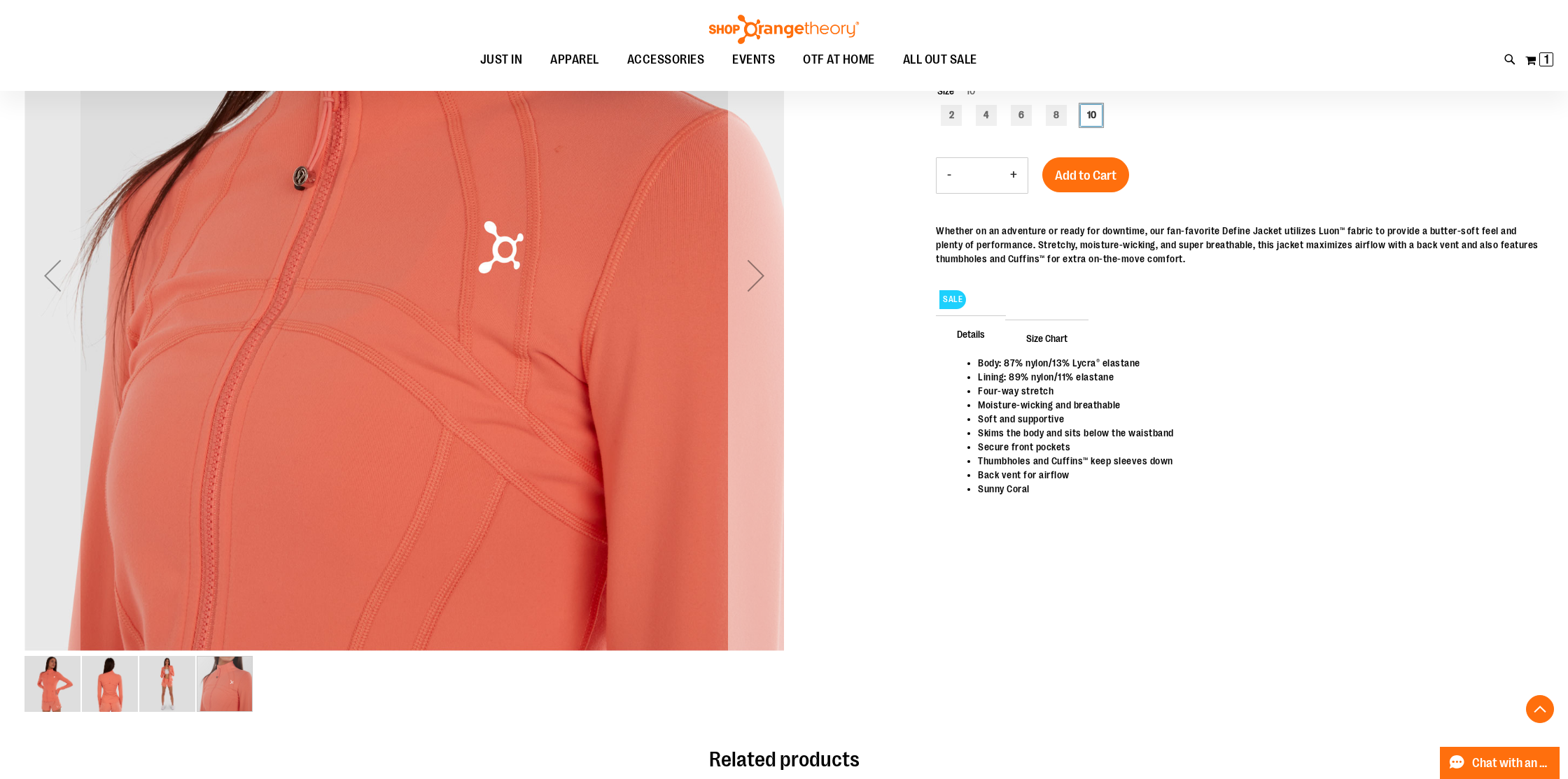
click at [750, 378] on div "Next" at bounding box center [755, 275] width 56 height 759
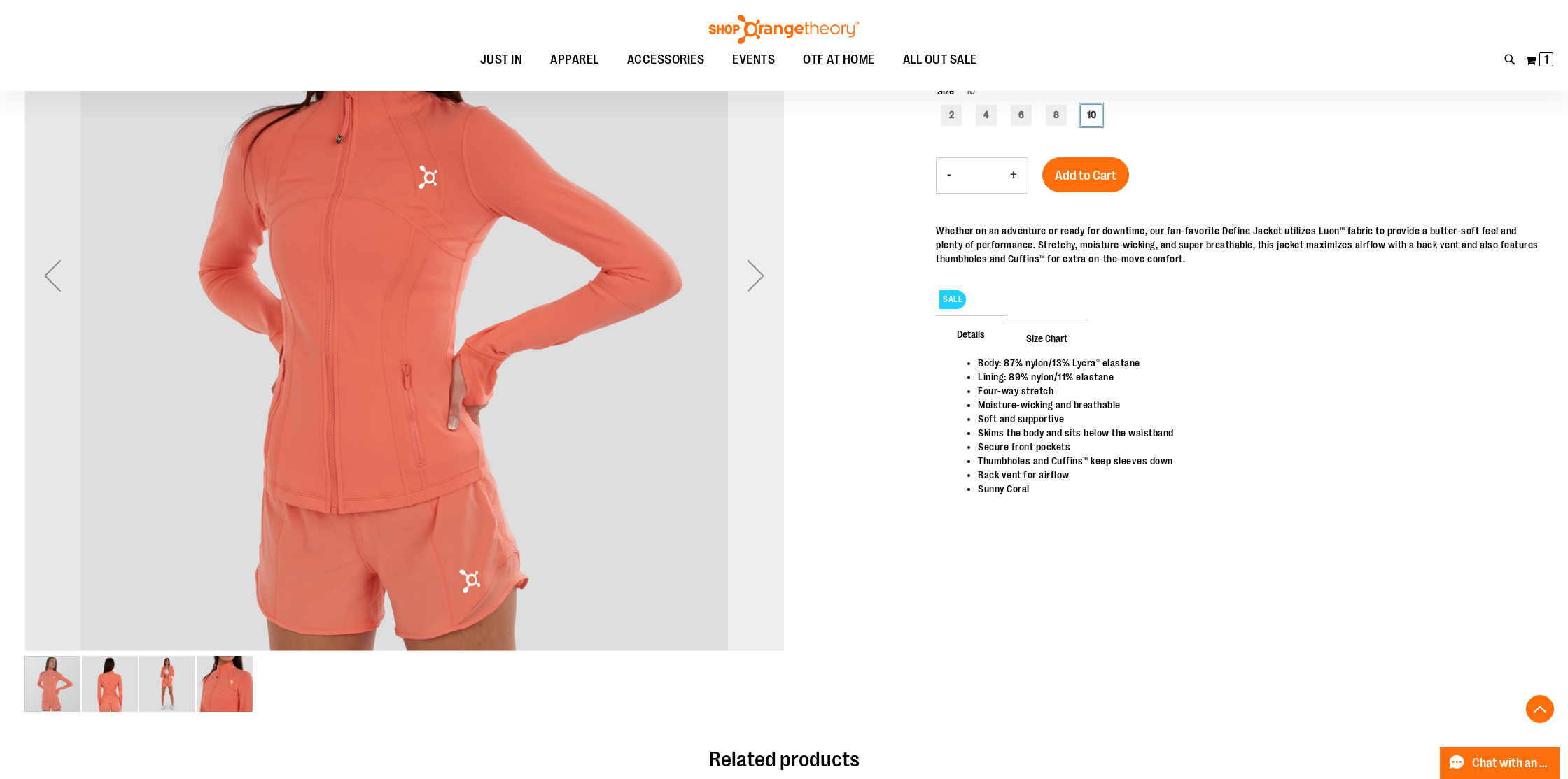
click at [750, 378] on div "Next" at bounding box center [755, 275] width 56 height 759
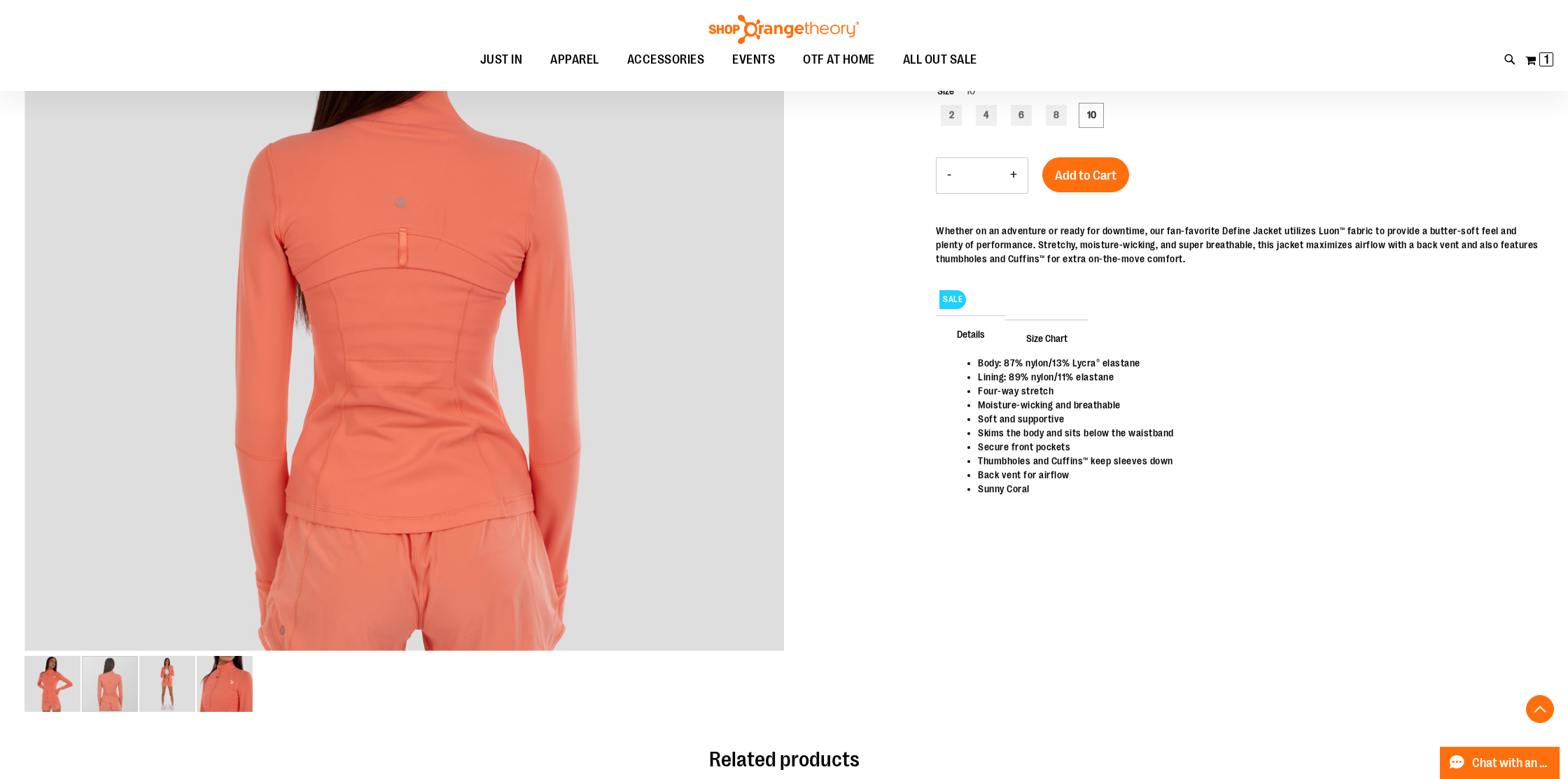
click at [866, 414] on div at bounding box center [783, 313] width 1519 height 835
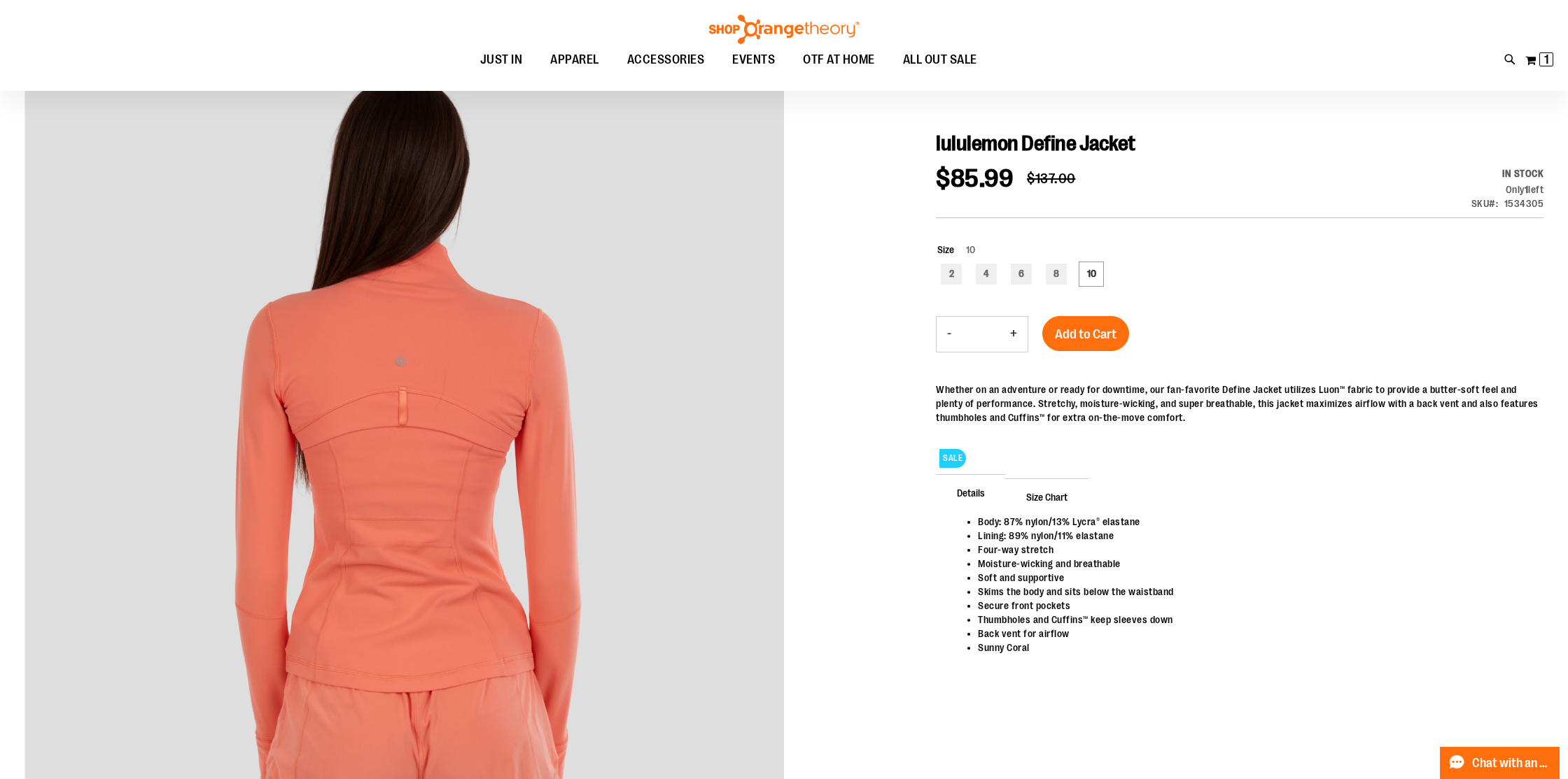
scroll to position [0, 0]
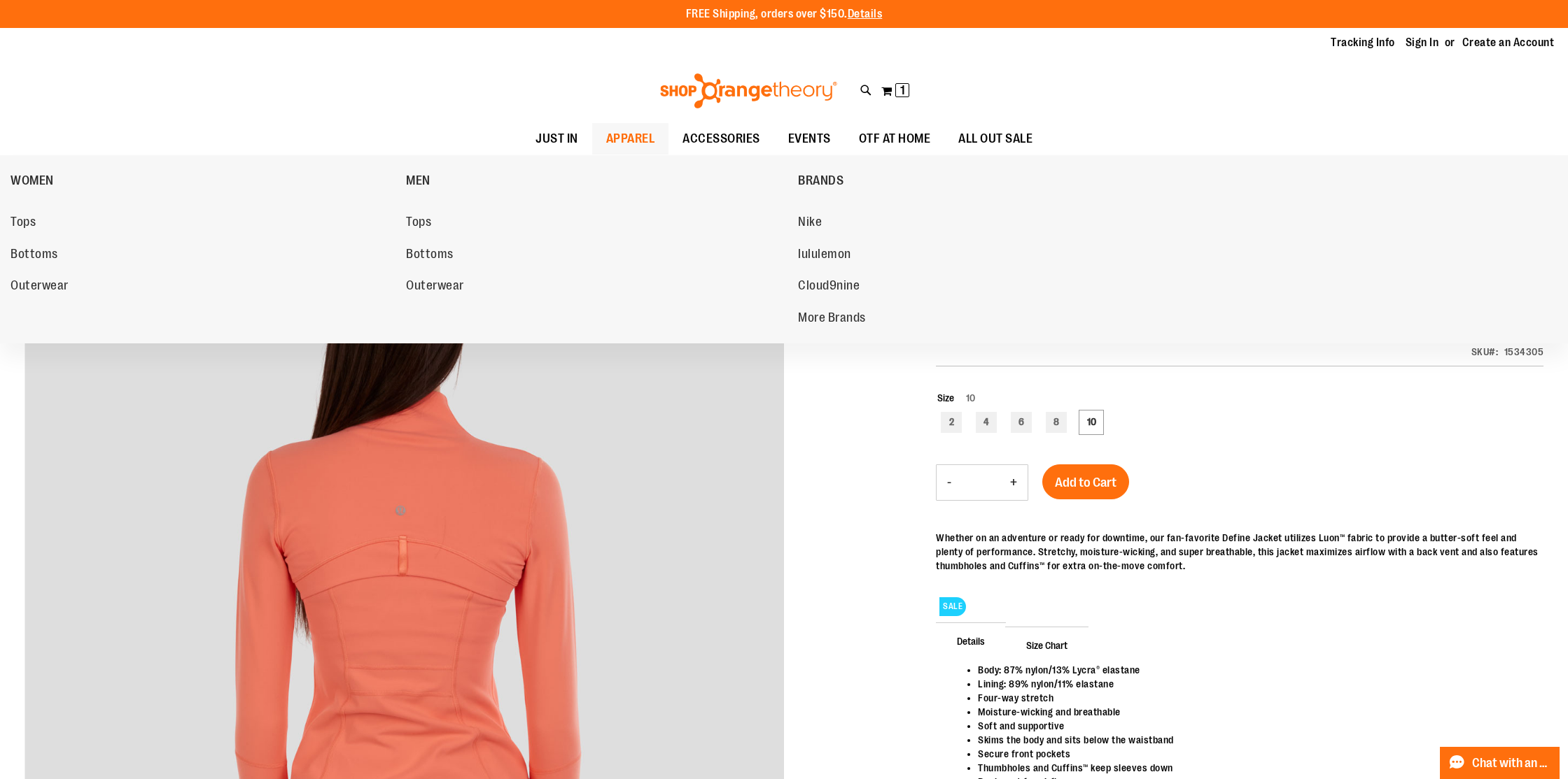
click at [606, 136] on span "APPAREL" at bounding box center [630, 139] width 49 height 31
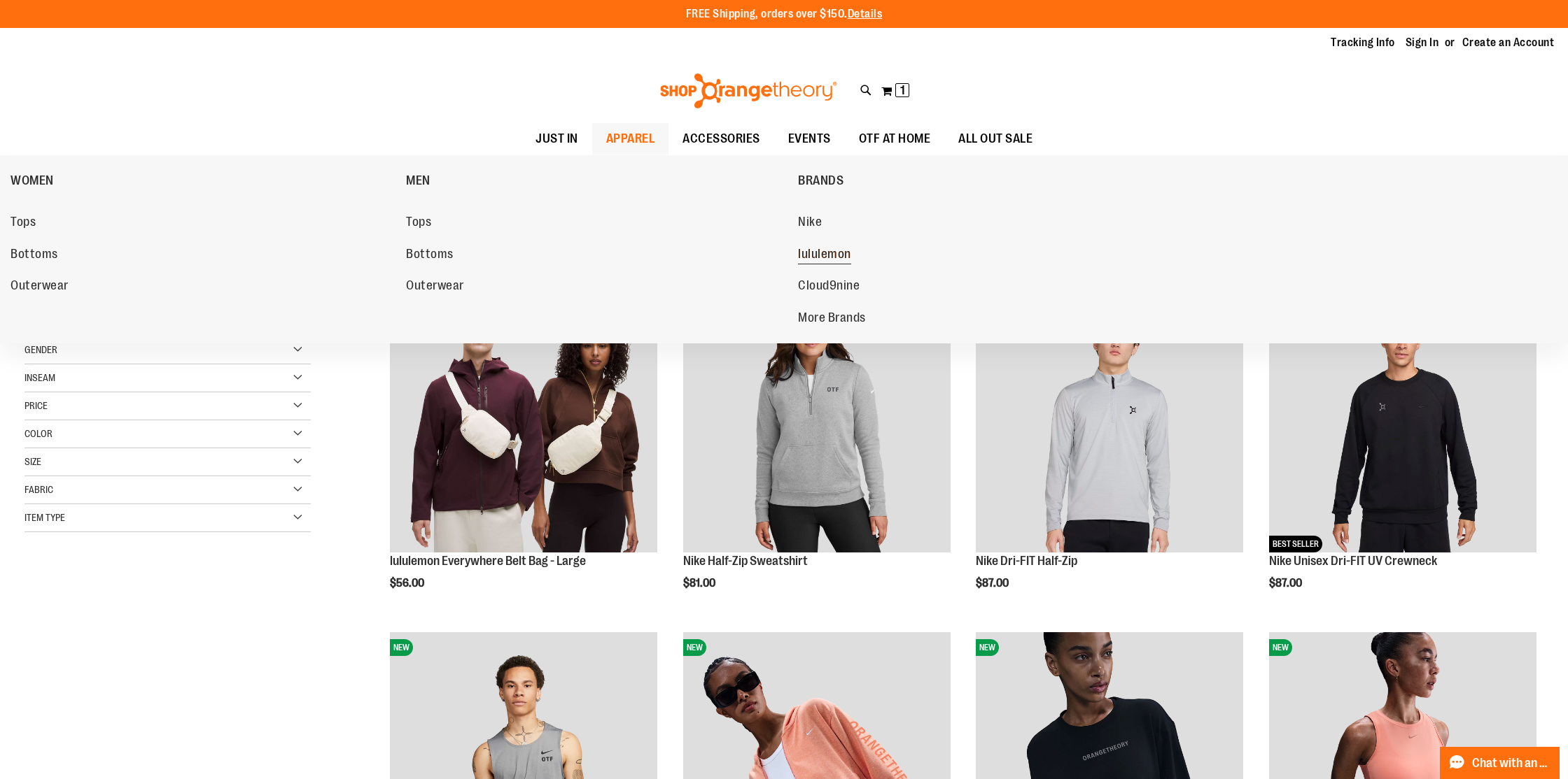
click at [822, 259] on span "lululemon" at bounding box center [825, 255] width 53 height 17
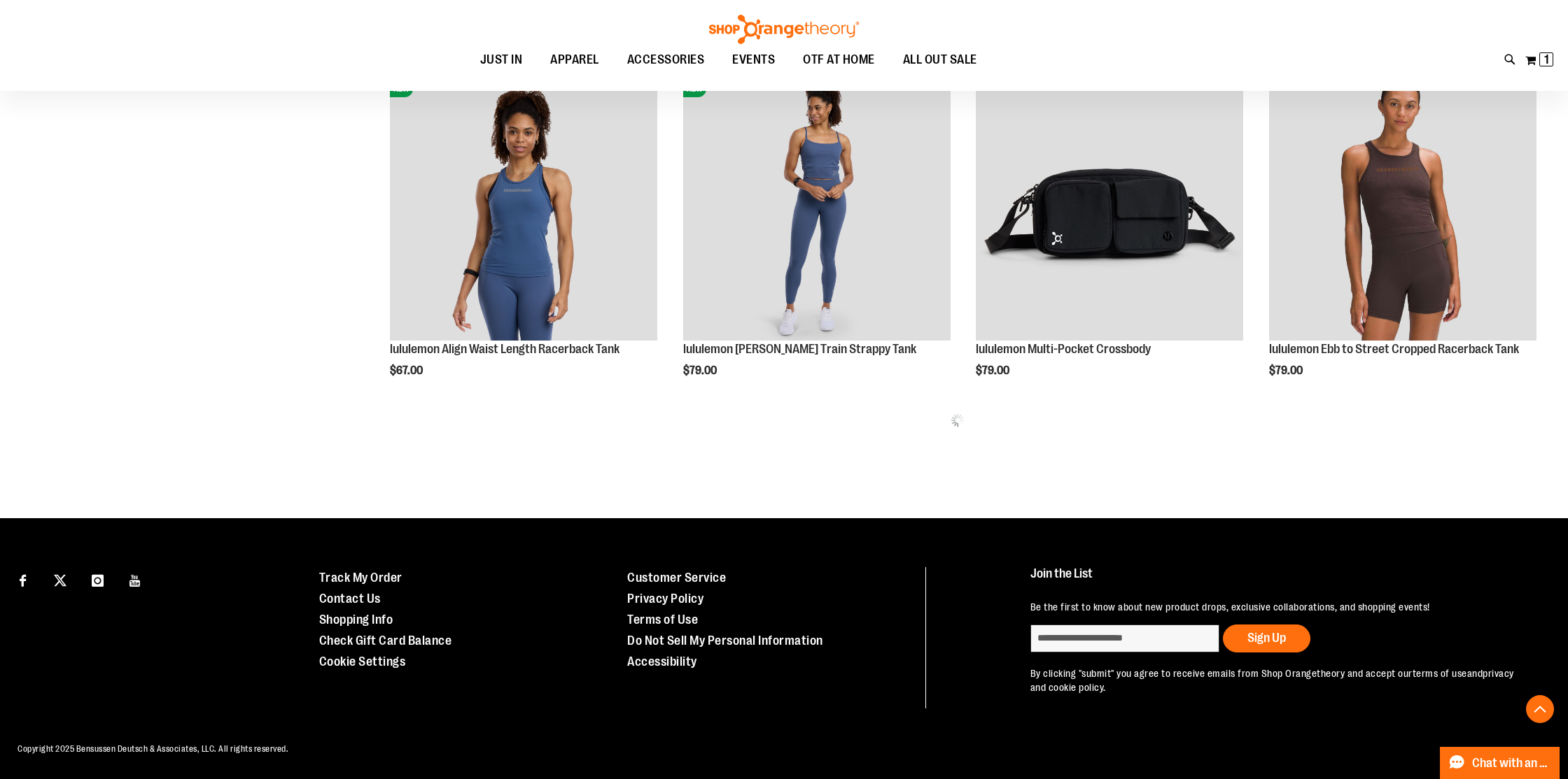
scroll to position [916, 0]
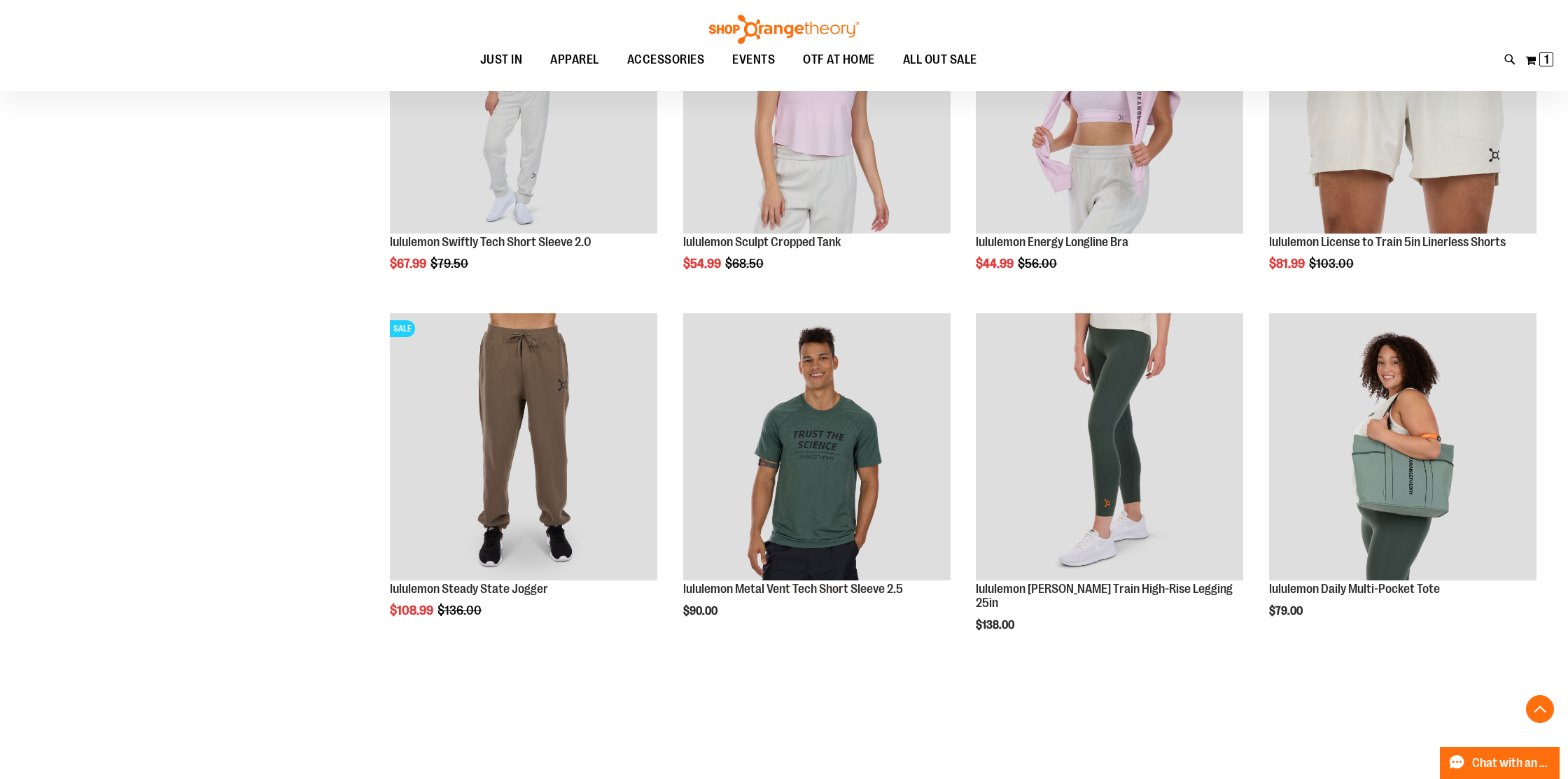
scroll to position [2058, 0]
